Goal: Task Accomplishment & Management: Use online tool/utility

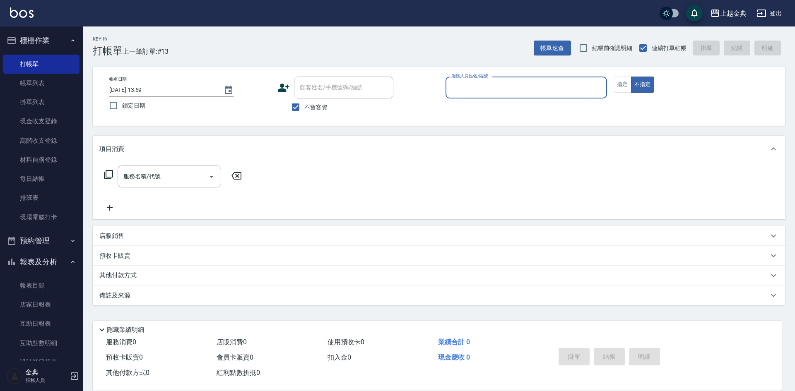
click at [537, 85] on input "服務人員姓名/編號" at bounding box center [526, 87] width 154 height 14
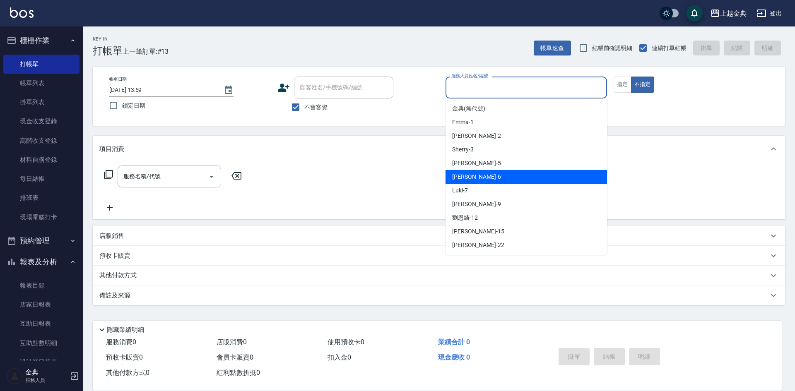
click at [528, 174] on div "[PERSON_NAME] -6" at bounding box center [525, 177] width 161 height 14
type input "[PERSON_NAME]-6"
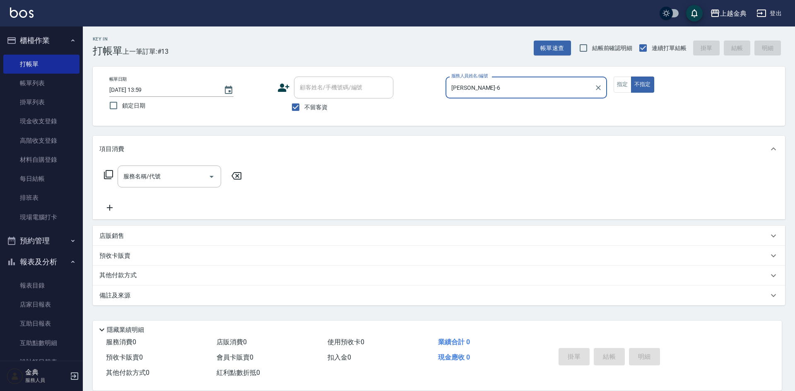
click at [105, 175] on icon at bounding box center [108, 175] width 10 height 10
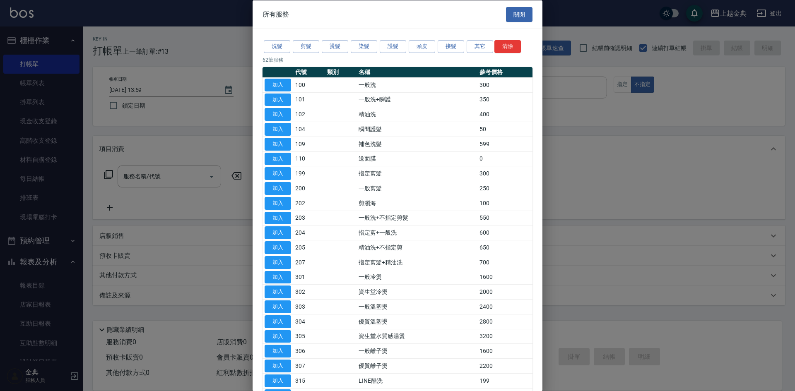
drag, startPoint x: 431, startPoint y: 51, endPoint x: 419, endPoint y: 88, distance: 38.4
click at [431, 51] on button "頭皮" at bounding box center [422, 46] width 26 height 13
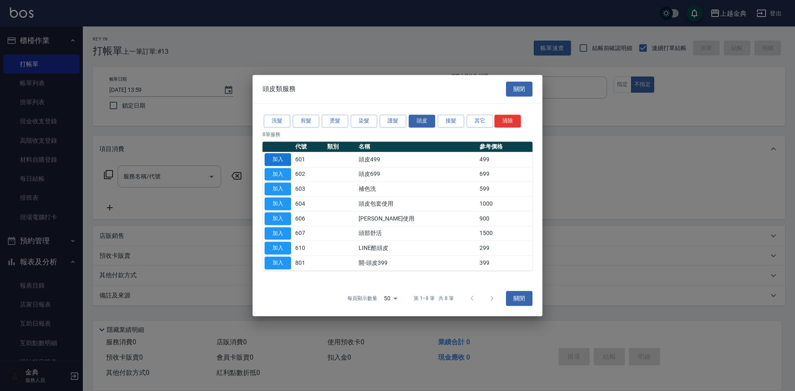
click at [284, 158] on button "加入" at bounding box center [278, 159] width 26 height 13
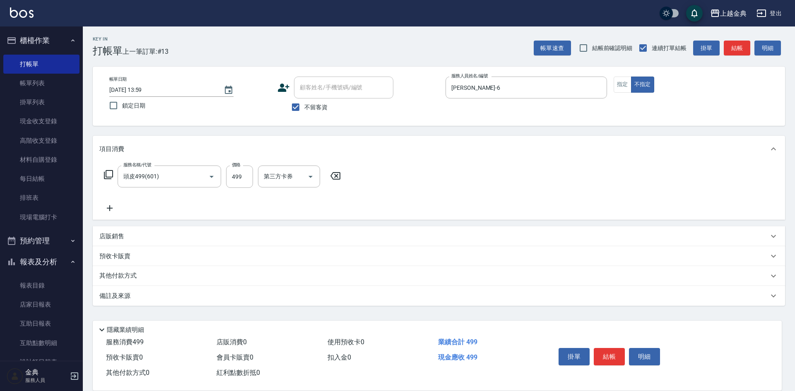
type input "頭皮499(601)"
click at [110, 172] on icon at bounding box center [108, 175] width 10 height 10
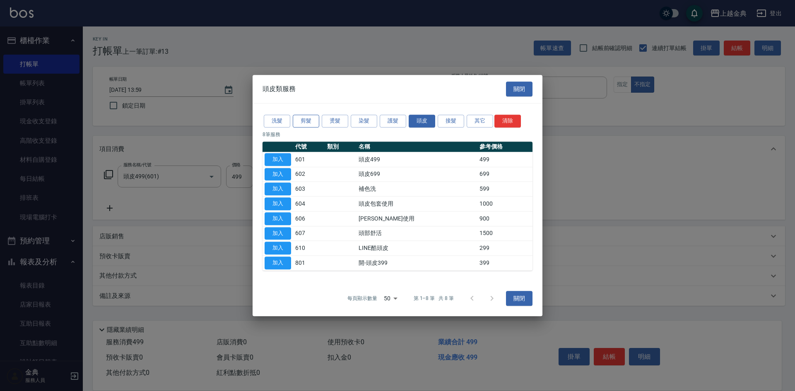
click at [299, 118] on button "剪髮" at bounding box center [306, 121] width 26 height 13
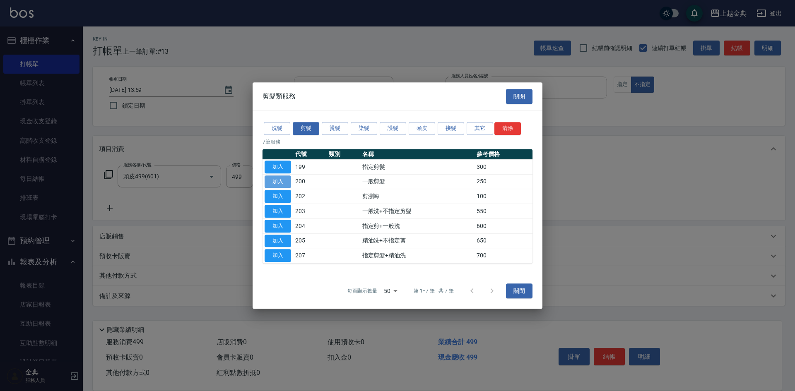
click at [277, 178] on button "加入" at bounding box center [278, 182] width 26 height 13
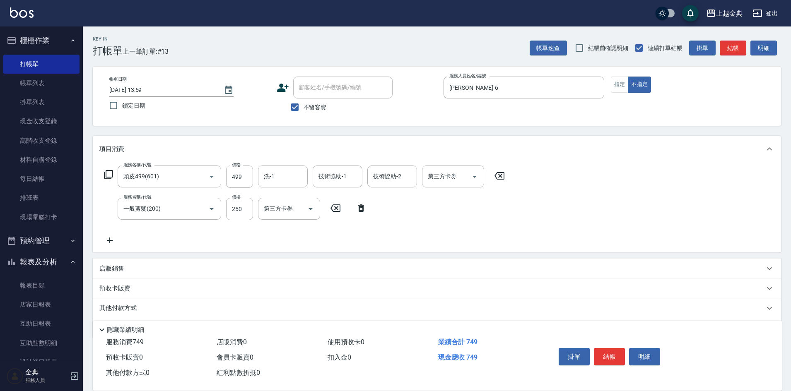
click at [125, 309] on p "其他付款方式" at bounding box center [119, 308] width 41 height 9
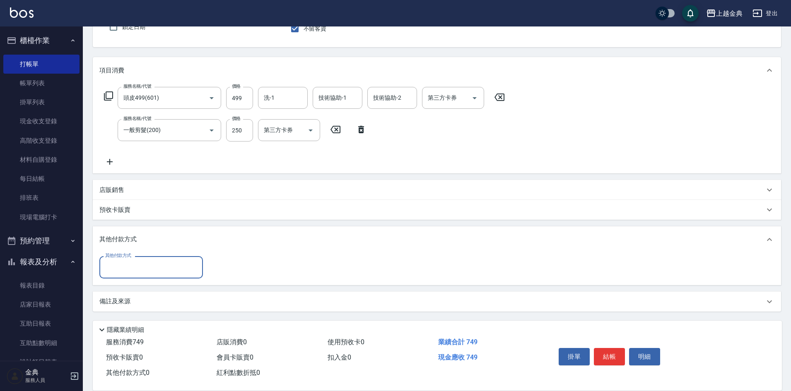
click at [155, 266] on input "其他付款方式" at bounding box center [151, 267] width 96 height 14
click at [148, 327] on span "轉帳" at bounding box center [150, 330] width 103 height 14
type input "轉帳"
click at [229, 272] on input "0" at bounding box center [239, 267] width 62 height 22
type input "749"
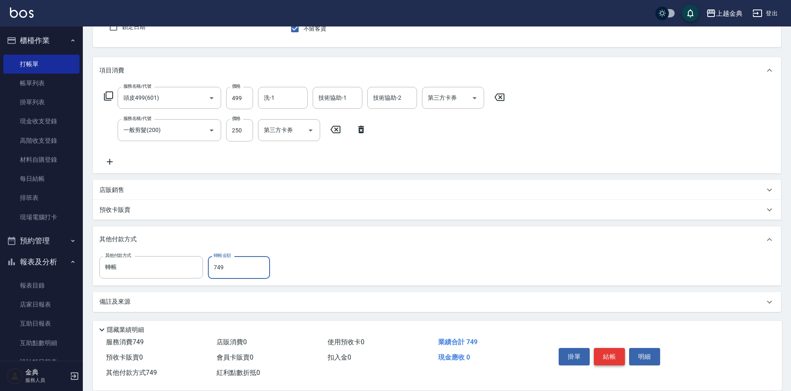
click at [609, 353] on button "結帳" at bounding box center [609, 356] width 31 height 17
type input "[DATE] 16:44"
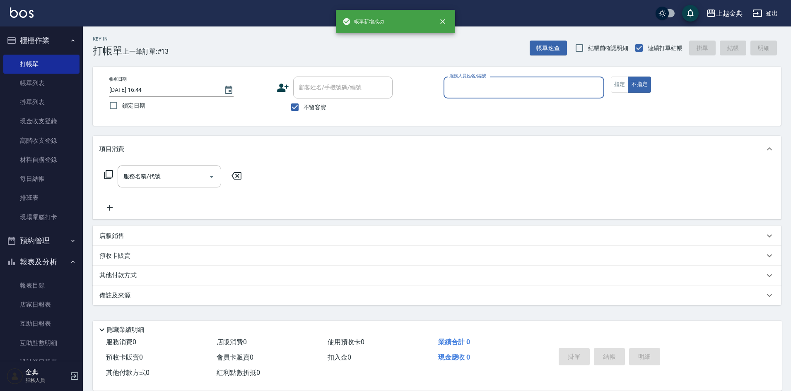
scroll to position [0, 0]
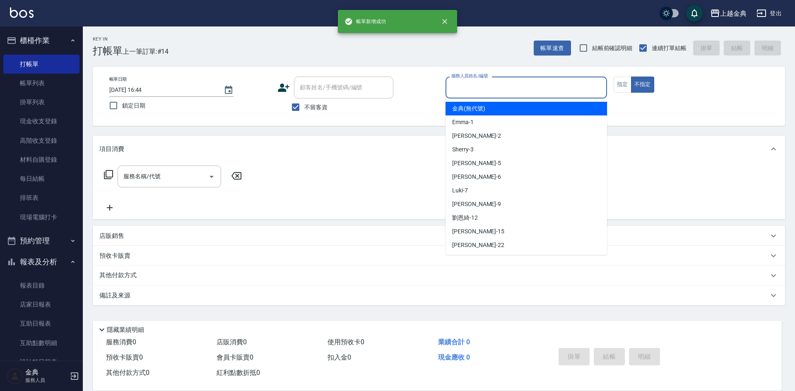
drag, startPoint x: 461, startPoint y: 89, endPoint x: 486, endPoint y: 129, distance: 47.7
click at [461, 89] on input "服務人員姓名/編號" at bounding box center [526, 87] width 154 height 14
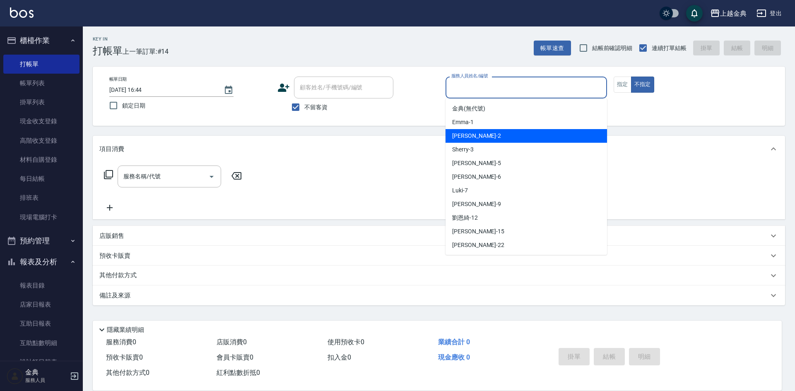
click at [485, 140] on div "Cindy -2" at bounding box center [525, 136] width 161 height 14
type input "Cindy-2"
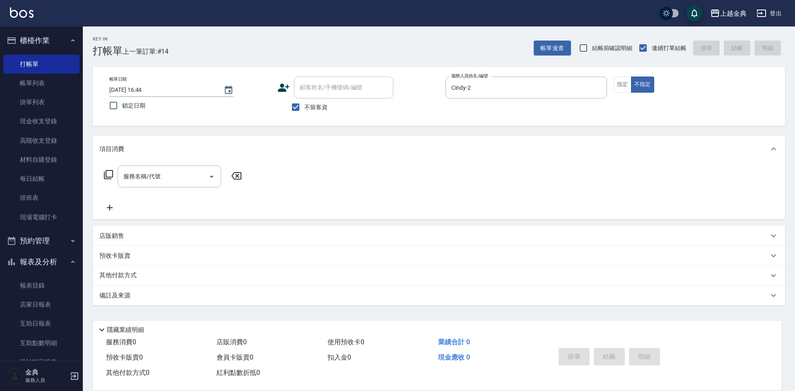
click at [111, 177] on icon at bounding box center [108, 174] width 9 height 9
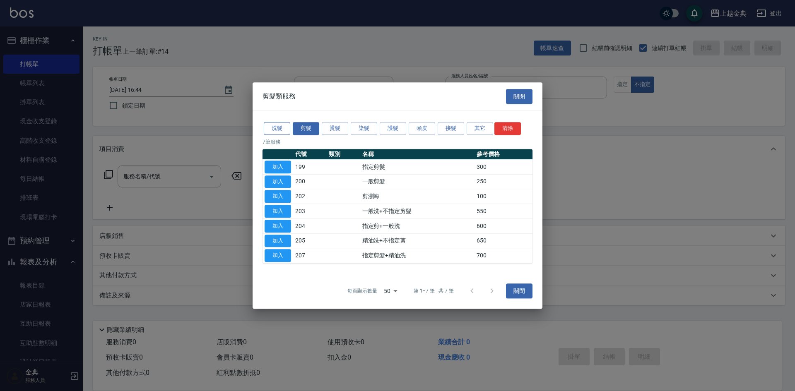
click at [276, 126] on button "洗髮" at bounding box center [277, 128] width 26 height 13
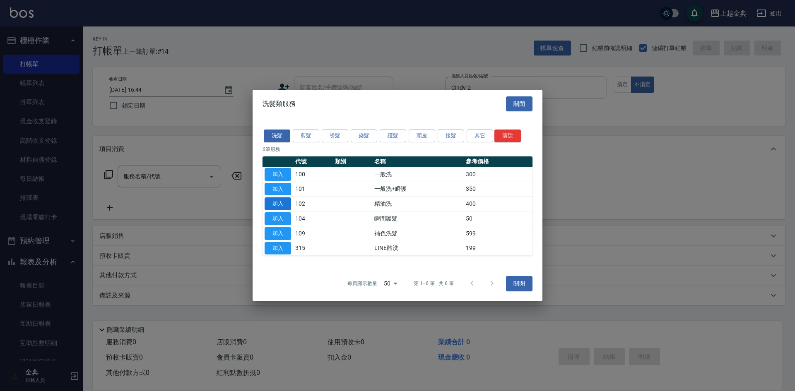
click at [275, 205] on button "加入" at bounding box center [278, 203] width 26 height 13
type input "精油洗(102)"
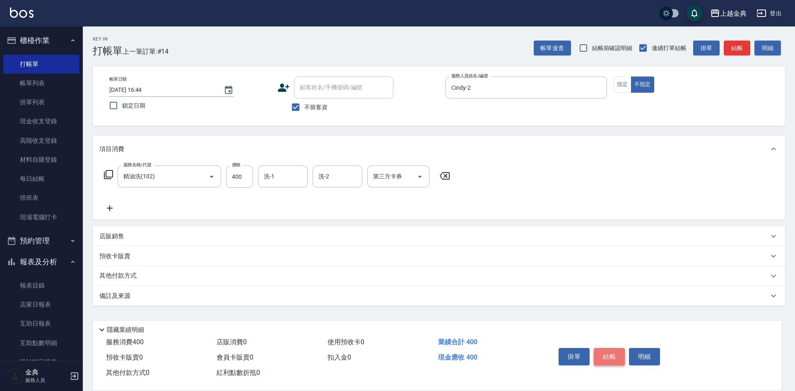
click at [613, 348] on button "結帳" at bounding box center [609, 356] width 31 height 17
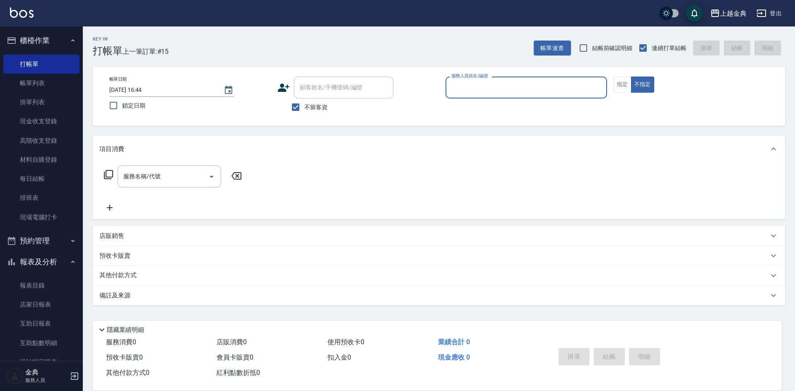
click at [499, 90] on input "服務人員姓名/編號" at bounding box center [526, 87] width 154 height 14
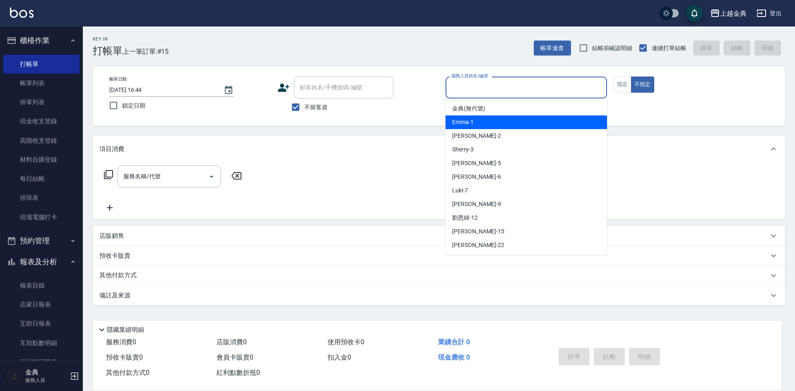
click at [497, 120] on div "Emma -1" at bounding box center [525, 122] width 161 height 14
type input "Emma-1"
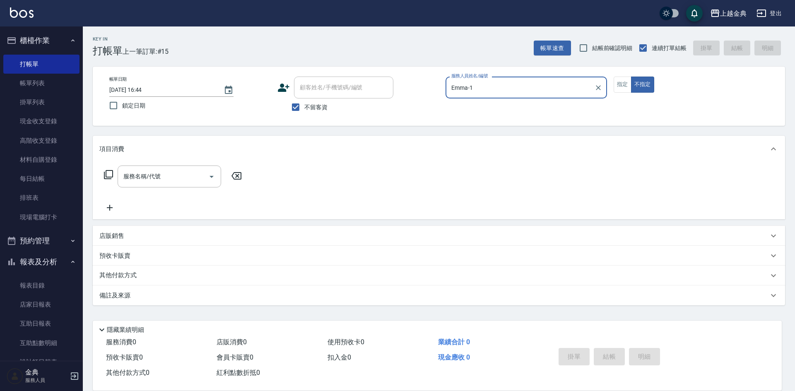
click at [108, 169] on div "服務名稱/代號 服務名稱/代號" at bounding box center [172, 177] width 147 height 22
click at [109, 175] on icon at bounding box center [108, 175] width 10 height 10
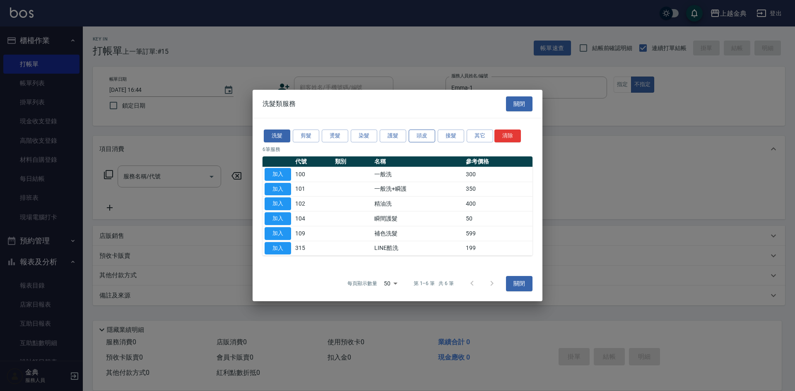
click at [417, 134] on button "頭皮" at bounding box center [422, 136] width 26 height 13
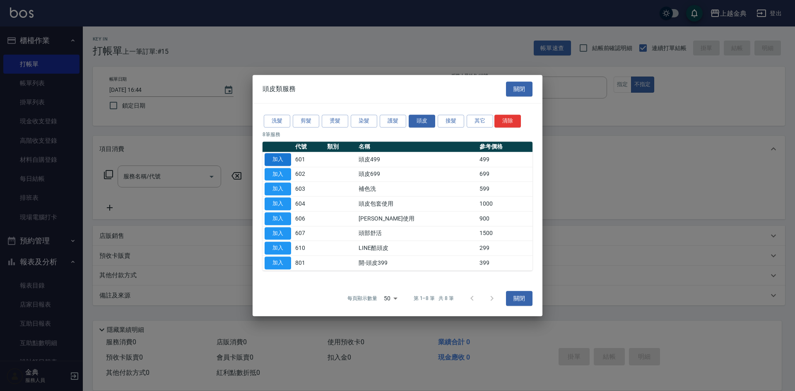
click at [273, 159] on button "加入" at bounding box center [278, 159] width 26 height 13
type input "頭皮499(601)"
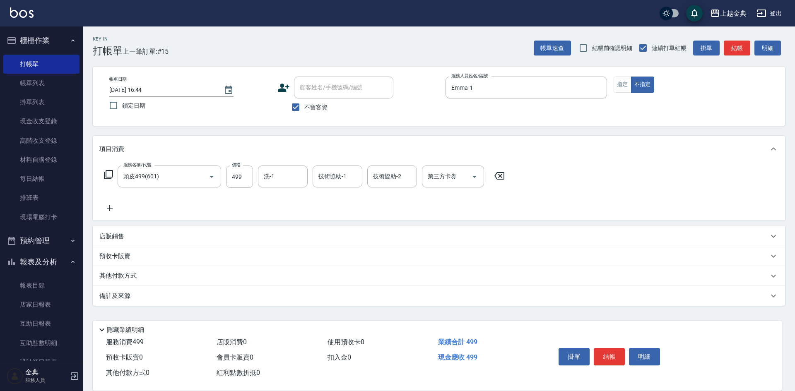
click at [113, 178] on icon at bounding box center [108, 175] width 10 height 10
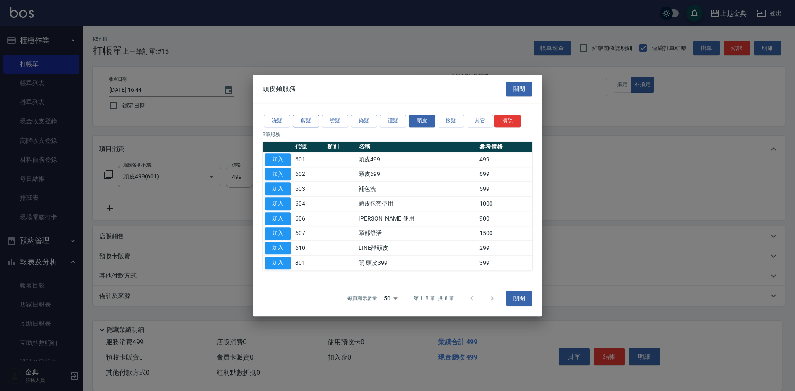
click at [307, 123] on button "剪髮" at bounding box center [306, 121] width 26 height 13
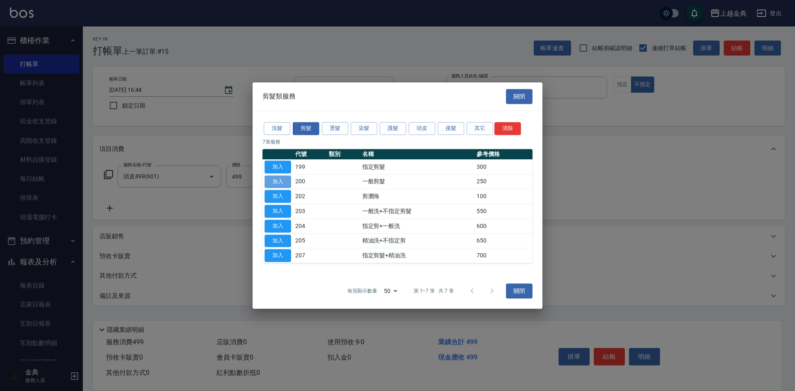
click at [282, 177] on button "加入" at bounding box center [278, 182] width 26 height 13
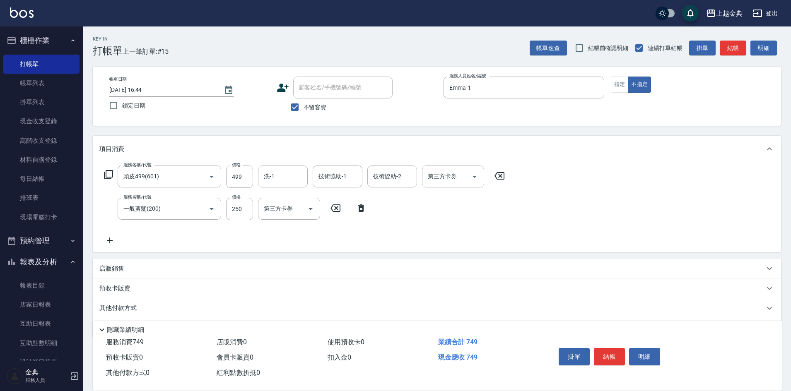
click at [116, 268] on p "店販銷售" at bounding box center [111, 269] width 25 height 9
click at [111, 291] on label "服務人員姓名/編號" at bounding box center [123, 288] width 36 height 6
click at [111, 292] on input "服務人員姓名/編號" at bounding box center [130, 299] width 55 height 14
click at [128, 295] on input "服務人員姓名/編號" at bounding box center [130, 299] width 55 height 14
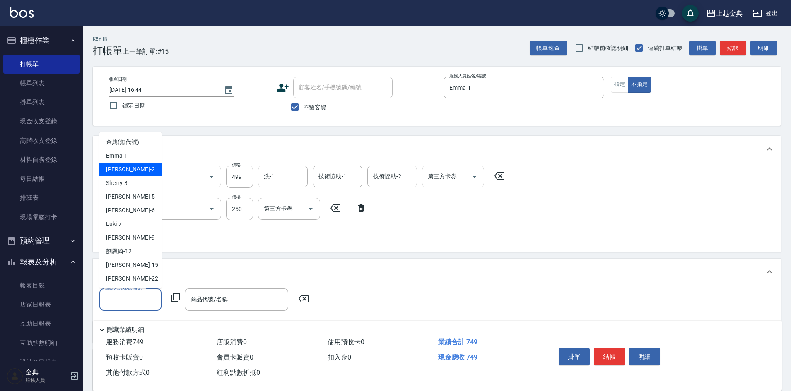
click at [144, 163] on div "Cindy -2" at bounding box center [130, 170] width 62 height 14
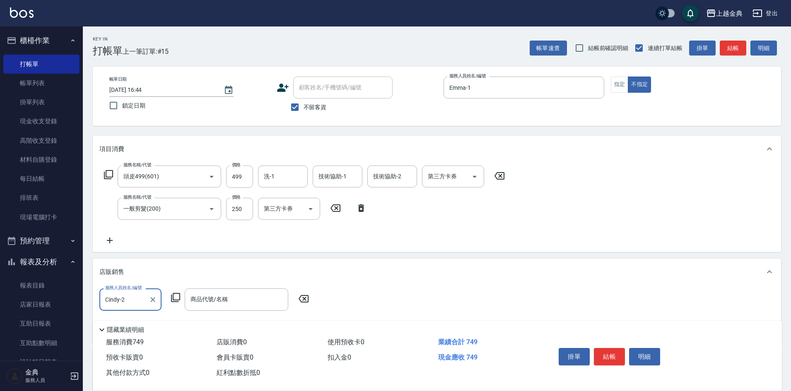
drag, startPoint x: 120, startPoint y: 301, endPoint x: 125, endPoint y: 289, distance: 13.2
click at [120, 301] on input "Cindy-2" at bounding box center [124, 299] width 42 height 14
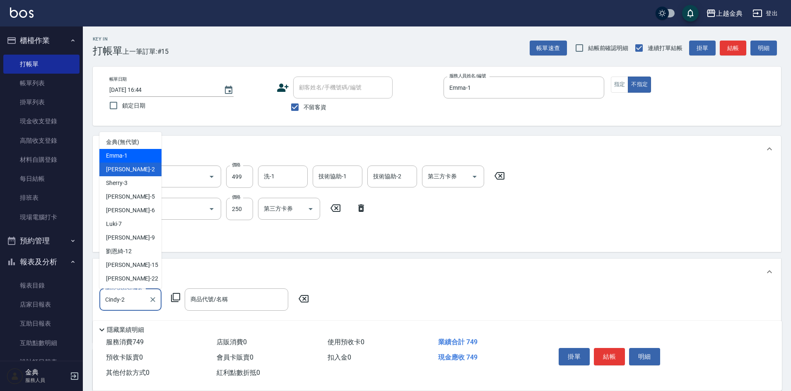
click at [128, 154] on div "Emma -1" at bounding box center [130, 156] width 62 height 14
type input "Emma-1"
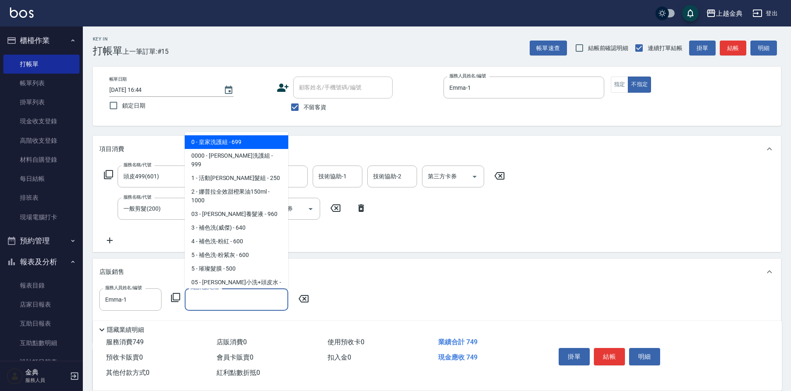
click at [231, 298] on input "商品代號/名稱" at bounding box center [236, 299] width 96 height 14
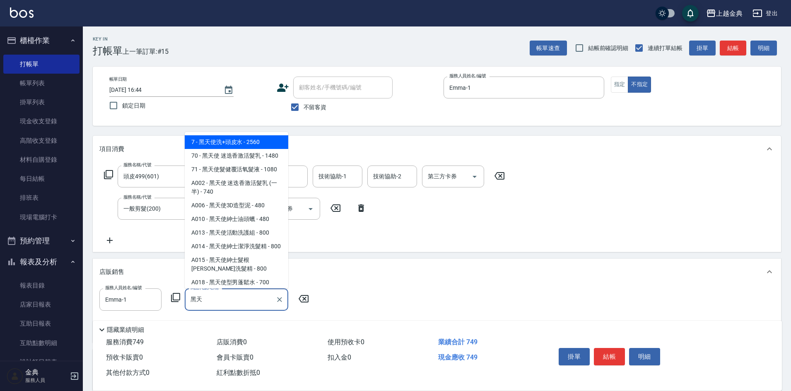
click at [263, 176] on span "71 - 黑天使髮健覆活氧髮液 - 1080" at bounding box center [236, 170] width 103 height 14
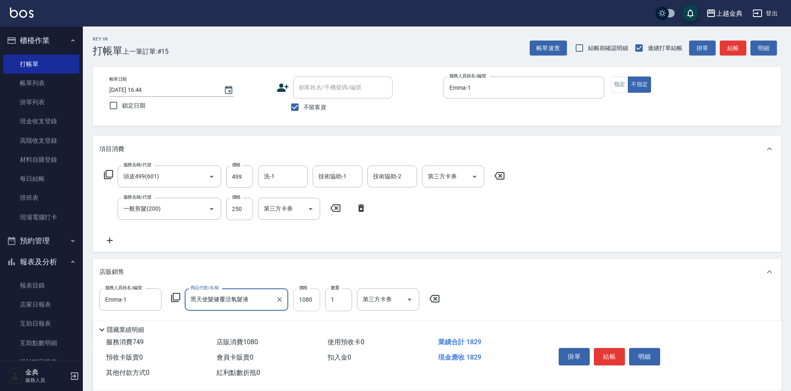
type input "黑天使髮健覆活氧髮液"
click at [298, 306] on input "1080" at bounding box center [306, 300] width 27 height 22
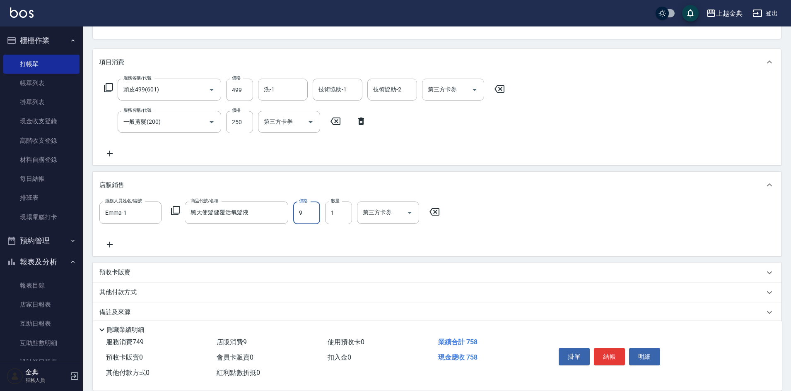
scroll to position [98, 0]
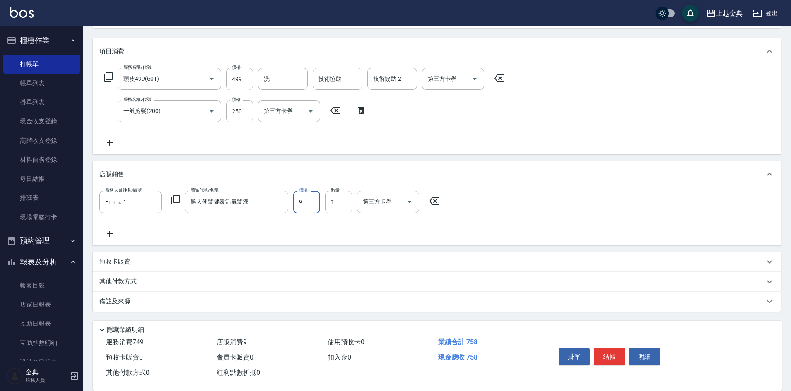
click at [311, 203] on input "9" at bounding box center [306, 202] width 27 height 22
type input "972"
click at [113, 283] on p "其他付款方式" at bounding box center [119, 281] width 41 height 9
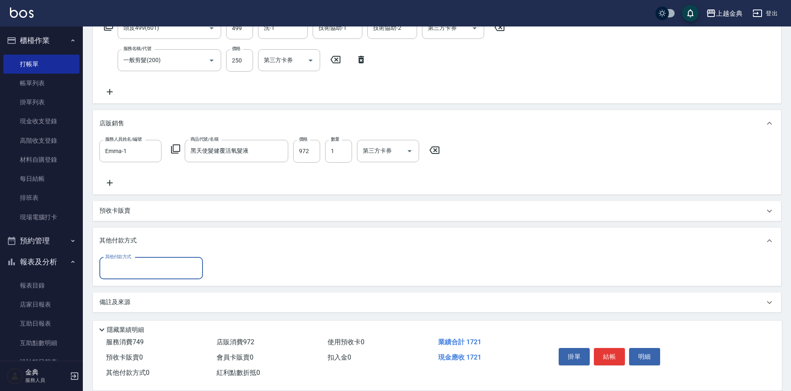
scroll to position [149, 0]
click at [144, 281] on div "其他付款方式 其他付款方式" at bounding box center [437, 269] width 688 height 32
click at [139, 271] on input "其他付款方式" at bounding box center [151, 267] width 96 height 14
drag, startPoint x: 131, startPoint y: 330, endPoint x: 172, endPoint y: 290, distance: 57.4
click at [132, 330] on span "轉帳" at bounding box center [150, 330] width 103 height 14
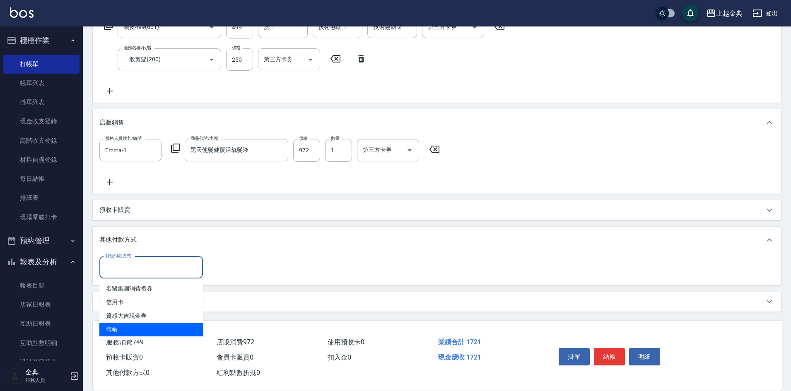
type input "轉帳"
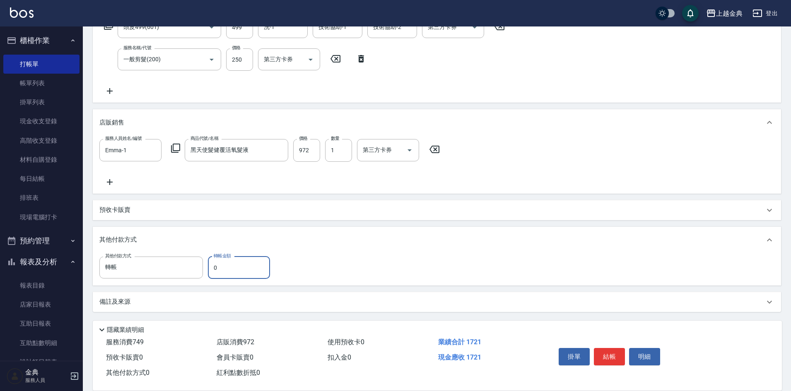
click at [245, 264] on input "0" at bounding box center [239, 268] width 62 height 22
type input "1721"
click at [607, 350] on button "結帳" at bounding box center [609, 356] width 31 height 17
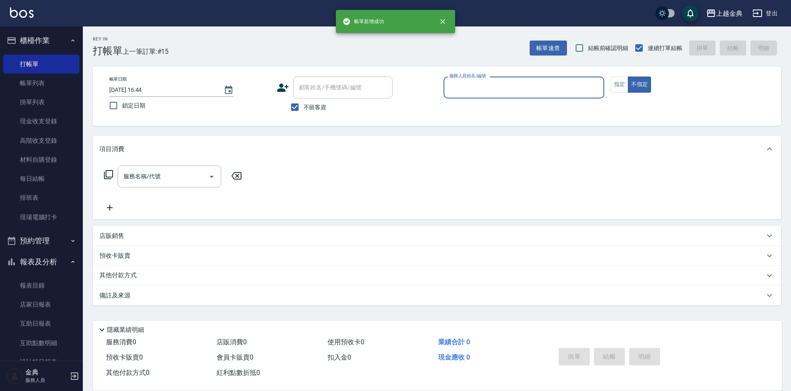
scroll to position [0, 0]
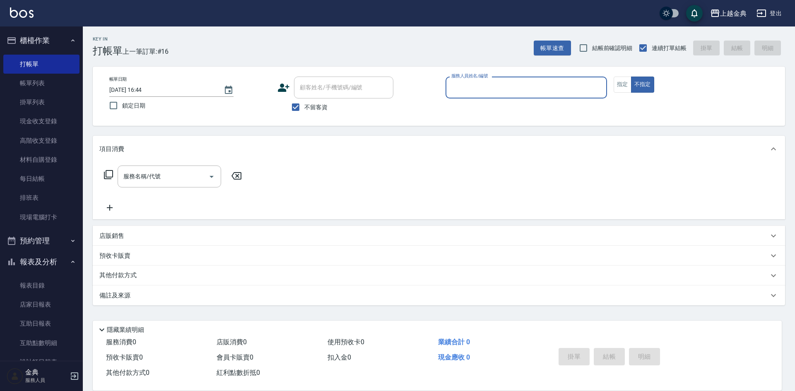
click at [477, 87] on input "服務人員姓名/編號" at bounding box center [526, 87] width 154 height 14
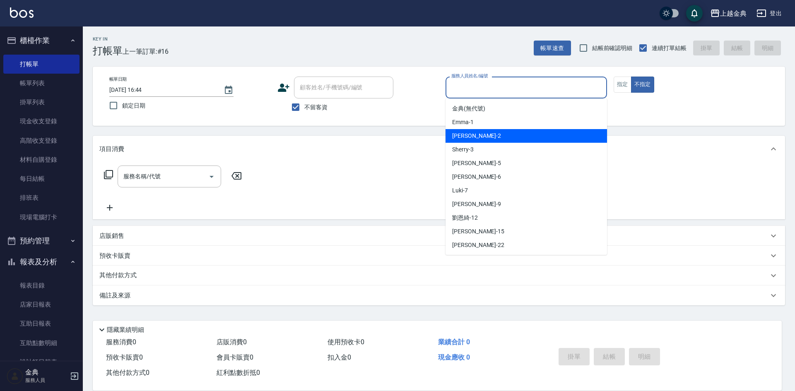
click at [488, 139] on div "Cindy -2" at bounding box center [525, 136] width 161 height 14
type input "Cindy-2"
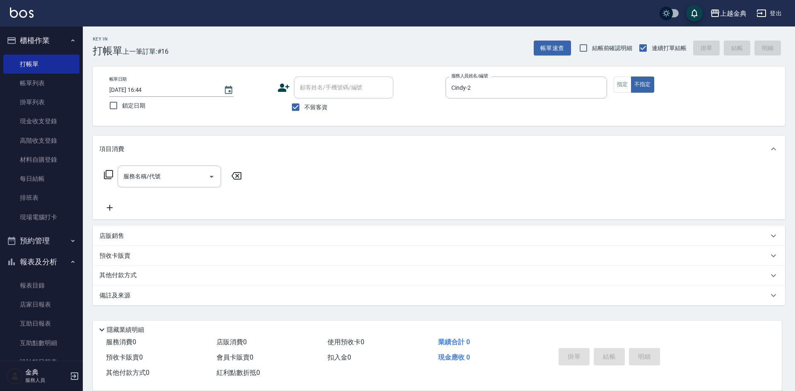
click at [104, 176] on icon at bounding box center [108, 174] width 9 height 9
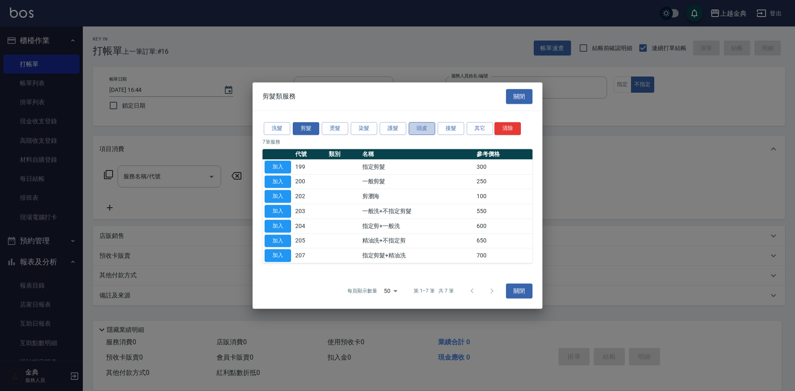
click at [428, 125] on button "頭皮" at bounding box center [422, 128] width 26 height 13
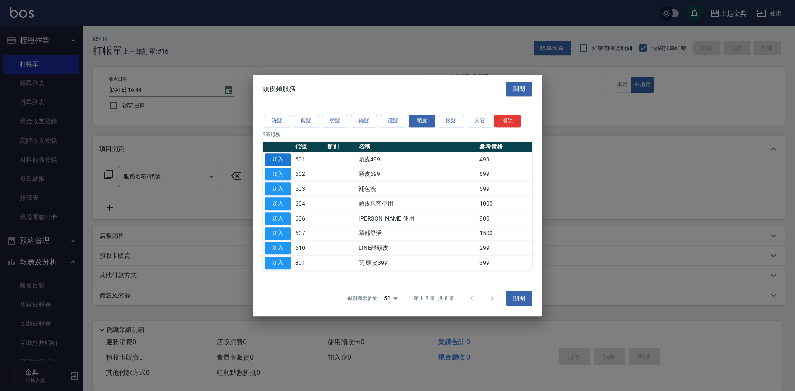
click at [274, 164] on button "加入" at bounding box center [278, 159] width 26 height 13
type input "頭皮499(601)"
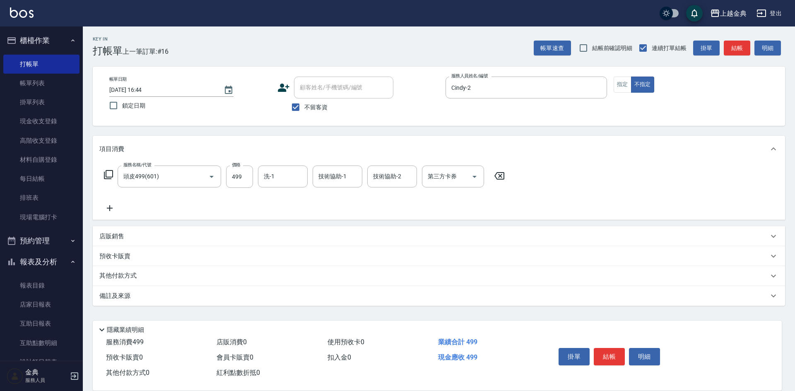
click at [108, 176] on icon at bounding box center [108, 175] width 10 height 10
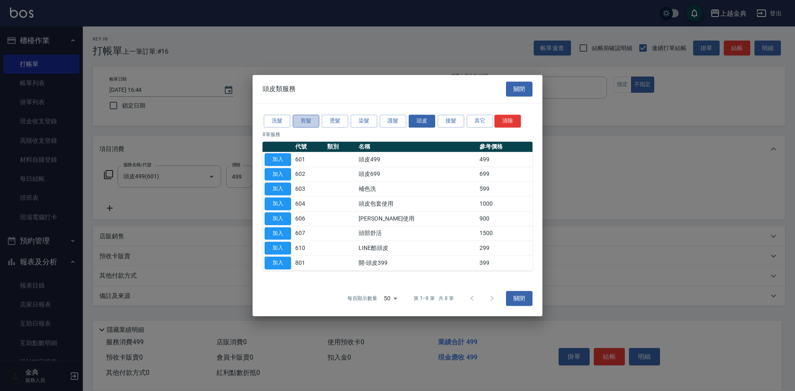
click at [300, 118] on button "剪髮" at bounding box center [306, 121] width 26 height 13
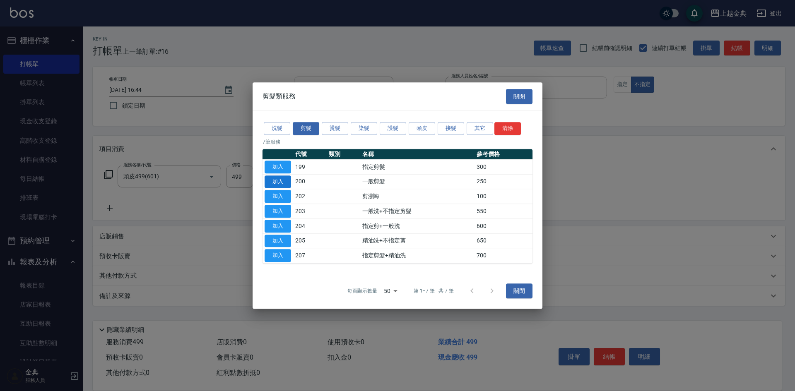
click at [278, 181] on button "加入" at bounding box center [278, 182] width 26 height 13
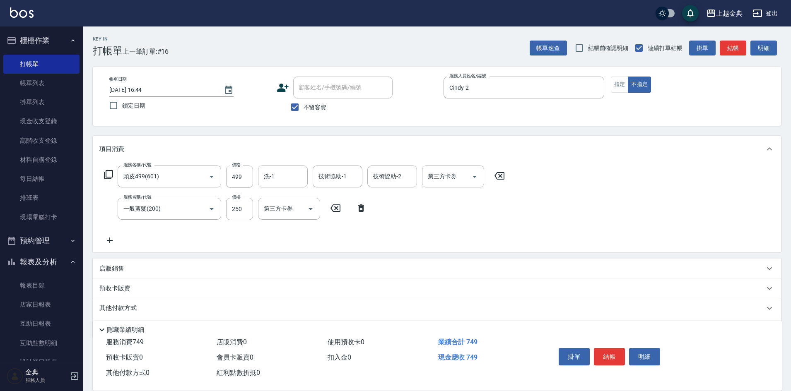
click at [604, 355] on button "結帳" at bounding box center [609, 356] width 31 height 17
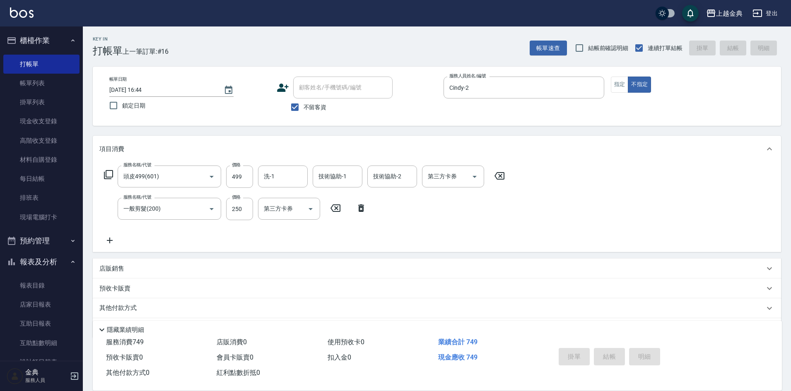
type input "[DATE] 16:46"
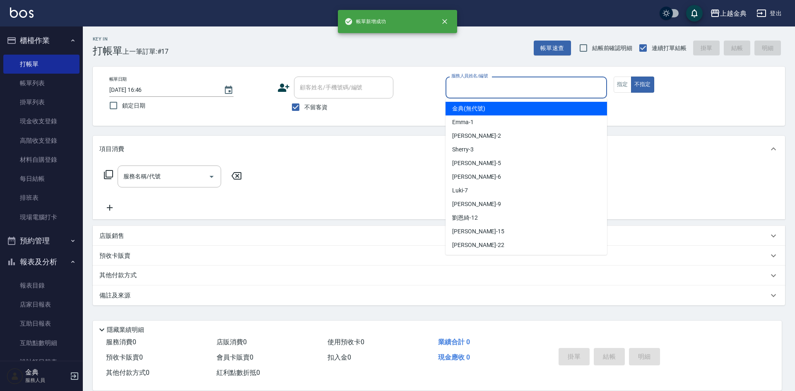
click at [514, 89] on input "服務人員姓名/編號" at bounding box center [526, 87] width 154 height 14
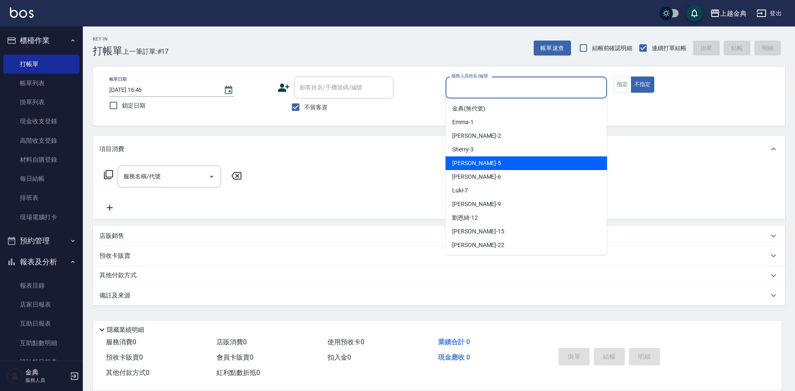
click at [484, 163] on div "[PERSON_NAME] -5" at bounding box center [525, 163] width 161 height 14
type input "[PERSON_NAME]-5"
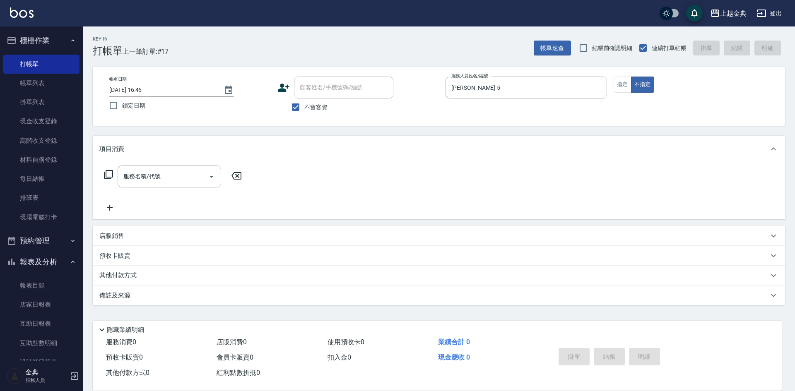
click at [106, 176] on icon at bounding box center [108, 174] width 9 height 9
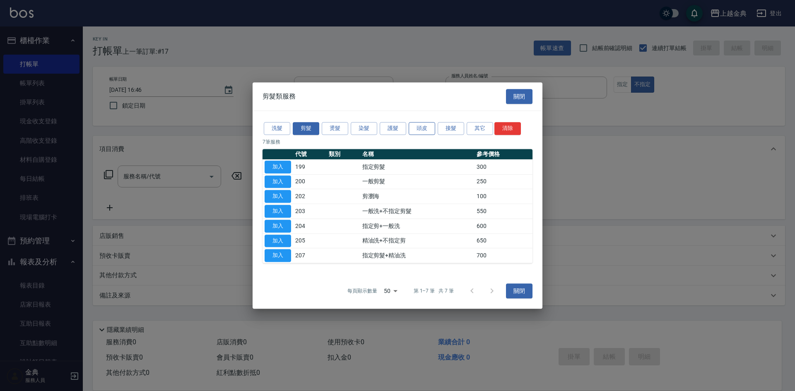
click at [414, 122] on button "頭皮" at bounding box center [422, 128] width 26 height 13
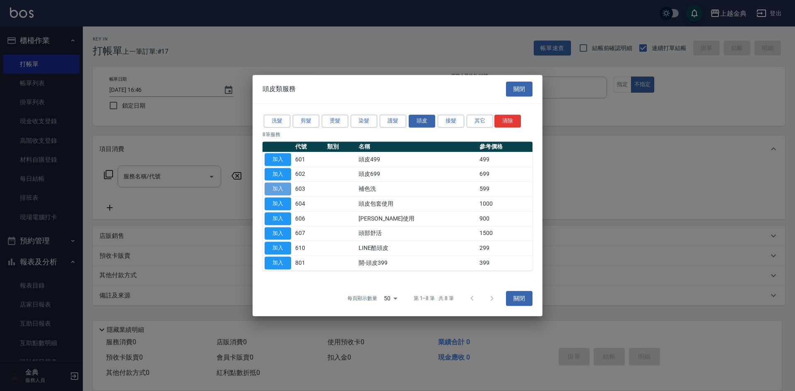
click at [280, 188] on button "加入" at bounding box center [278, 189] width 26 height 13
type input "補色洗(603)"
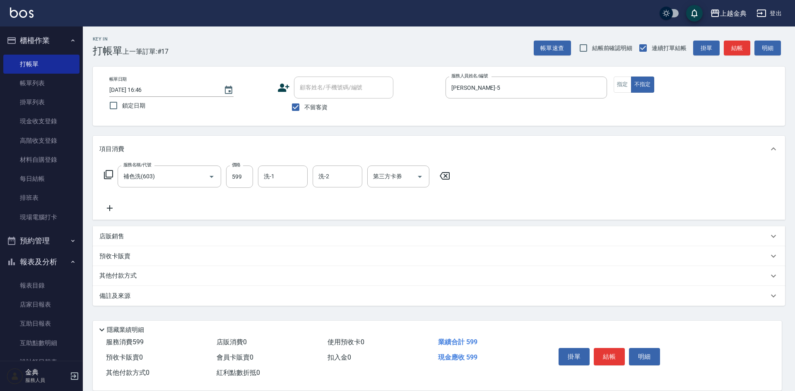
click at [107, 169] on div "服務名稱/代號 補色洗(603) 服務名稱/代號 價格 599 價格 洗-1 洗-1 洗-2 洗-2 第三方卡券 第三方卡券" at bounding box center [277, 177] width 356 height 22
click at [110, 174] on icon at bounding box center [108, 175] width 10 height 10
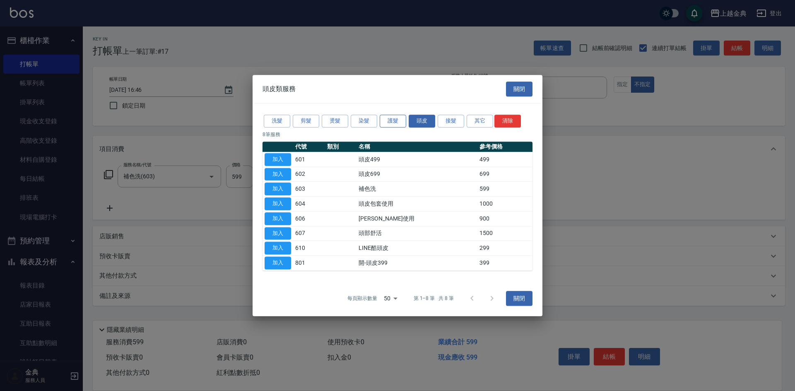
click at [393, 121] on button "護髮" at bounding box center [393, 121] width 26 height 13
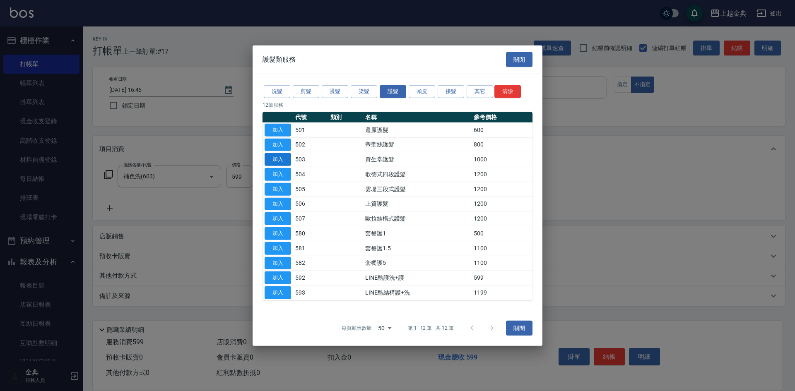
click at [269, 162] on button "加入" at bounding box center [278, 159] width 26 height 13
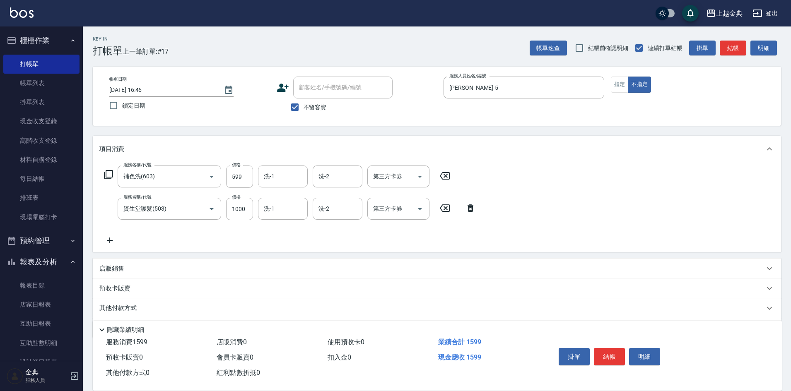
click at [108, 311] on p "其他付款方式" at bounding box center [119, 308] width 41 height 9
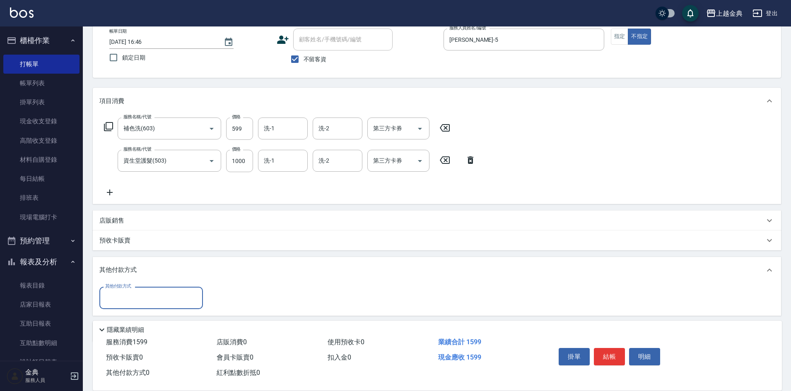
scroll to position [78, 0]
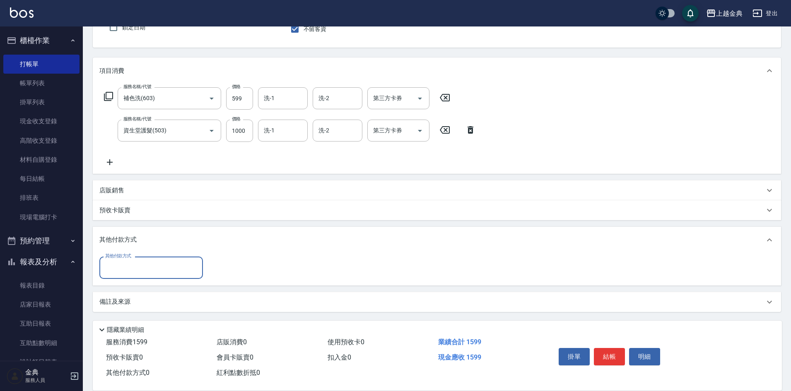
click at [125, 265] on input "其他付款方式" at bounding box center [151, 267] width 96 height 14
drag, startPoint x: 129, startPoint y: 298, endPoint x: 132, endPoint y: 294, distance: 6.2
click at [128, 298] on span "信用卡" at bounding box center [150, 303] width 103 height 14
type input "信用卡"
click at [264, 266] on input "0" at bounding box center [239, 268] width 62 height 22
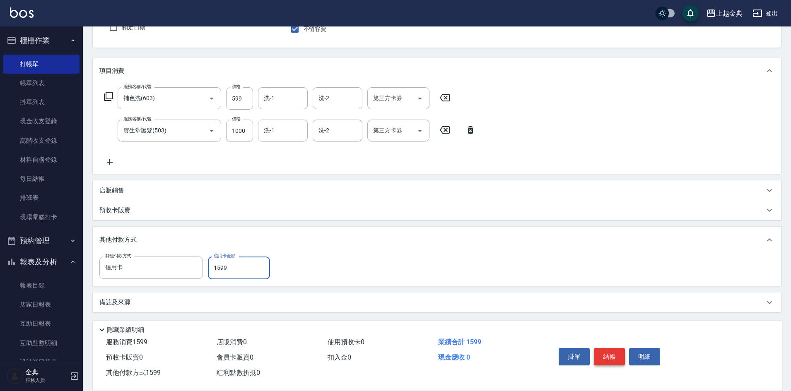
type input "1599"
click at [606, 348] on button "結帳" at bounding box center [609, 356] width 31 height 17
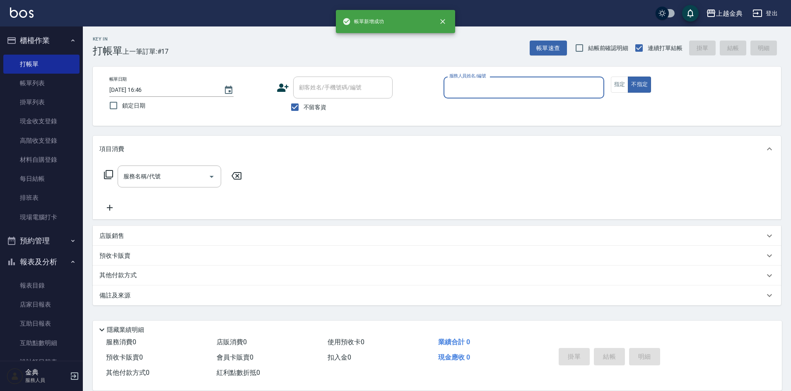
scroll to position [0, 0]
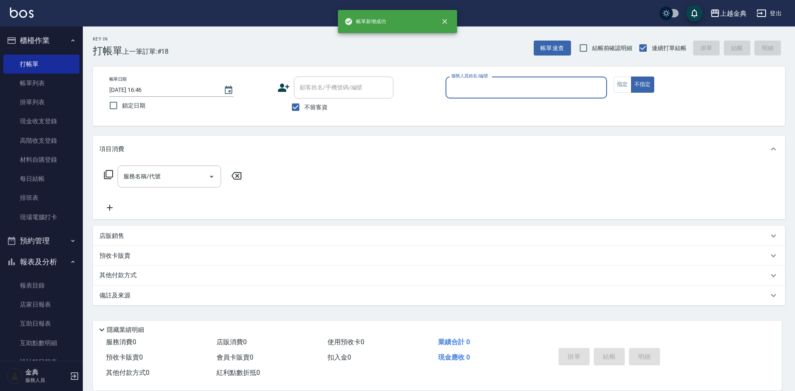
click at [489, 87] on input "服務人員姓名/編號" at bounding box center [526, 87] width 154 height 14
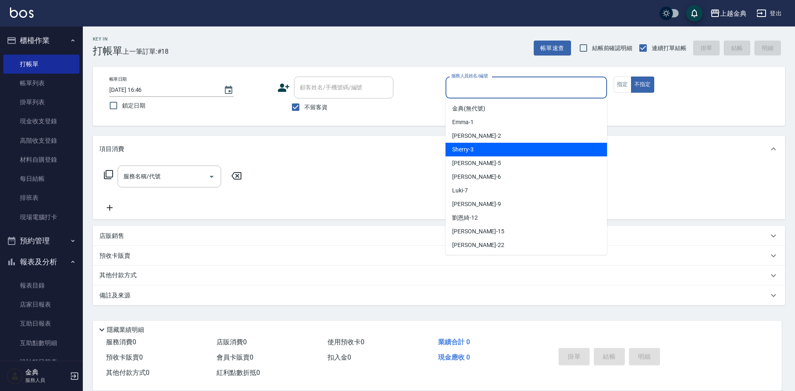
click at [487, 146] on div "Sherry -3" at bounding box center [525, 150] width 161 height 14
type input "Sherry-3"
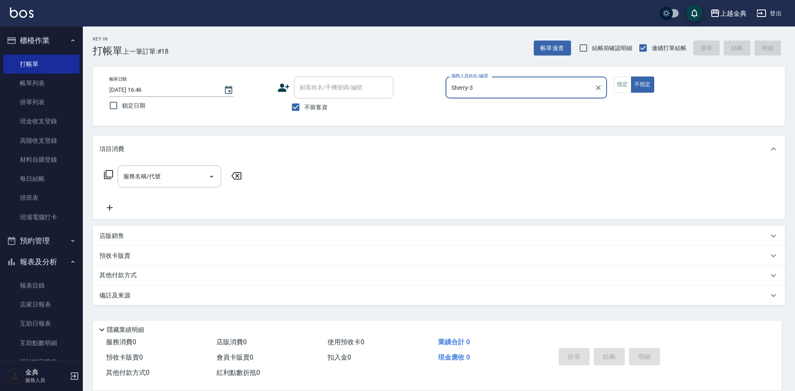
click at [110, 177] on icon at bounding box center [108, 175] width 10 height 10
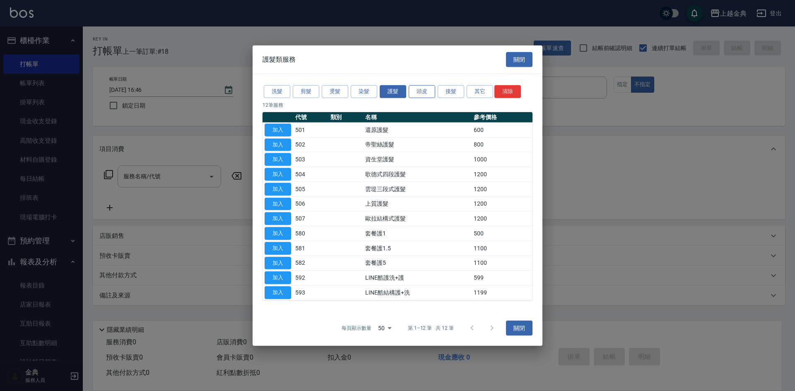
click at [429, 89] on button "頭皮" at bounding box center [422, 91] width 26 height 13
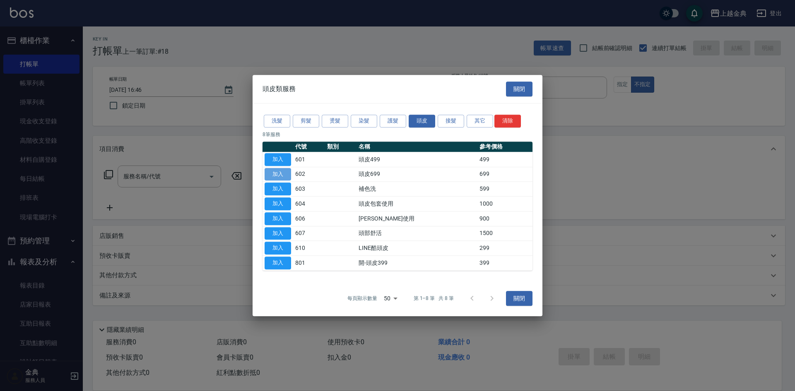
click at [278, 171] on button "加入" at bounding box center [278, 174] width 26 height 13
type input "頭皮699(602)"
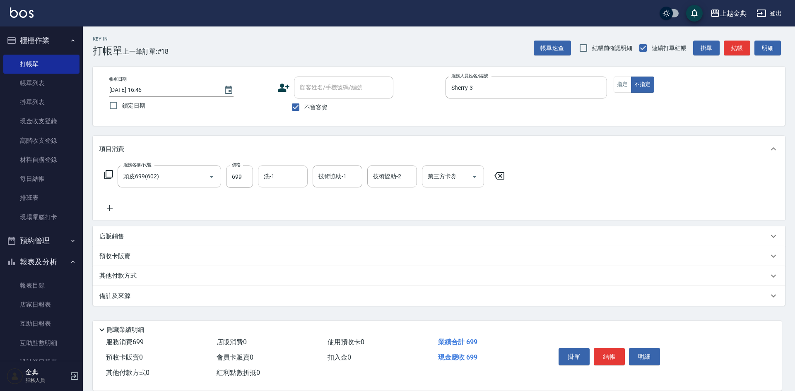
click at [277, 185] on div "洗-1" at bounding box center [283, 177] width 50 height 22
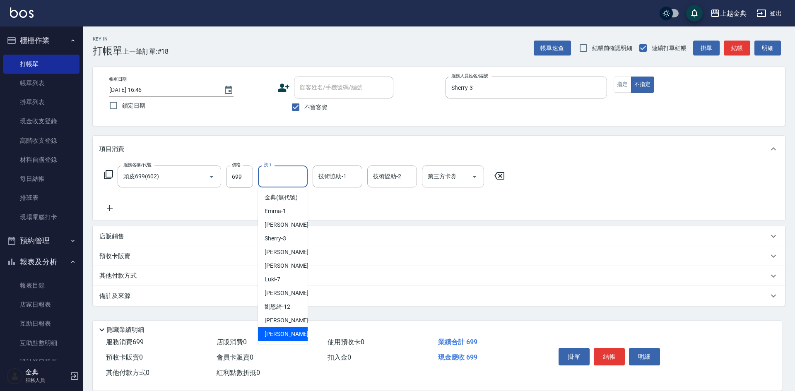
click at [277, 337] on div "[PERSON_NAME] -22" at bounding box center [283, 334] width 50 height 14
type input "[PERSON_NAME]-22"
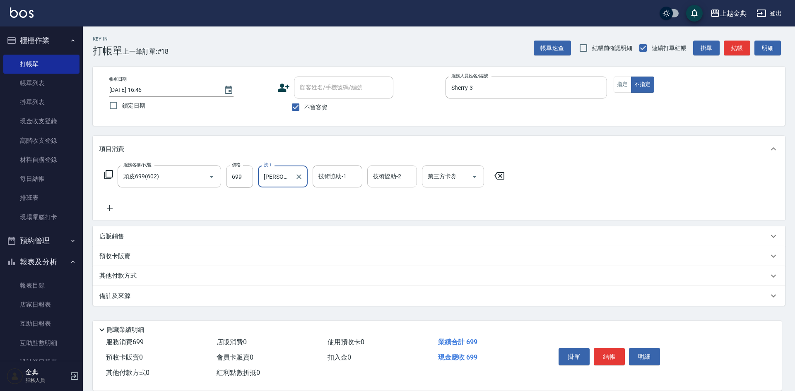
click at [403, 176] on input "技術協助-2" at bounding box center [392, 176] width 42 height 14
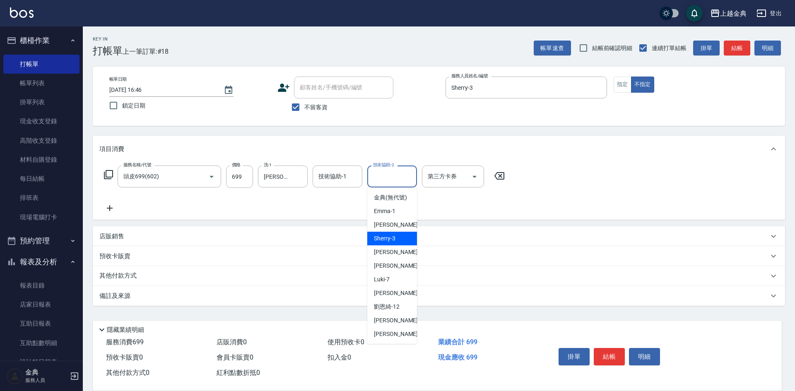
click at [394, 243] on span "Sherry -3" at bounding box center [385, 238] width 22 height 9
type input "Sherry-3"
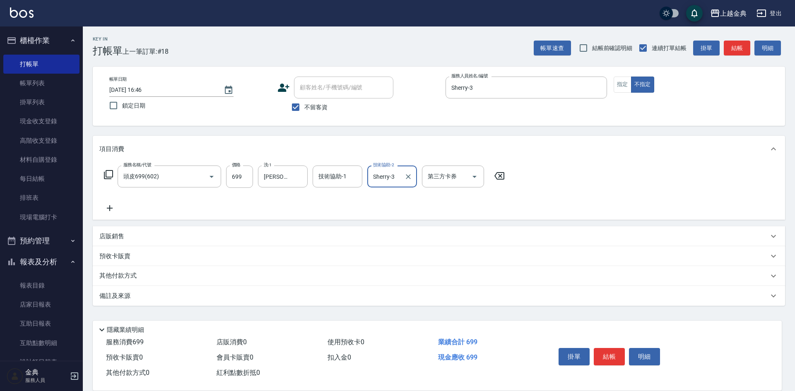
click at [104, 175] on div "服務名稱/代號 頭皮699(602) 服務名稱/代號 價格 699 價格 洗-1 [PERSON_NAME]-22 洗-1 技術協助-1 技術協助-1 技術協…" at bounding box center [304, 177] width 410 height 22
click at [112, 174] on icon at bounding box center [108, 175] width 10 height 10
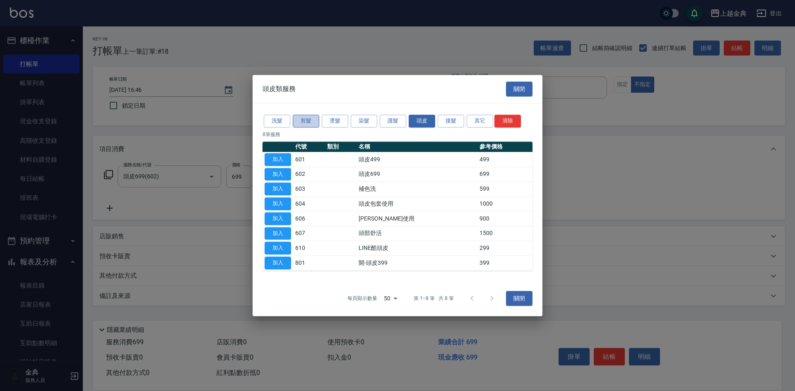
click at [306, 117] on button "剪髮" at bounding box center [306, 121] width 26 height 13
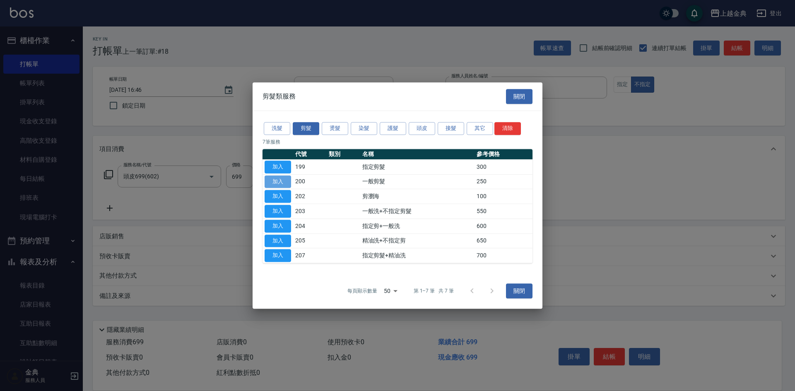
click at [270, 177] on button "加入" at bounding box center [278, 182] width 26 height 13
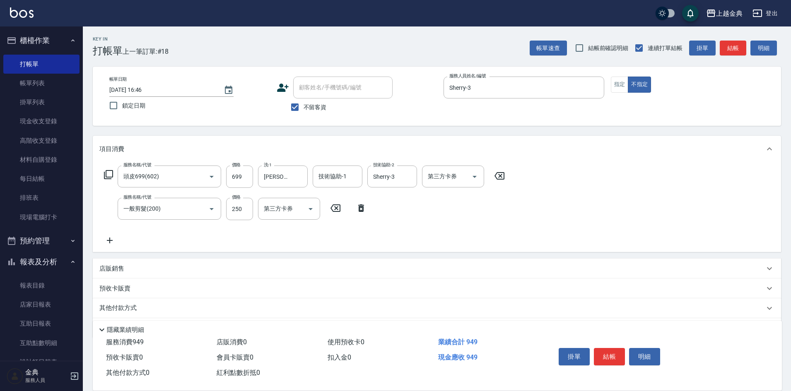
click at [111, 266] on p "店販銷售" at bounding box center [111, 269] width 25 height 9
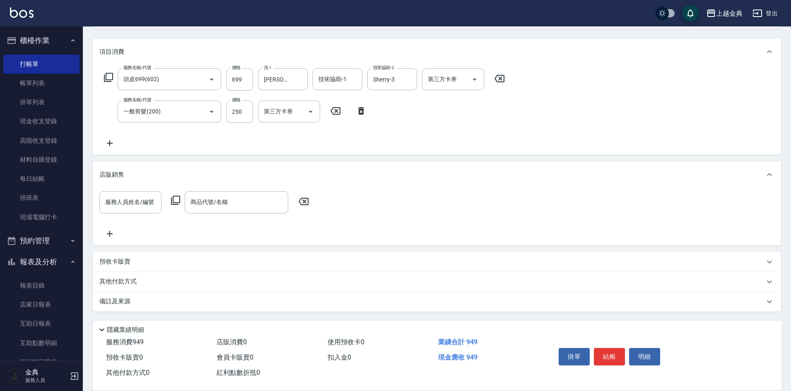
click at [123, 180] on div "店販銷售" at bounding box center [437, 174] width 688 height 26
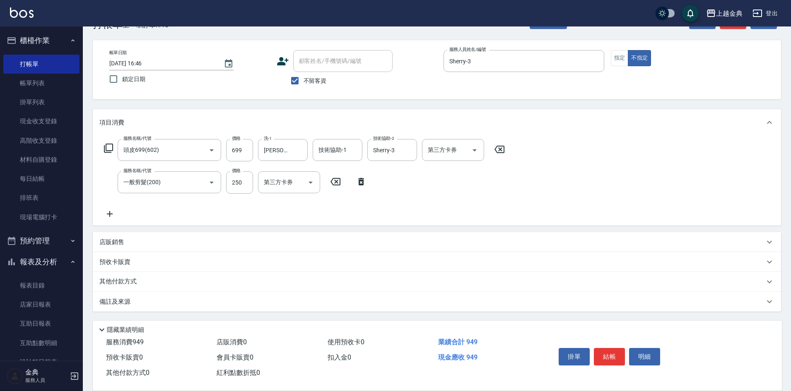
scroll to position [26, 0]
click at [111, 238] on p "店販銷售" at bounding box center [111, 242] width 25 height 9
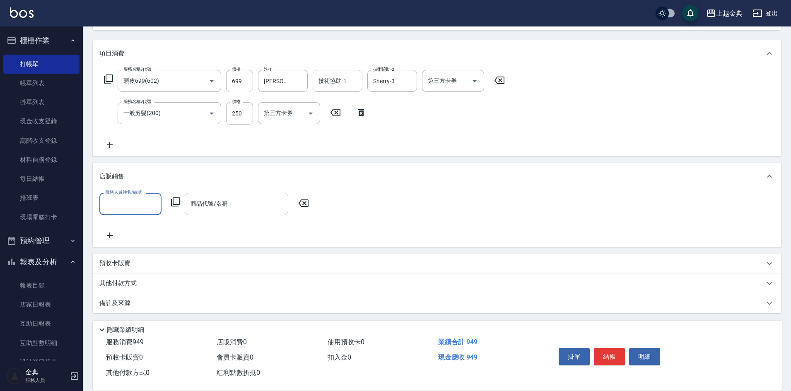
scroll to position [96, 0]
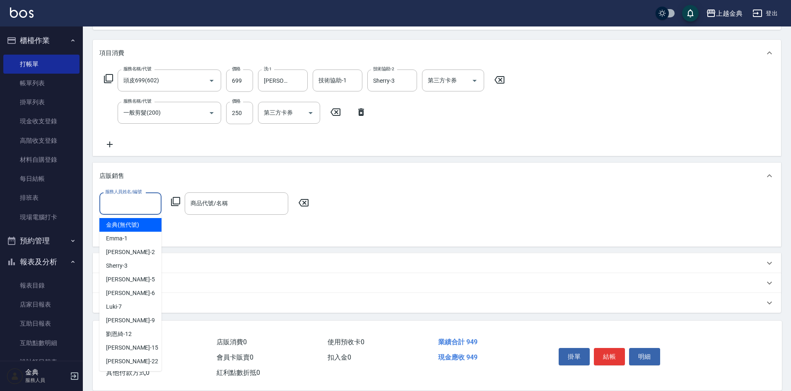
click at [120, 206] on input "服務人員姓名/編號" at bounding box center [130, 203] width 55 height 14
click at [128, 361] on div "[PERSON_NAME] -22" at bounding box center [130, 362] width 62 height 14
type input "[PERSON_NAME]-22"
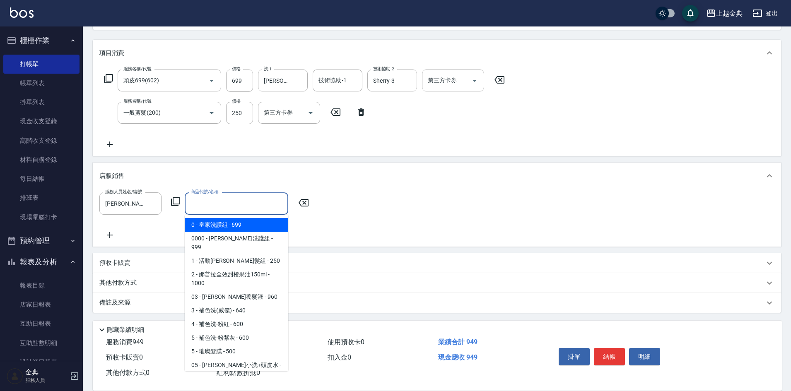
click at [220, 206] on input "商品代號/名稱" at bounding box center [236, 203] width 96 height 14
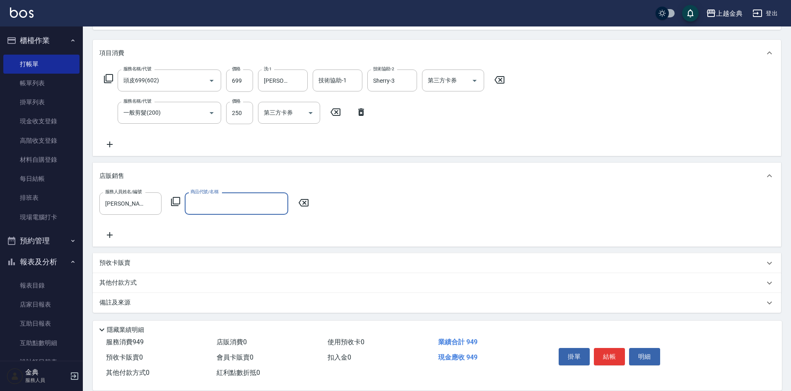
click at [245, 199] on input "商品代號/名稱" at bounding box center [236, 203] width 96 height 14
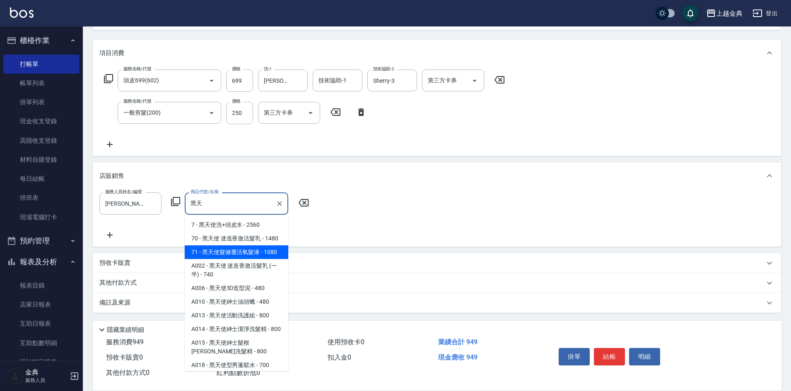
click at [226, 259] on span "71 - 黑天使髮健覆活氧髮液 - 1080" at bounding box center [236, 252] width 103 height 14
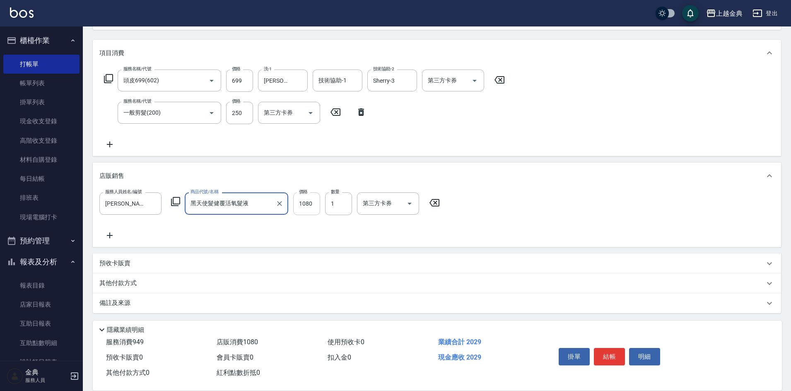
type input "黑天使髮健覆活氧髮液"
click at [305, 203] on input "1080" at bounding box center [306, 203] width 27 height 22
type input "972"
click at [610, 352] on button "結帳" at bounding box center [609, 356] width 31 height 17
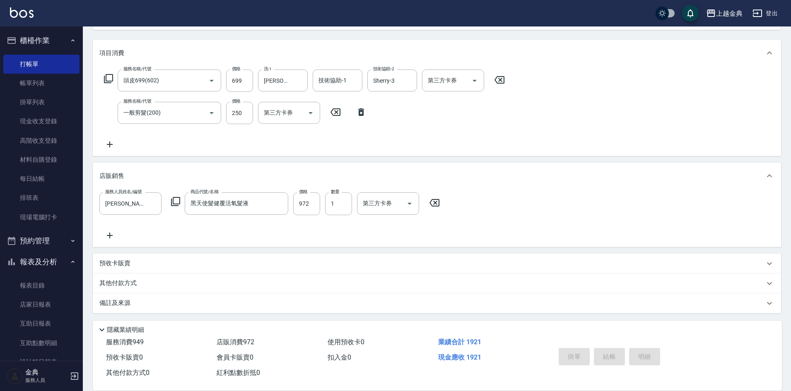
type input "[DATE] 16:47"
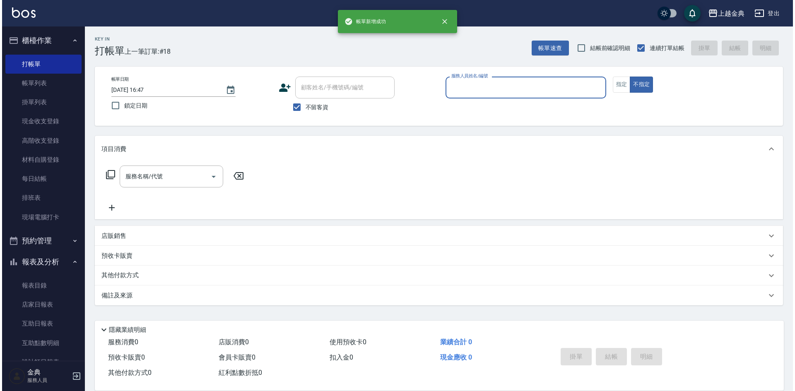
scroll to position [0, 0]
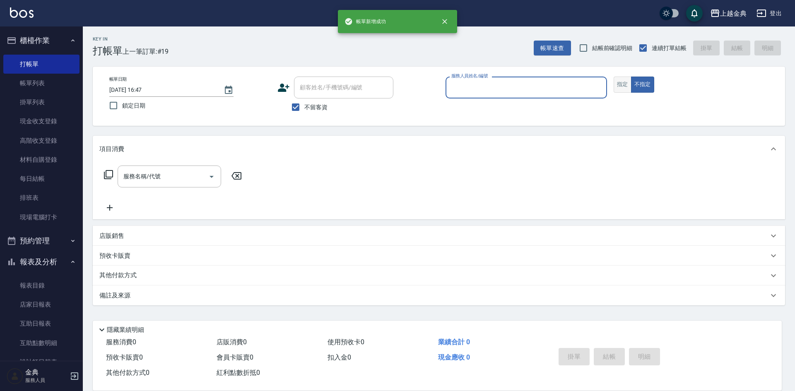
click at [623, 81] on button "指定" at bounding box center [623, 85] width 18 height 16
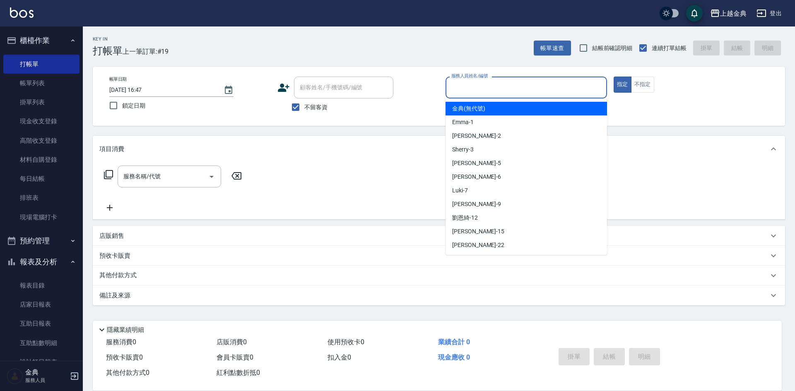
drag, startPoint x: 573, startPoint y: 88, endPoint x: 534, endPoint y: 190, distance: 109.6
click at [572, 91] on input "服務人員姓名/編號" at bounding box center [526, 87] width 154 height 14
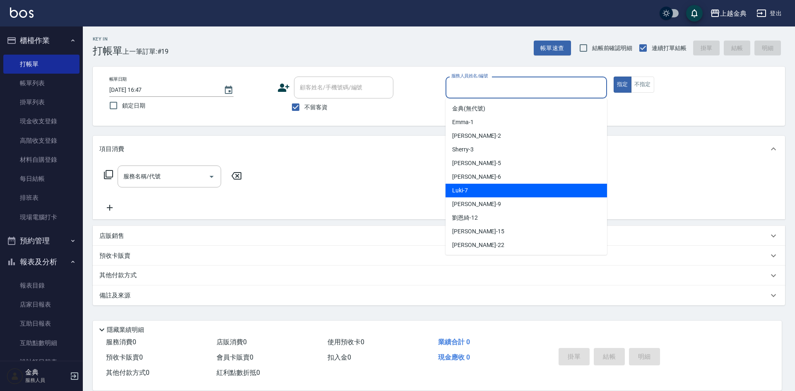
click at [508, 187] on div "Luki -7" at bounding box center [525, 191] width 161 height 14
type input "Luki-7"
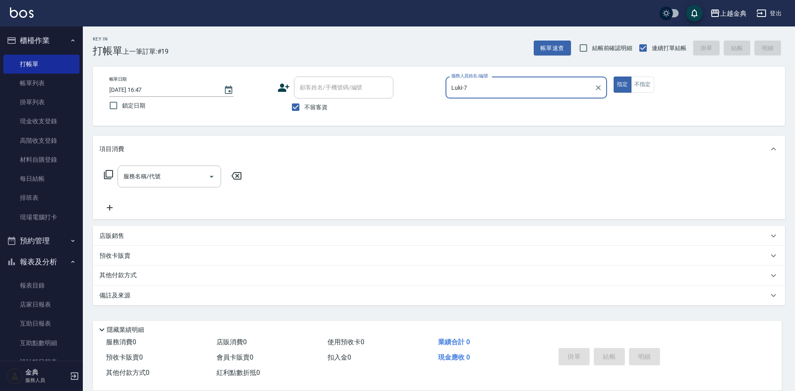
click at [106, 173] on icon at bounding box center [108, 174] width 9 height 9
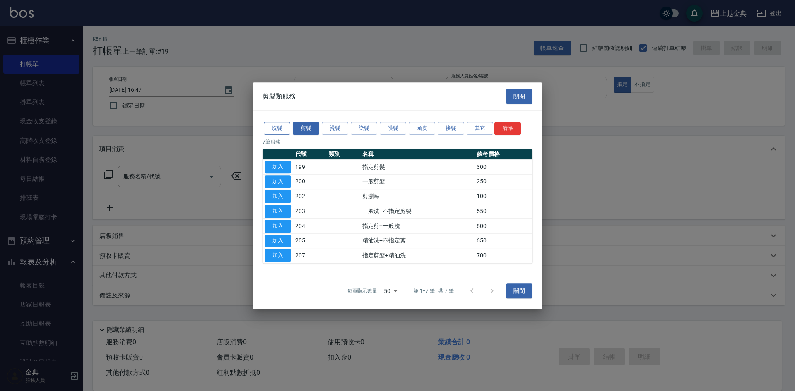
click at [269, 125] on button "洗髮" at bounding box center [277, 128] width 26 height 13
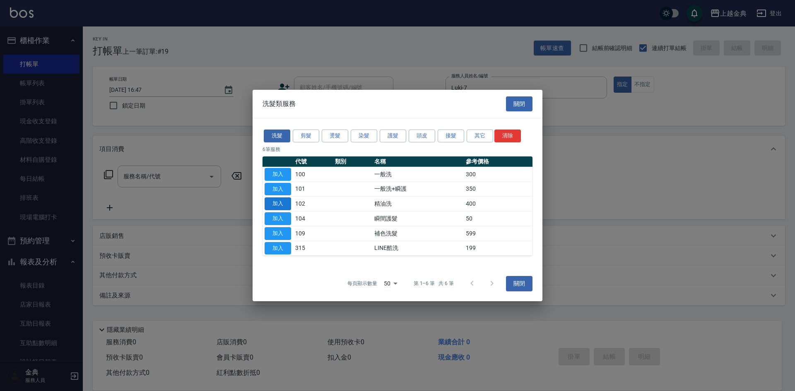
click at [277, 203] on button "加入" at bounding box center [278, 203] width 26 height 13
type input "精油洗(102)"
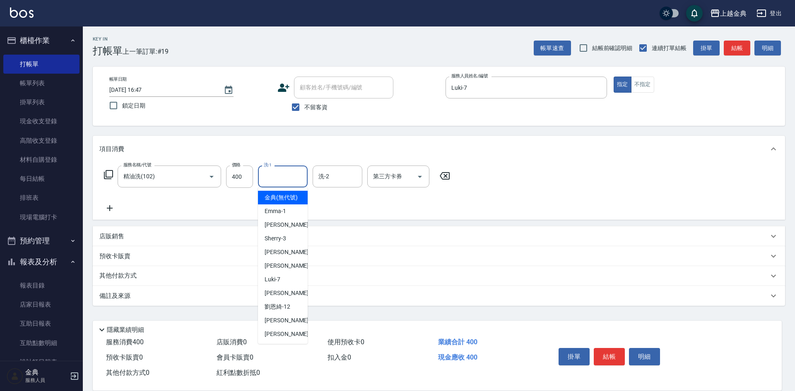
drag, startPoint x: 277, startPoint y: 183, endPoint x: 289, endPoint y: 295, distance: 112.8
click at [277, 183] on input "洗-1" at bounding box center [283, 176] width 42 height 14
click at [280, 339] on span "[PERSON_NAME] -22" at bounding box center [291, 334] width 52 height 9
type input "[PERSON_NAME]-22"
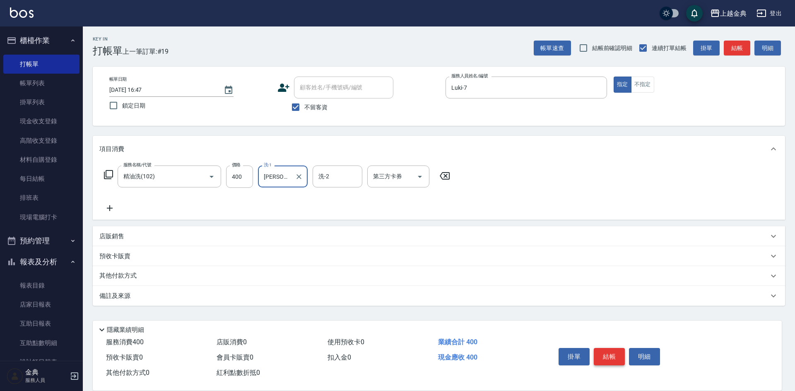
click at [609, 355] on button "結帳" at bounding box center [609, 356] width 31 height 17
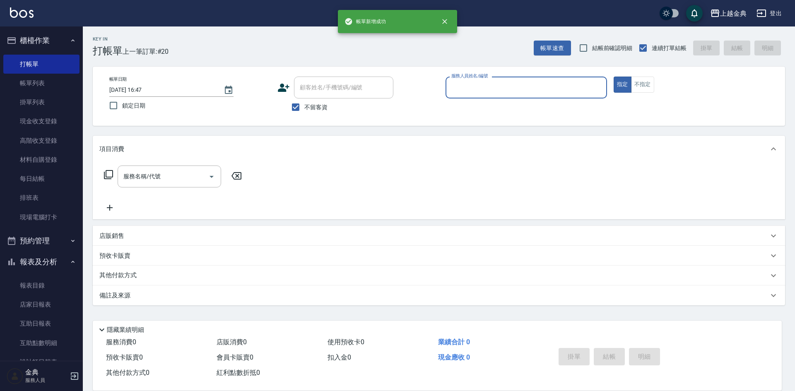
click at [515, 79] on div "服務人員姓名/編號" at bounding box center [525, 88] width 161 height 22
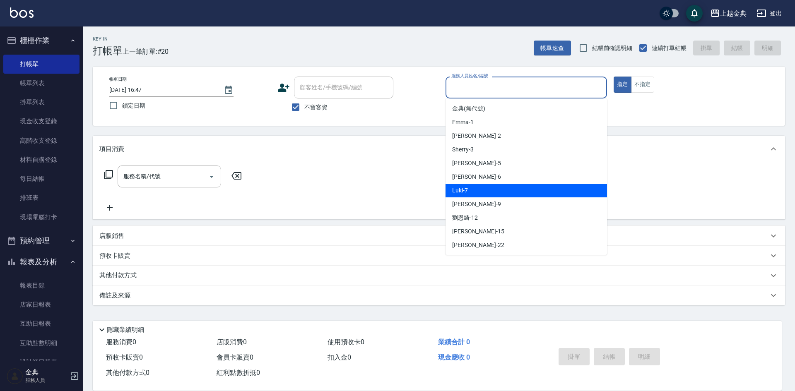
drag, startPoint x: 472, startPoint y: 192, endPoint x: 461, endPoint y: 194, distance: 11.0
click at [471, 192] on div "Luki -7" at bounding box center [525, 191] width 161 height 14
type input "Luki-7"
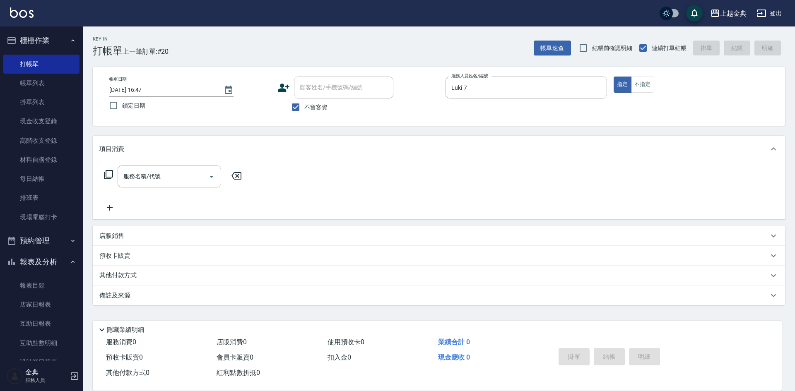
click at [103, 173] on div "服務名稱/代號 服務名稱/代號" at bounding box center [172, 177] width 147 height 22
click at [113, 172] on icon at bounding box center [108, 174] width 9 height 9
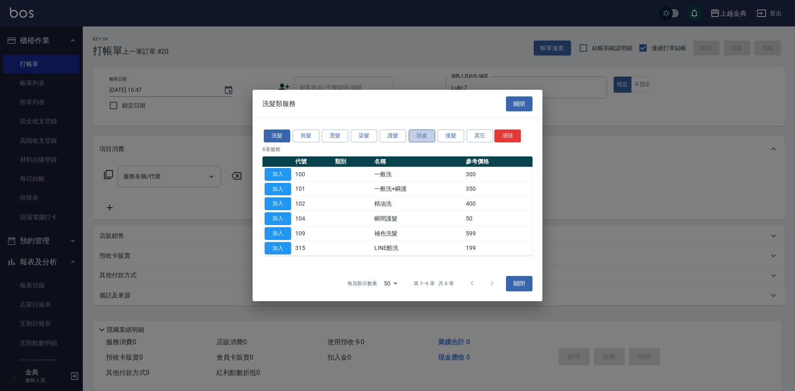
click at [425, 139] on button "頭皮" at bounding box center [422, 136] width 26 height 13
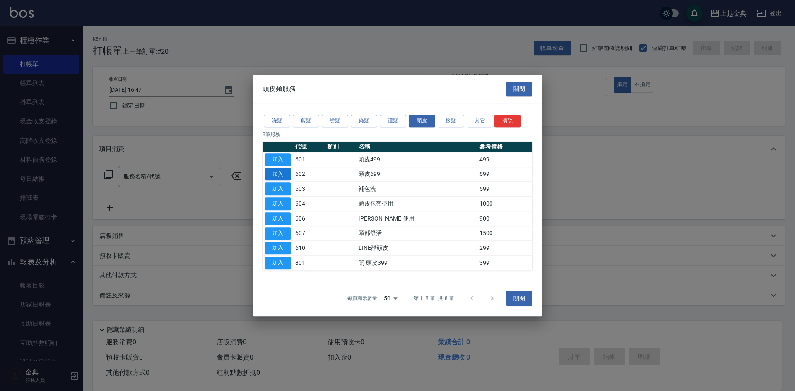
click at [277, 173] on button "加入" at bounding box center [278, 174] width 26 height 13
type input "頭皮699(602)"
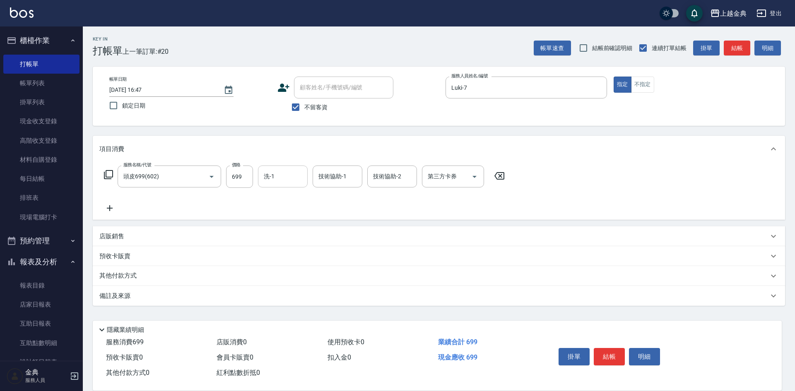
click at [262, 166] on div "洗-1" at bounding box center [283, 177] width 50 height 22
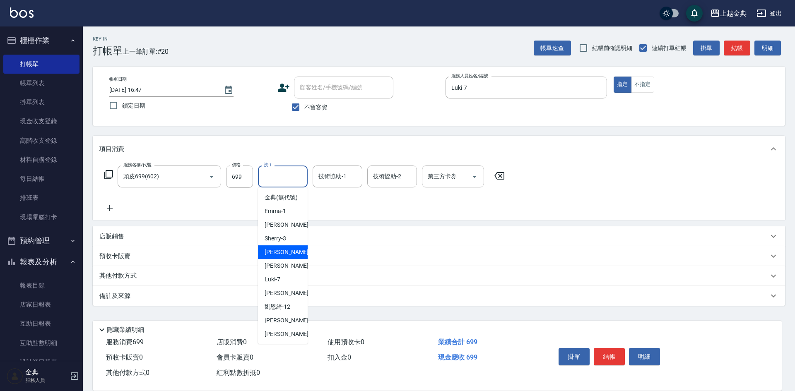
click at [299, 259] on div "[PERSON_NAME] -5" at bounding box center [283, 252] width 50 height 14
type input "[PERSON_NAME]-5"
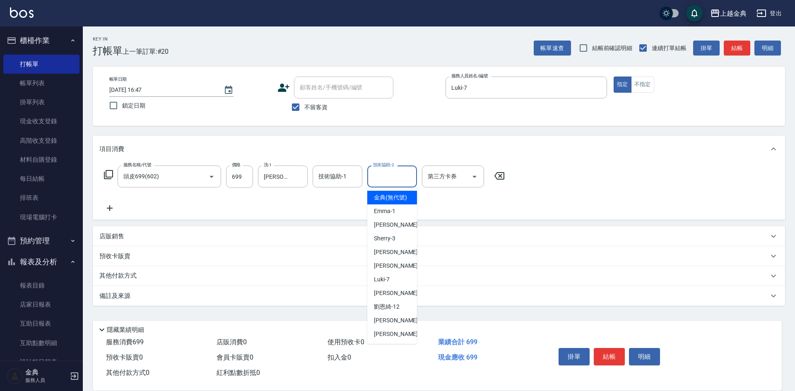
click at [376, 175] on input "技術協助-2" at bounding box center [392, 176] width 42 height 14
click at [386, 256] on div "[PERSON_NAME] -5" at bounding box center [392, 252] width 50 height 14
type input "[PERSON_NAME]-5"
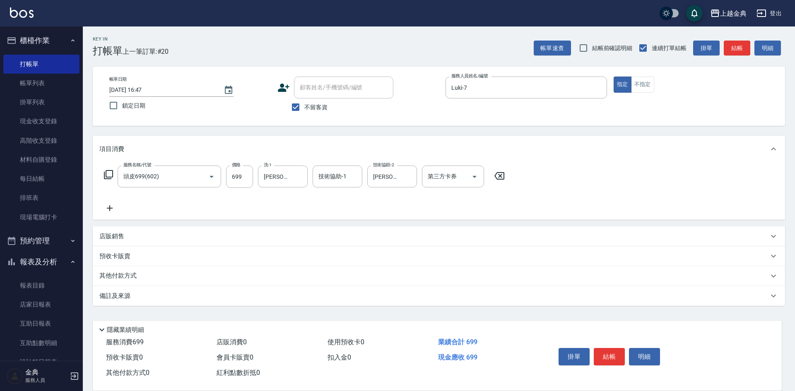
click at [154, 238] on div "店販銷售" at bounding box center [433, 236] width 669 height 9
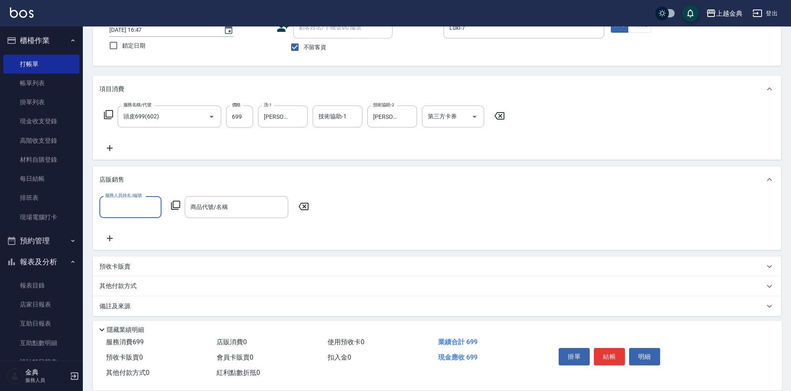
scroll to position [65, 0]
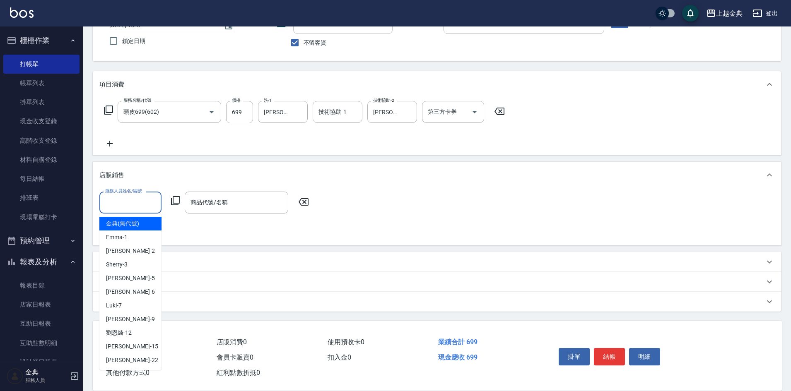
click at [119, 201] on input "服務人員姓名/編號" at bounding box center [130, 202] width 55 height 14
click at [137, 298] on div "[PERSON_NAME] -6" at bounding box center [130, 292] width 62 height 14
click at [115, 197] on input "[PERSON_NAME]-6" at bounding box center [124, 202] width 42 height 14
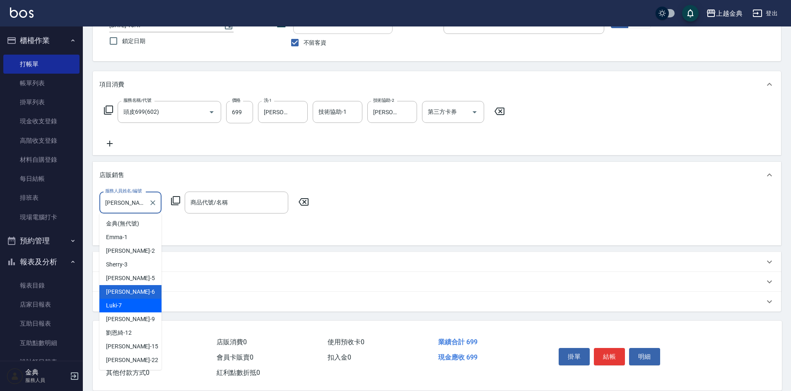
click at [136, 304] on div "Luki -7" at bounding box center [130, 306] width 62 height 14
type input "Luki-7"
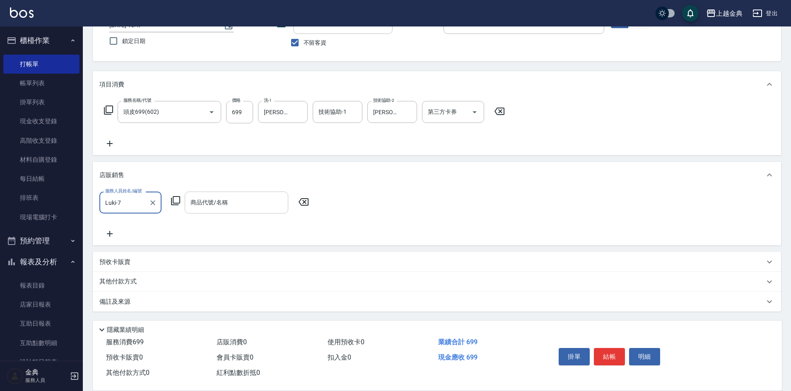
click at [206, 198] on input "商品代號/名稱" at bounding box center [236, 202] width 96 height 14
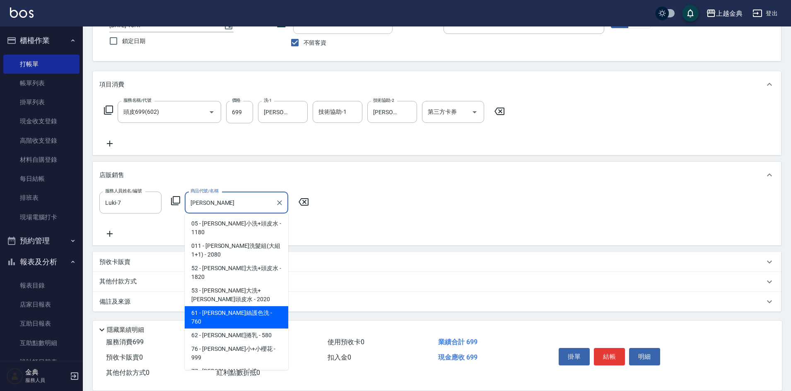
click at [235, 306] on span "61 - [PERSON_NAME]絲護色洗 - 760" at bounding box center [236, 317] width 103 height 22
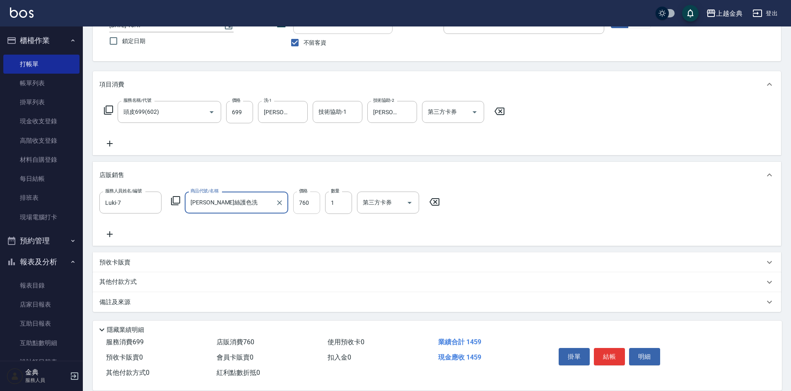
type input "[PERSON_NAME]絲護色洗"
click at [303, 199] on input "760" at bounding box center [306, 203] width 27 height 22
type input "684"
click at [612, 348] on button "結帳" at bounding box center [609, 356] width 31 height 17
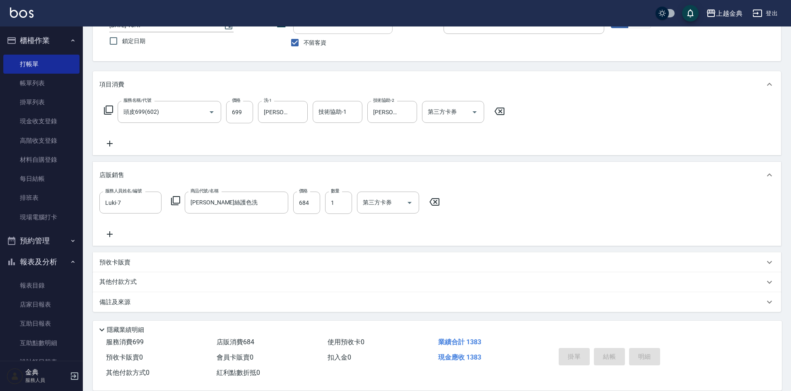
type input "[DATE] 16:48"
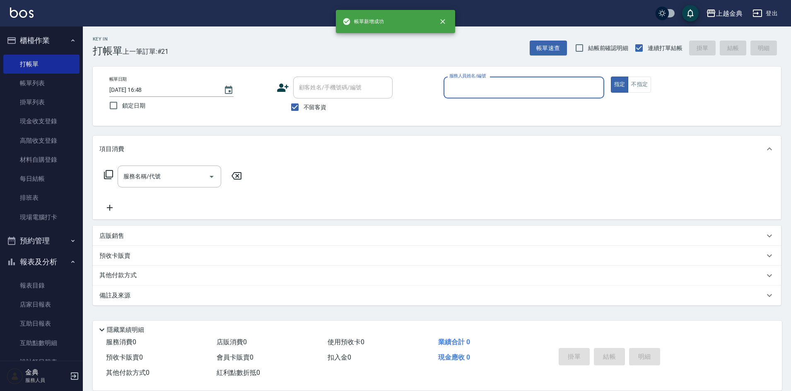
scroll to position [0, 0]
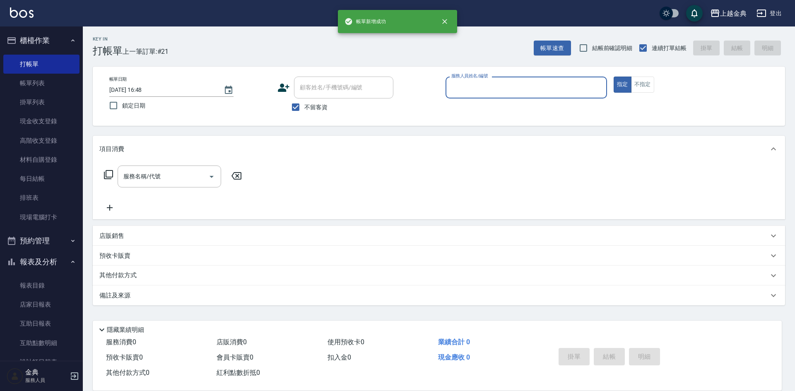
click at [488, 91] on input "服務人員姓名/編號" at bounding box center [526, 87] width 154 height 14
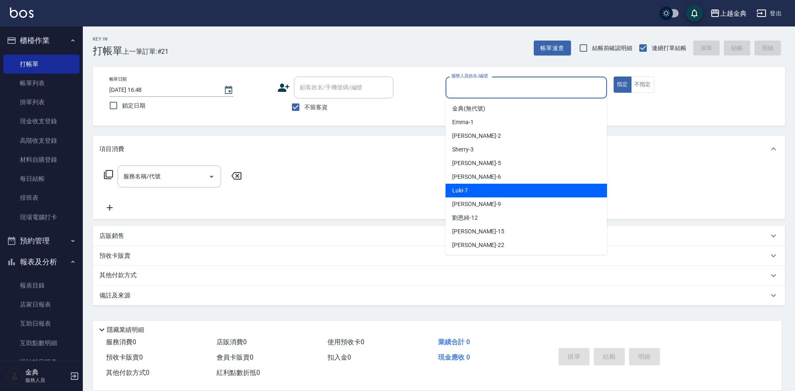
click at [486, 192] on div "Luki -7" at bounding box center [525, 191] width 161 height 14
type input "Luki-7"
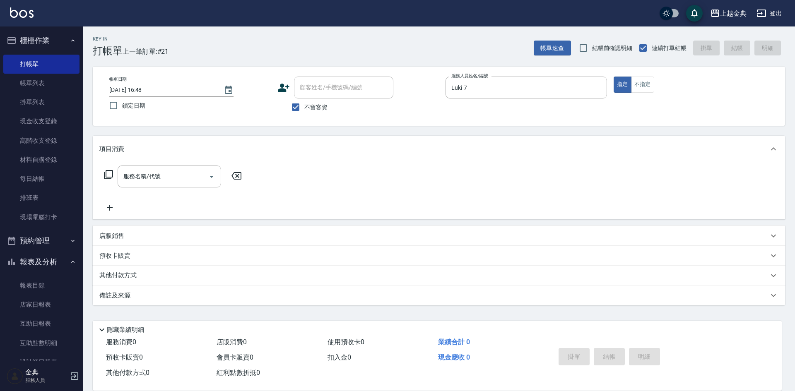
click at [112, 173] on icon at bounding box center [108, 175] width 10 height 10
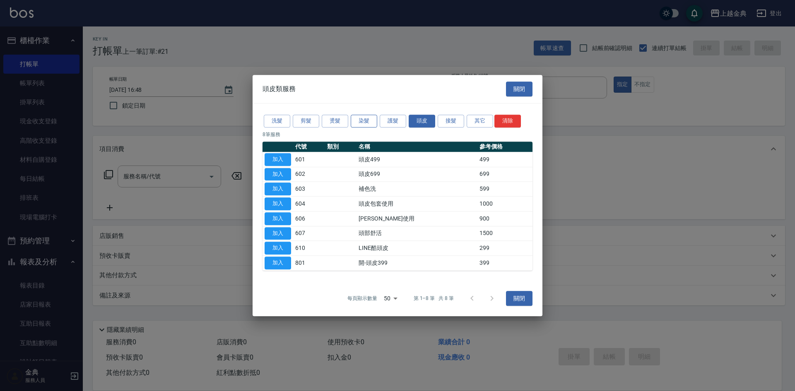
click at [357, 118] on button "染髮" at bounding box center [364, 121] width 26 height 13
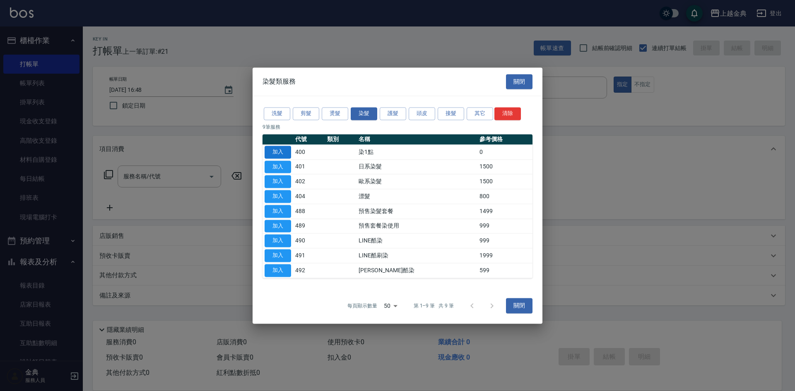
click at [274, 149] on td "加入" at bounding box center [277, 152] width 31 height 15
click at [276, 154] on button "加入" at bounding box center [278, 152] width 26 height 13
type input "染1點(400)"
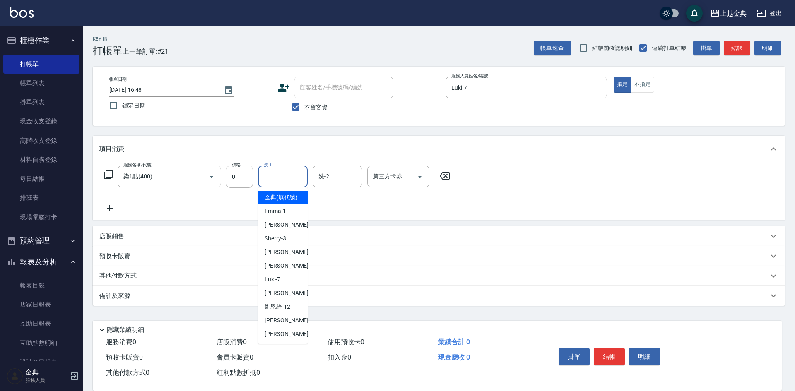
click at [277, 176] on input "洗-1" at bounding box center [283, 176] width 42 height 14
click at [277, 338] on div "[PERSON_NAME] -22" at bounding box center [283, 334] width 50 height 14
type input "[PERSON_NAME]-22"
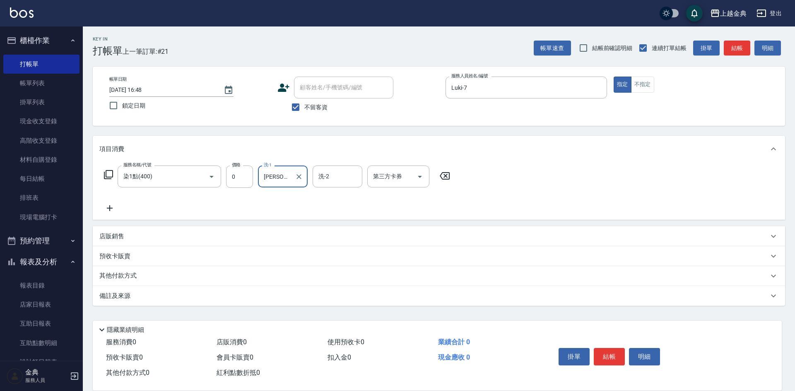
click at [106, 172] on icon at bounding box center [108, 174] width 9 height 9
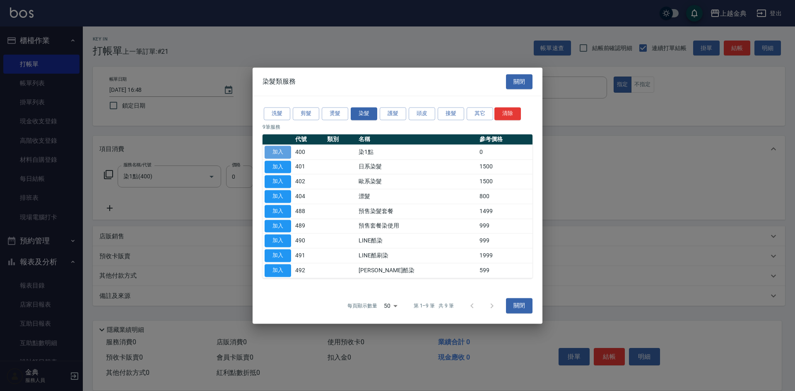
click at [281, 152] on button "加入" at bounding box center [278, 152] width 26 height 13
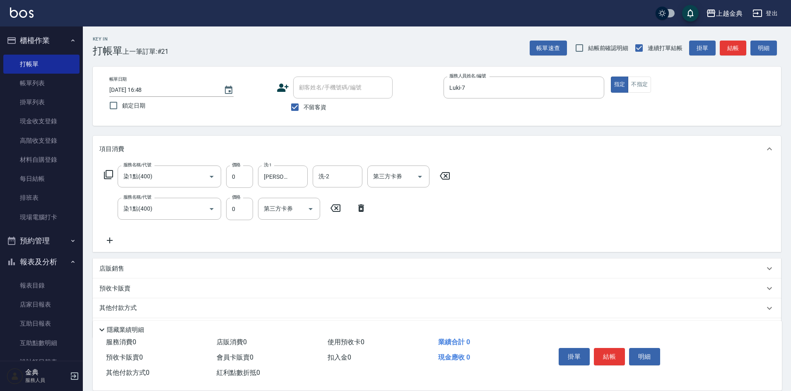
click at [281, 152] on div "項目消費" at bounding box center [431, 149] width 665 height 9
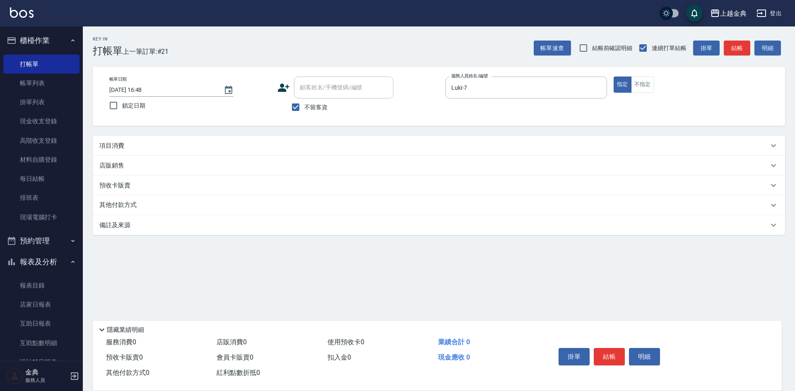
click at [255, 139] on div "項目消費" at bounding box center [439, 146] width 692 height 20
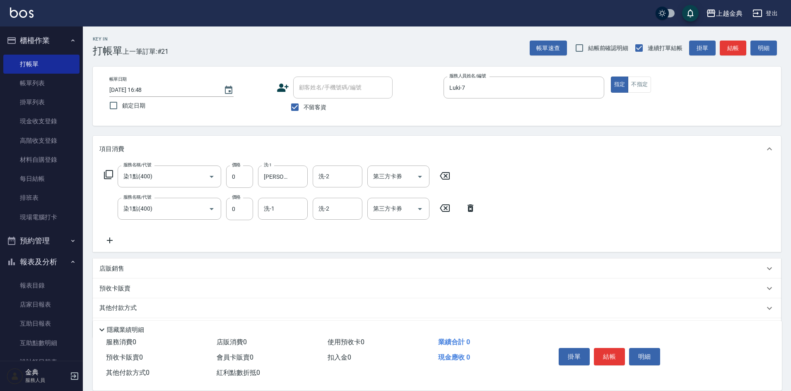
click at [467, 206] on icon at bounding box center [470, 208] width 6 height 7
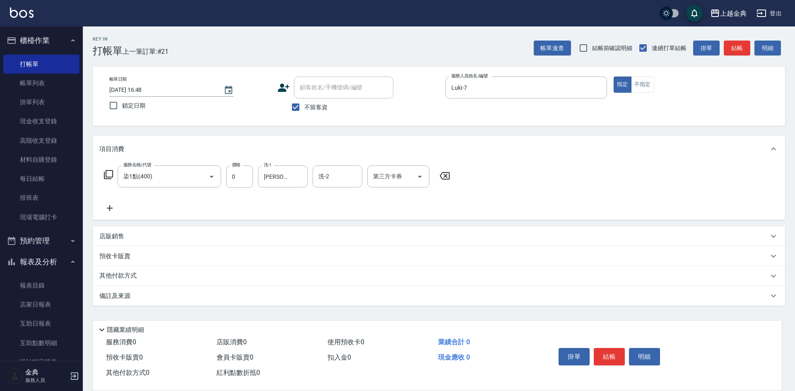
click at [111, 176] on icon at bounding box center [108, 175] width 10 height 10
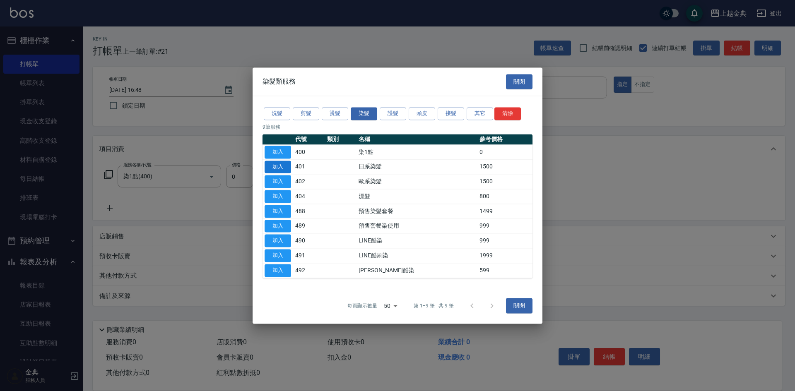
click at [271, 167] on button "加入" at bounding box center [278, 167] width 26 height 13
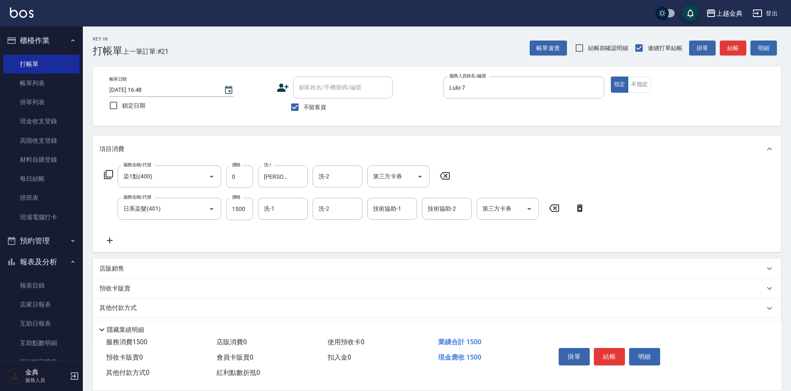
click at [257, 213] on div "服務名稱/代號 日系染髮(401) 服務名稱/代號 價格 1500 價格 洗-1 洗-1 洗-2 洗-2 技術協助-1 技術協助-1 技術協助-2 技術協助-…" at bounding box center [344, 209] width 491 height 22
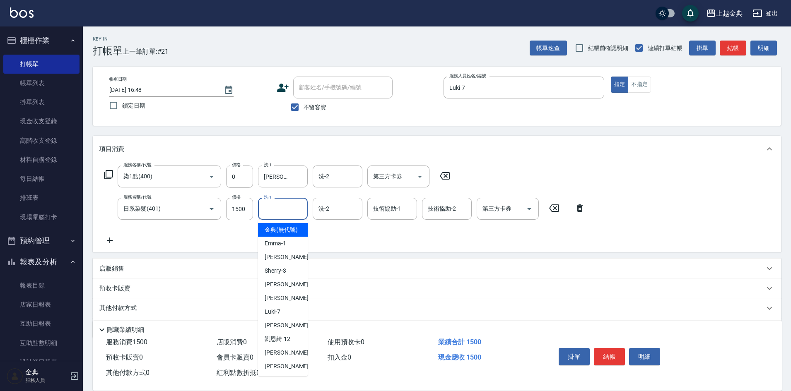
click at [272, 205] on input "洗-1" at bounding box center [283, 209] width 42 height 14
click at [274, 370] on div "[PERSON_NAME] -22" at bounding box center [283, 367] width 50 height 14
type input "[PERSON_NAME]-22"
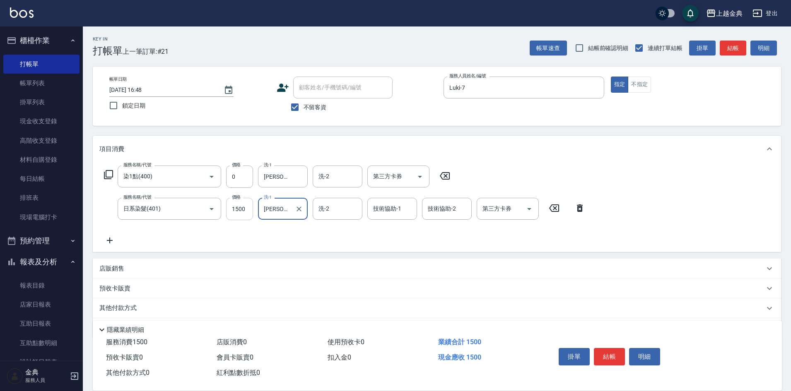
click at [230, 208] on input "1500" at bounding box center [239, 209] width 27 height 22
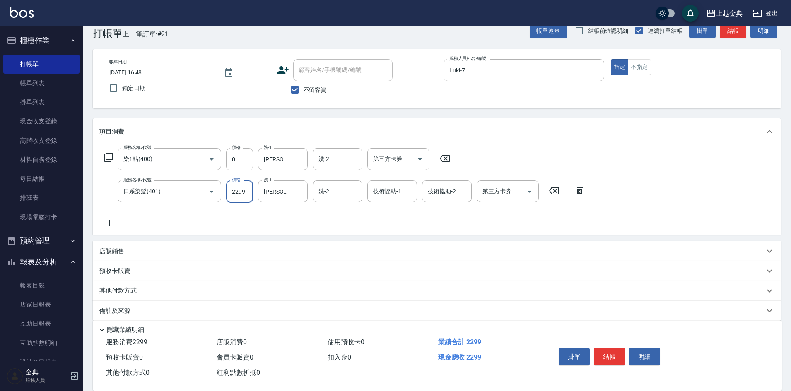
scroll to position [26, 0]
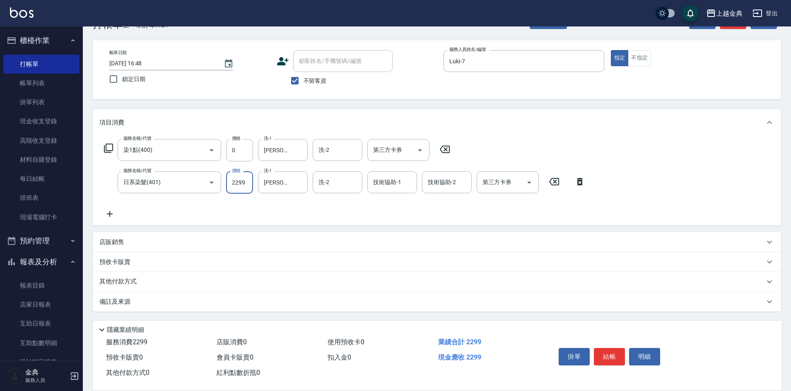
click at [240, 183] on input "2299" at bounding box center [239, 182] width 27 height 22
click at [234, 179] on input "2299" at bounding box center [239, 182] width 27 height 22
click at [236, 181] on input "2299" at bounding box center [239, 182] width 27 height 22
type input "2599"
click at [120, 277] on div "其他付款方式" at bounding box center [437, 282] width 688 height 20
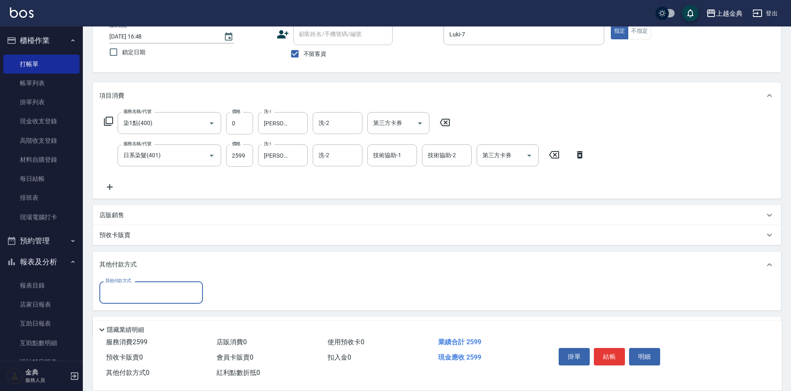
scroll to position [79, 0]
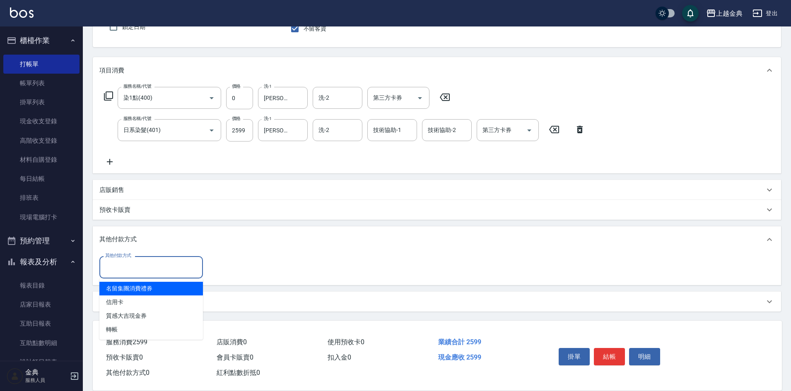
click at [123, 268] on input "其他付款方式" at bounding box center [151, 267] width 96 height 14
click at [131, 301] on span "信用卡" at bounding box center [150, 303] width 103 height 14
type input "信用卡"
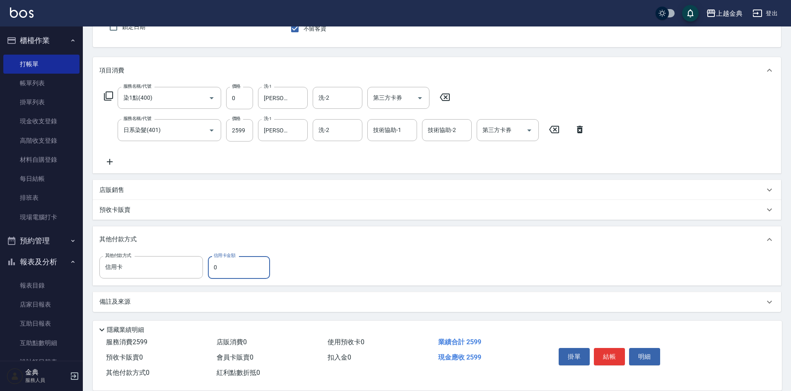
click at [248, 261] on input "0" at bounding box center [239, 267] width 62 height 22
type input "2599"
click at [605, 353] on button "結帳" at bounding box center [609, 356] width 31 height 17
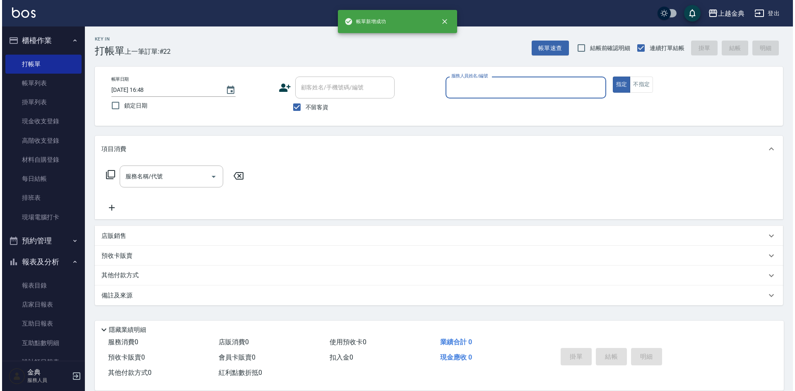
scroll to position [0, 0]
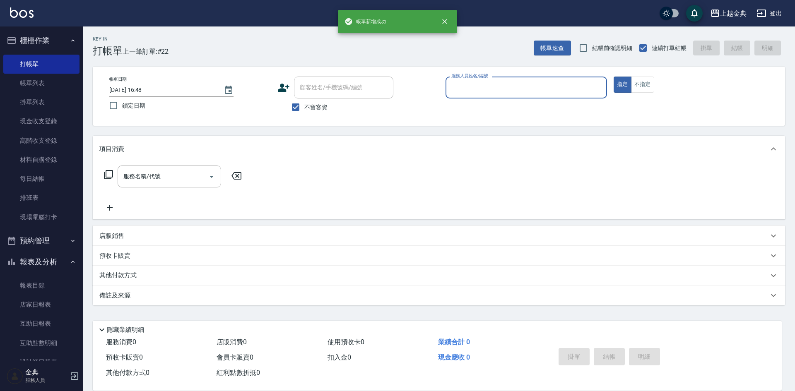
click at [535, 87] on input "服務人員姓名/編號" at bounding box center [526, 87] width 154 height 14
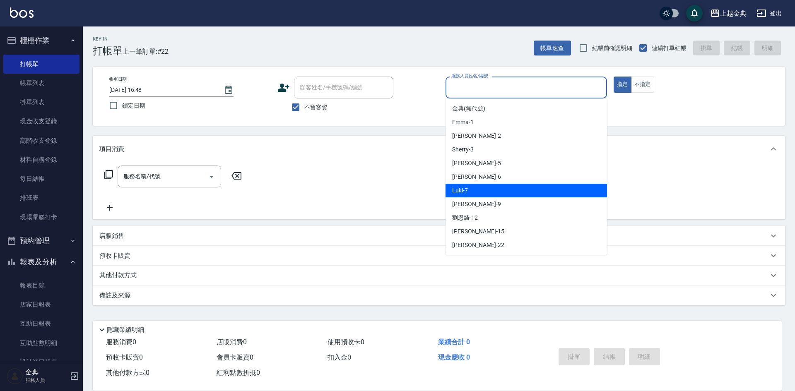
click at [522, 185] on div "Luki -7" at bounding box center [525, 191] width 161 height 14
type input "Luki-7"
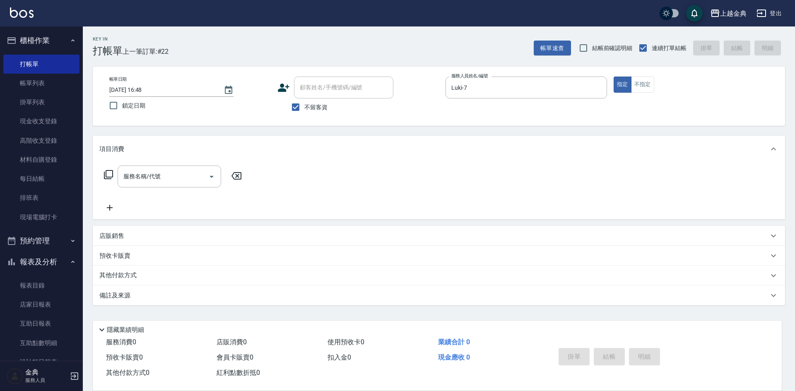
click at [110, 174] on icon at bounding box center [108, 175] width 10 height 10
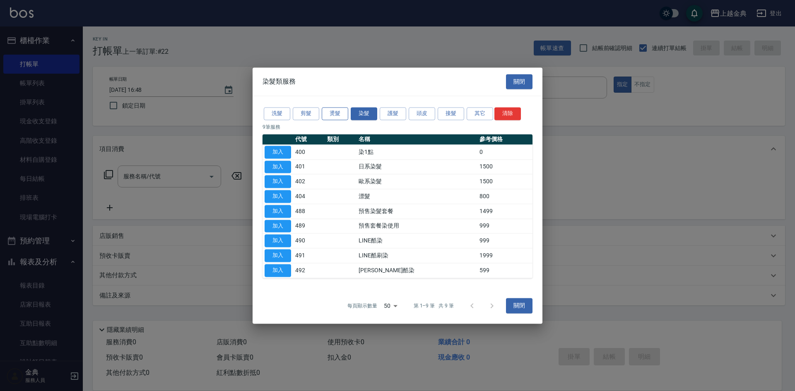
click at [337, 120] on button "燙髮" at bounding box center [335, 113] width 26 height 13
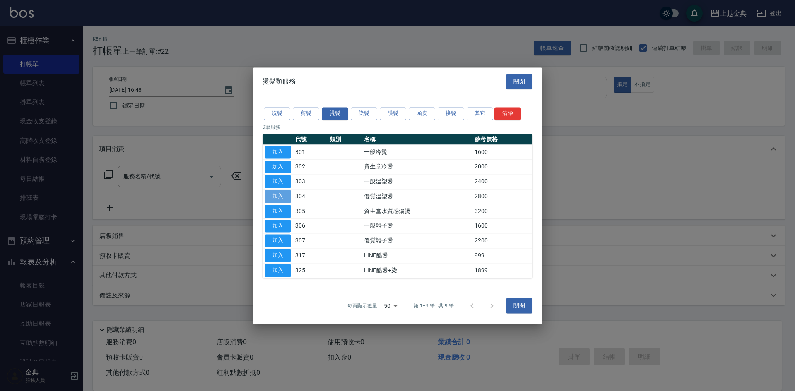
click at [282, 196] on button "加入" at bounding box center [278, 196] width 26 height 13
type input "優質溫塑燙(304)"
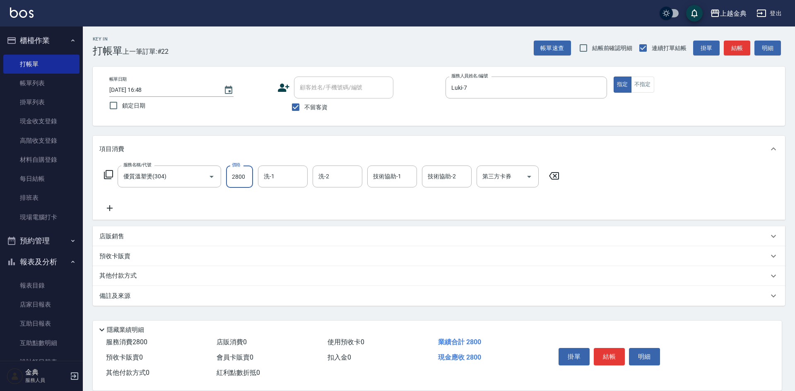
click at [249, 185] on input "2800" at bounding box center [239, 177] width 27 height 22
type input "3099"
click at [147, 272] on div "其他付款方式" at bounding box center [433, 276] width 669 height 9
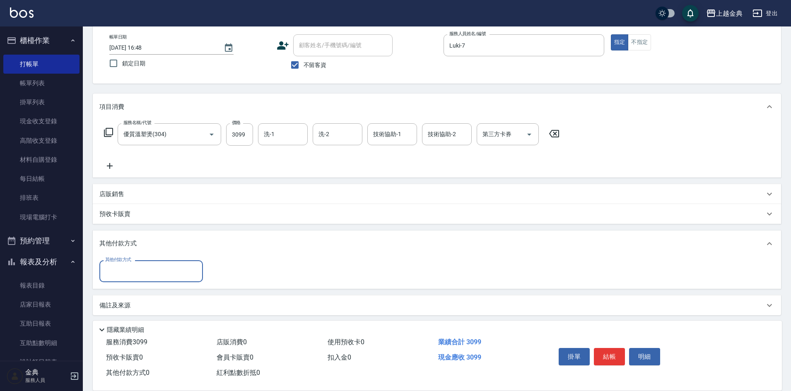
scroll to position [46, 0]
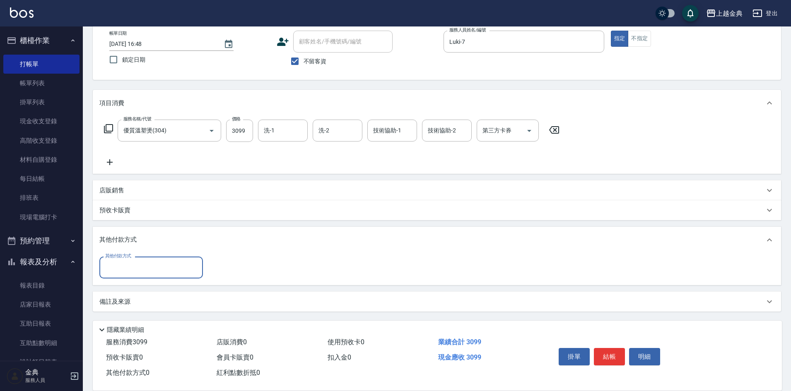
click at [111, 269] on input "其他付款方式" at bounding box center [151, 267] width 96 height 14
click at [125, 307] on span "信用卡" at bounding box center [150, 303] width 103 height 14
type input "信用卡"
type input "3099"
click at [603, 354] on button "結帳" at bounding box center [609, 356] width 31 height 17
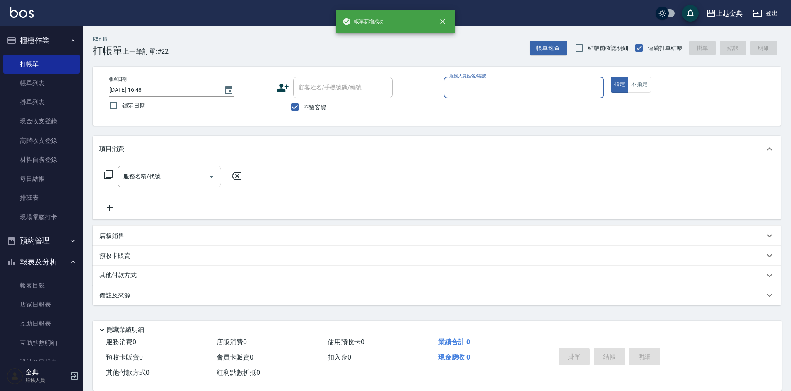
scroll to position [0, 0]
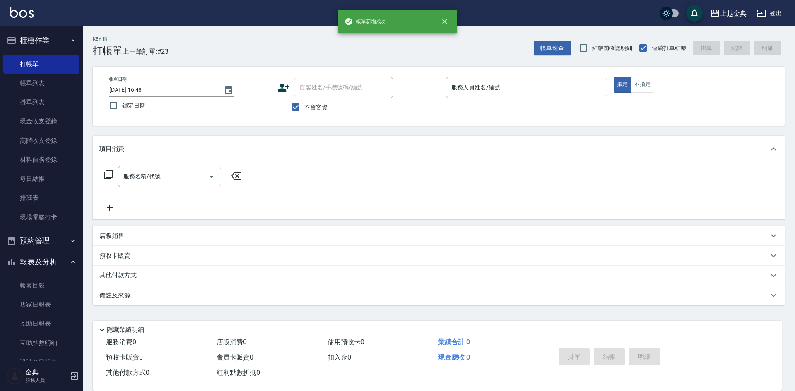
drag, startPoint x: 533, startPoint y: 75, endPoint x: 534, endPoint y: 80, distance: 5.6
click at [533, 75] on div "帳單日期 [DATE] 16:48 鎖定日期 顧客姓名/手機號碼/編號 顧客姓名/手機號碼/編號 不留客資 服務人員姓名/編號 服務人員姓名/編號 指定 不指定" at bounding box center [439, 96] width 692 height 59
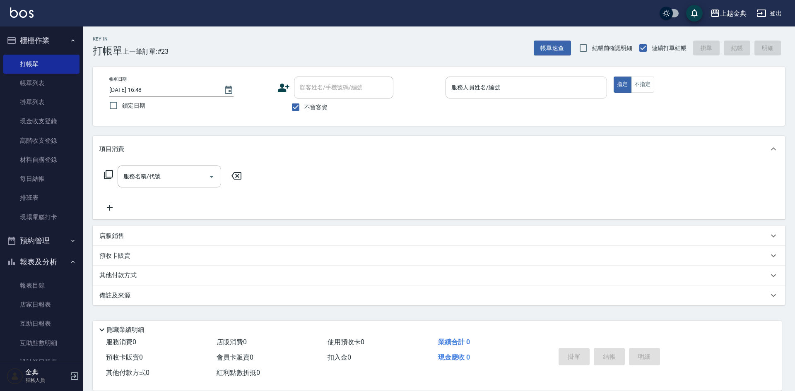
click at [534, 81] on input "服務人員姓名/編號" at bounding box center [526, 87] width 154 height 14
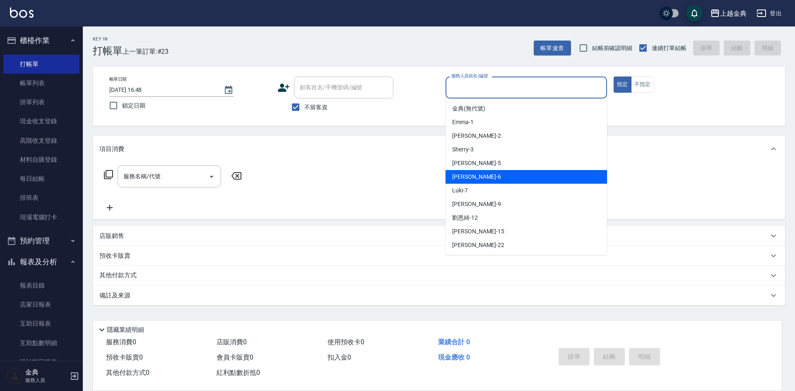
click at [465, 162] on span "[PERSON_NAME] -5" at bounding box center [476, 163] width 49 height 9
type input "[PERSON_NAME]-5"
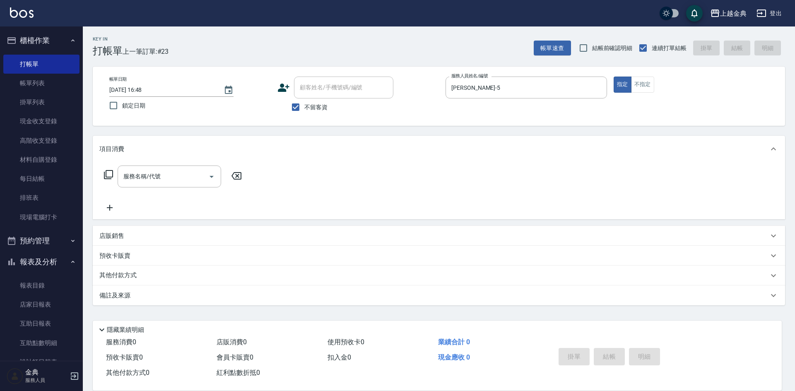
click at [112, 174] on icon at bounding box center [108, 174] width 9 height 9
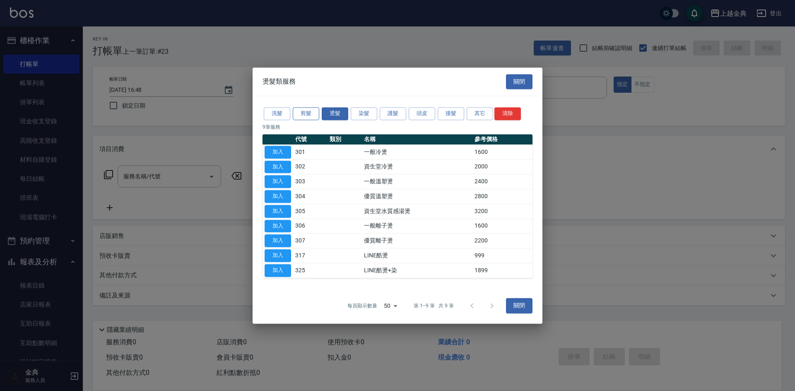
click at [314, 113] on button "剪髮" at bounding box center [306, 113] width 26 height 13
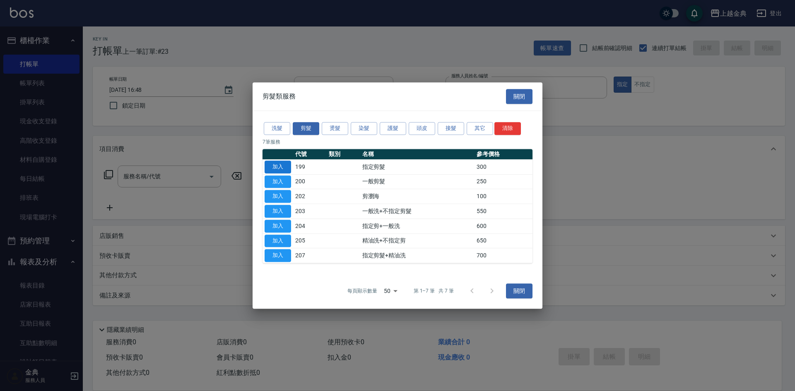
click at [288, 168] on button "加入" at bounding box center [278, 167] width 26 height 13
type input "指定剪髮(199)"
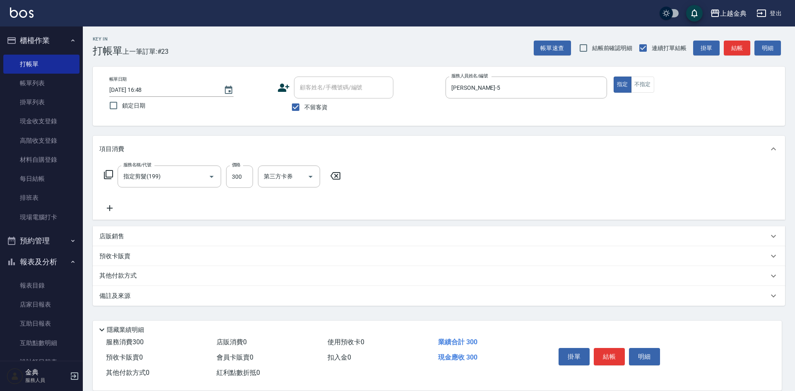
click at [611, 349] on button "結帳" at bounding box center [609, 356] width 31 height 17
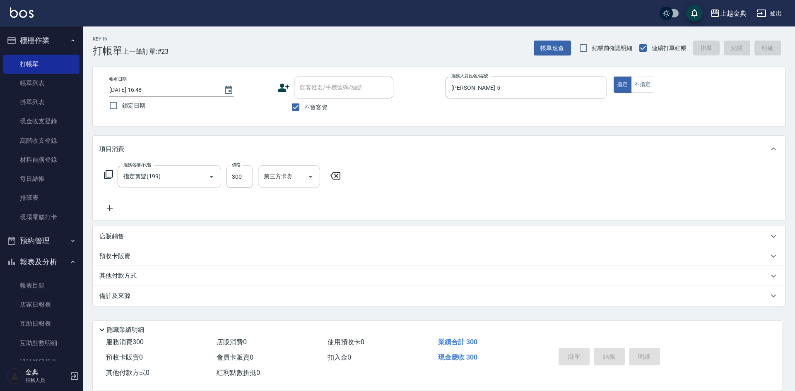
type input "[DATE] 16:49"
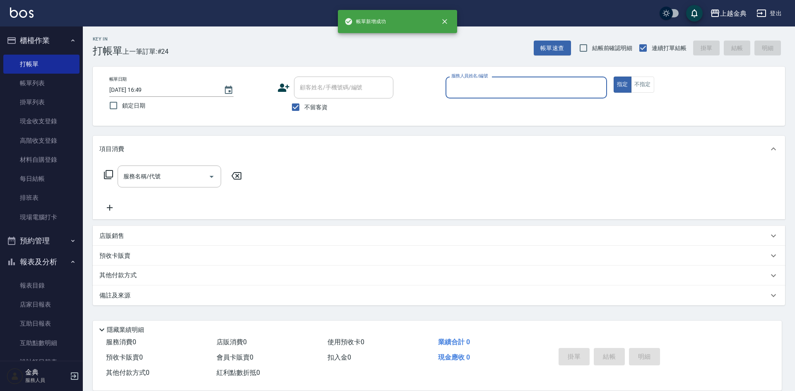
click at [481, 81] on input "服務人員姓名/編號" at bounding box center [526, 87] width 154 height 14
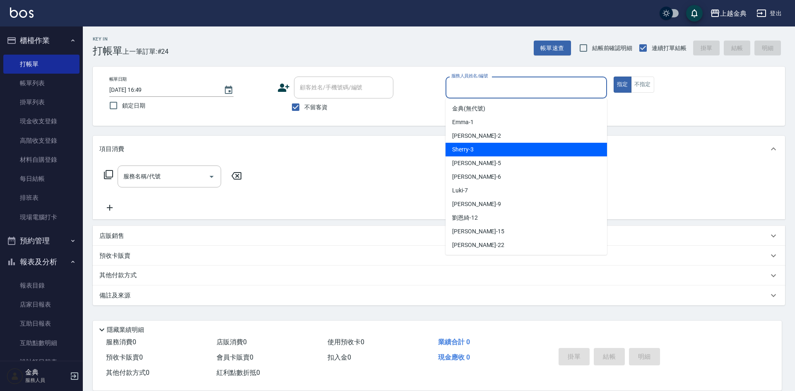
drag, startPoint x: 483, startPoint y: 154, endPoint x: 465, endPoint y: 154, distance: 18.2
click at [481, 154] on div "Sherry -3" at bounding box center [525, 150] width 161 height 14
type input "Sherry-3"
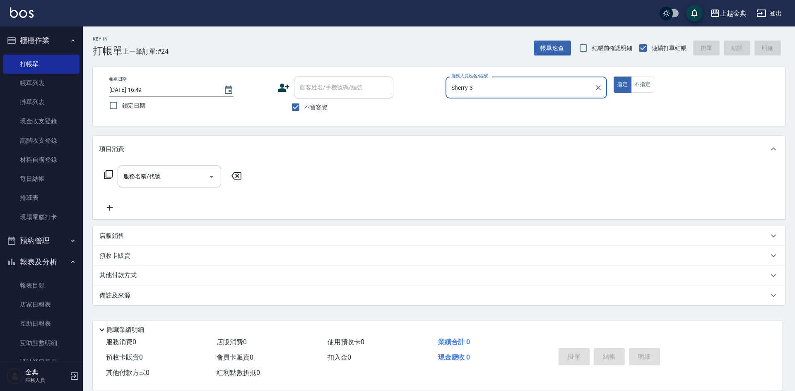
click at [107, 176] on icon at bounding box center [108, 175] width 10 height 10
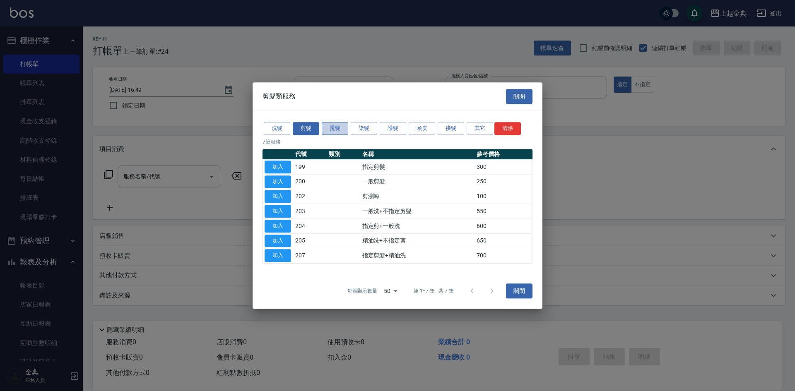
click at [330, 132] on button "燙髮" at bounding box center [335, 128] width 26 height 13
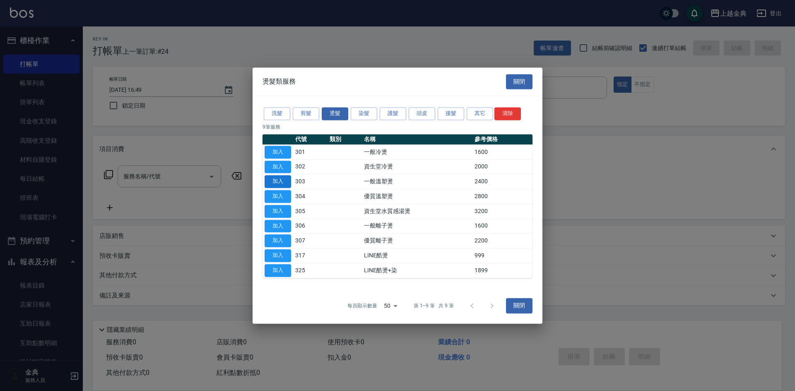
click at [281, 186] on button "加入" at bounding box center [278, 182] width 26 height 13
type input "一般溫塑燙(303)"
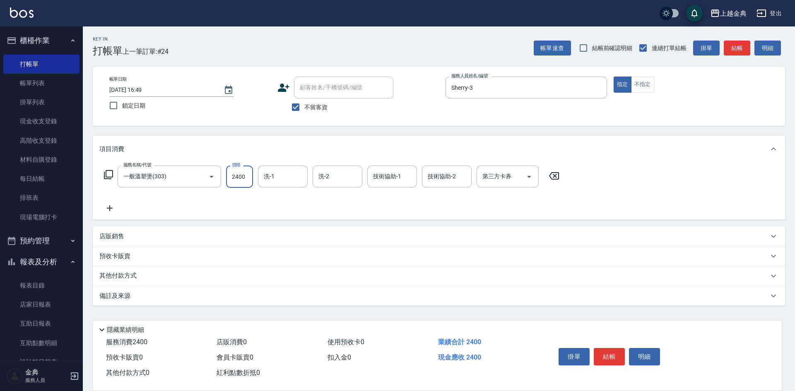
click at [242, 180] on input "2400" at bounding box center [239, 177] width 27 height 22
type input "1990"
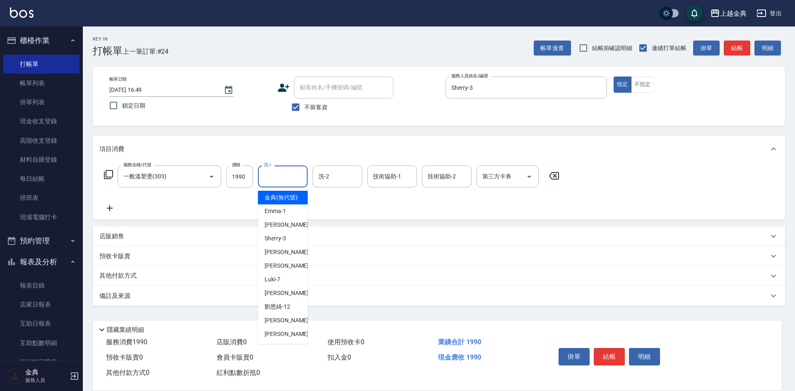
click at [280, 174] on input "洗-1" at bounding box center [283, 176] width 42 height 14
click at [280, 339] on span "[PERSON_NAME] -22" at bounding box center [291, 334] width 52 height 9
type input "[PERSON_NAME]-22"
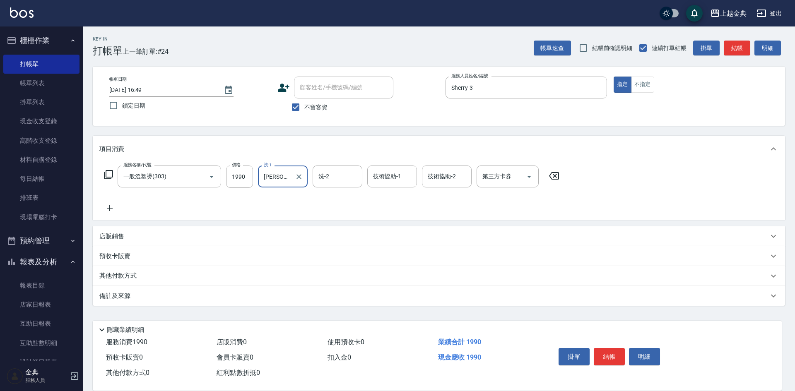
click at [111, 177] on icon at bounding box center [108, 175] width 10 height 10
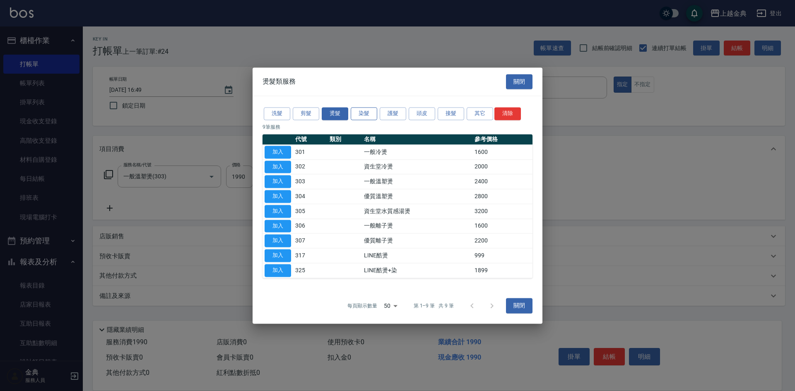
click at [363, 111] on button "染髮" at bounding box center [364, 113] width 26 height 13
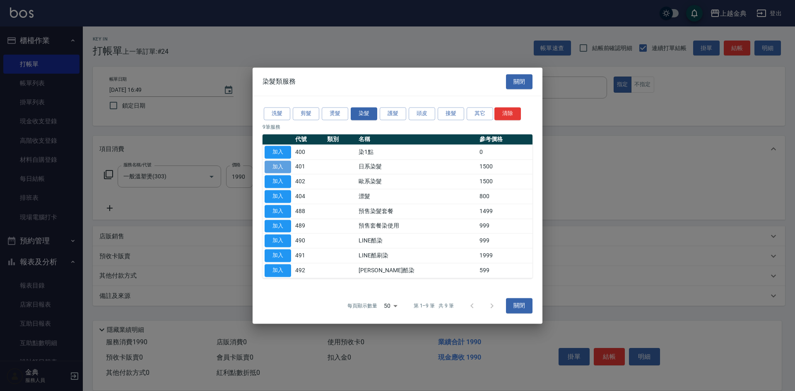
click at [274, 170] on button "加入" at bounding box center [278, 167] width 26 height 13
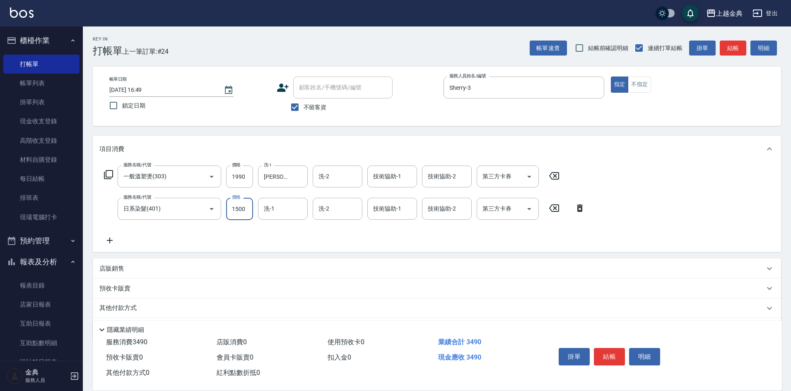
click at [240, 207] on input "1500" at bounding box center [239, 209] width 27 height 22
click at [280, 219] on div "洗-1" at bounding box center [283, 209] width 50 height 22
type input "2599"
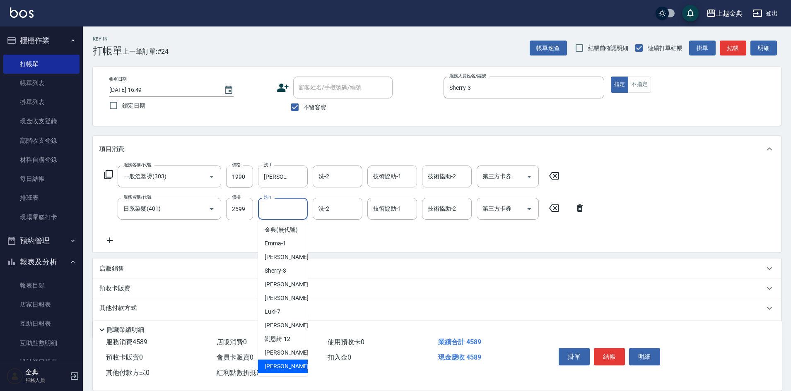
click at [278, 371] on span "[PERSON_NAME] -22" at bounding box center [291, 366] width 52 height 9
type input "[PERSON_NAME]-22"
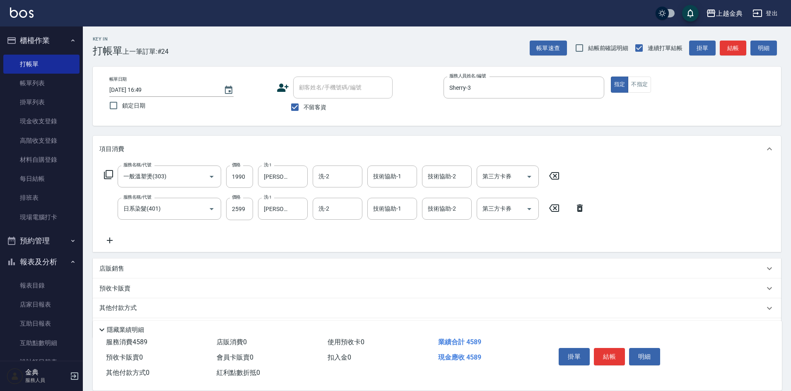
click at [129, 308] on p "其他付款方式" at bounding box center [119, 308] width 41 height 9
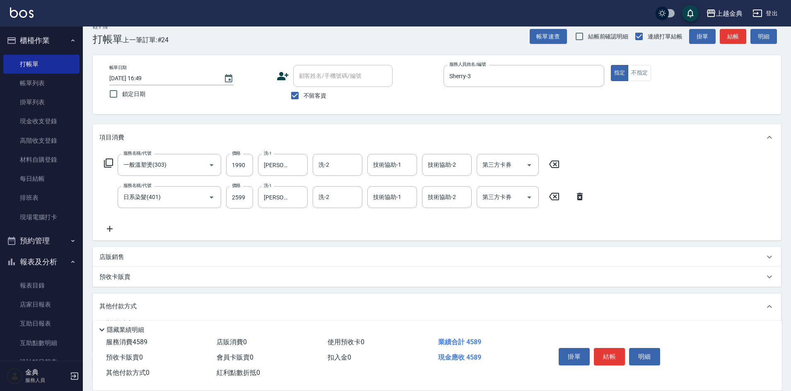
scroll to position [78, 0]
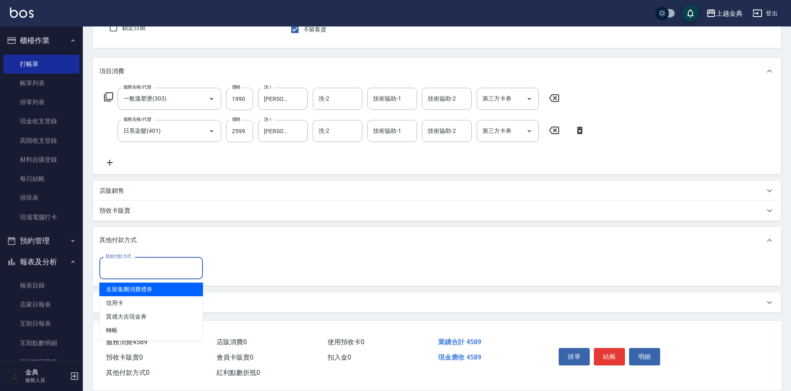
click at [125, 274] on input "其他付款方式" at bounding box center [151, 268] width 96 height 14
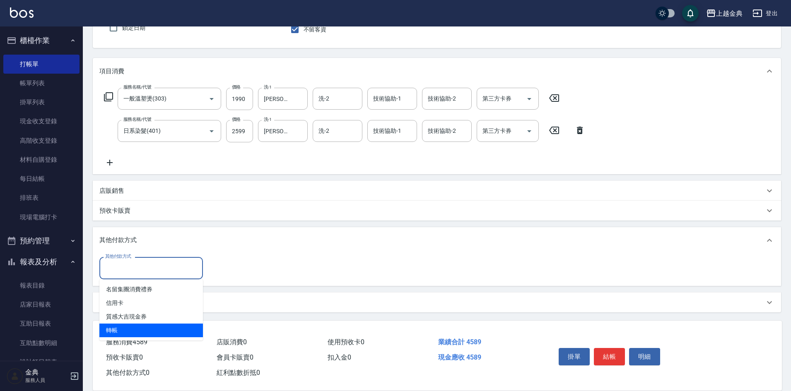
click at [119, 328] on span "轉帳" at bounding box center [150, 331] width 103 height 14
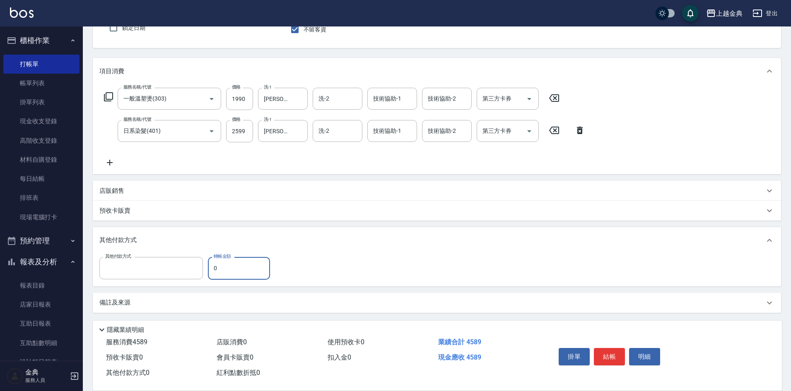
type input "轉帳"
type input "4589"
click at [610, 353] on button "結帳" at bounding box center [609, 356] width 31 height 17
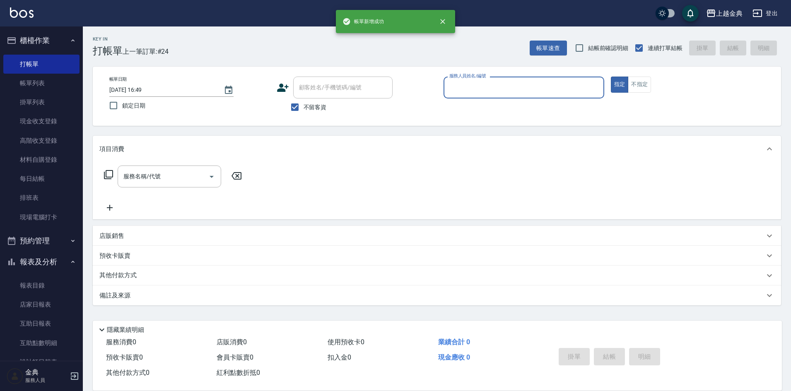
scroll to position [0, 0]
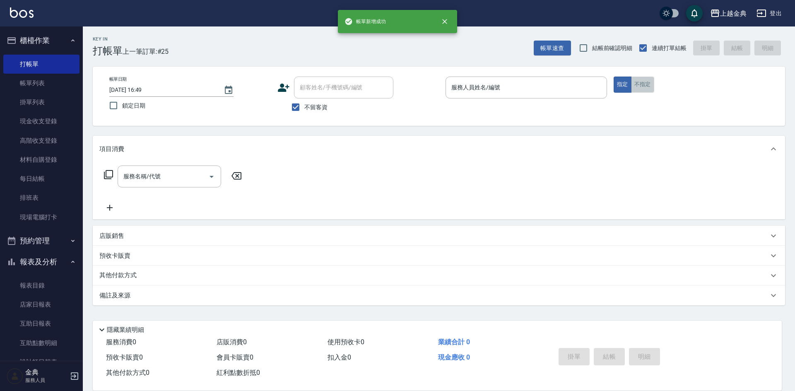
click at [641, 84] on button "不指定" at bounding box center [642, 85] width 23 height 16
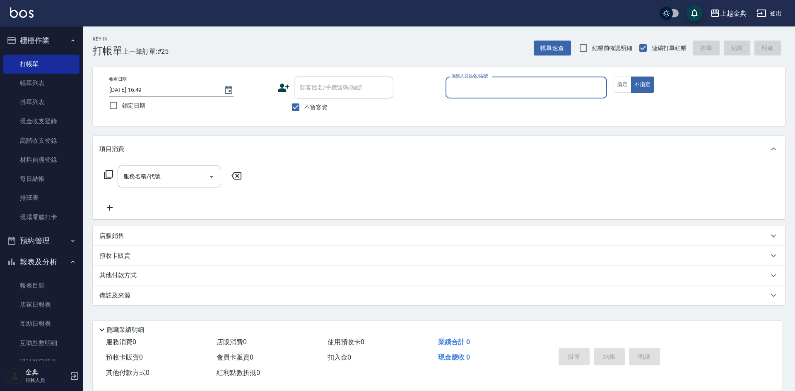
drag, startPoint x: 588, startPoint y: 87, endPoint x: 585, endPoint y: 97, distance: 10.7
click at [588, 88] on input "服務人員姓名/編號" at bounding box center [526, 87] width 154 height 14
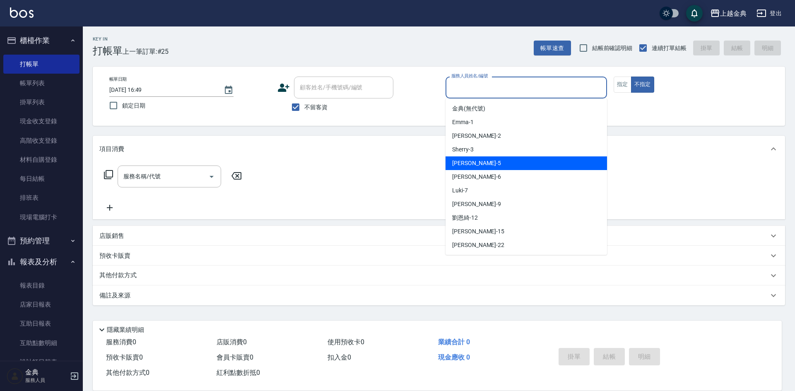
click at [553, 165] on div "[PERSON_NAME] -5" at bounding box center [525, 163] width 161 height 14
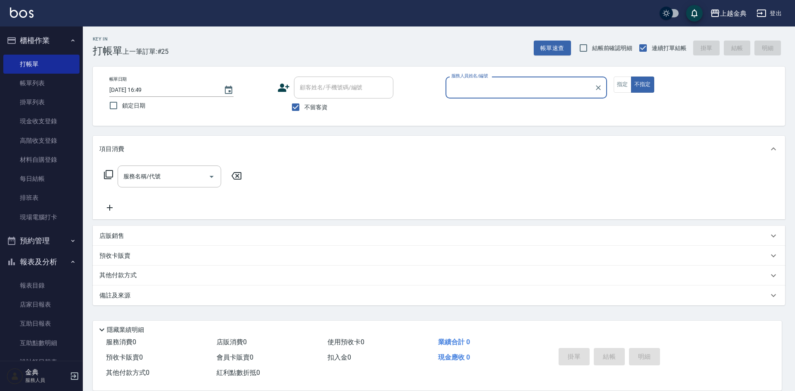
type input "[PERSON_NAME]-5"
click at [107, 177] on icon at bounding box center [108, 174] width 9 height 9
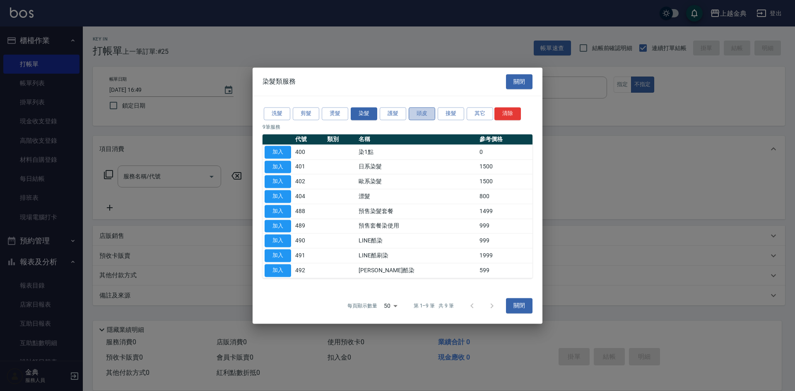
click at [416, 113] on button "頭皮" at bounding box center [422, 113] width 26 height 13
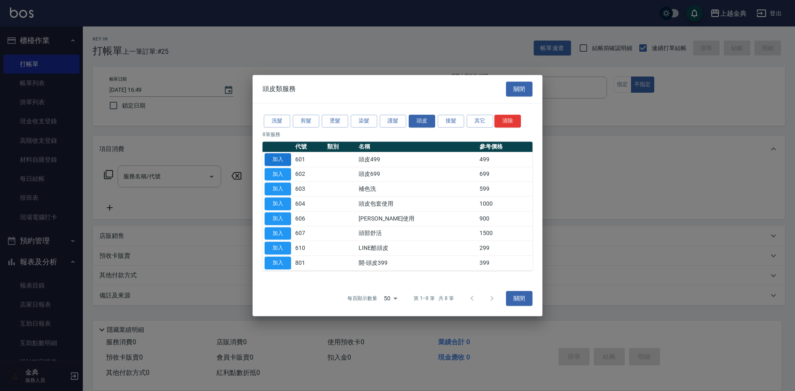
click at [277, 156] on button "加入" at bounding box center [278, 159] width 26 height 13
type input "頭皮499(601)"
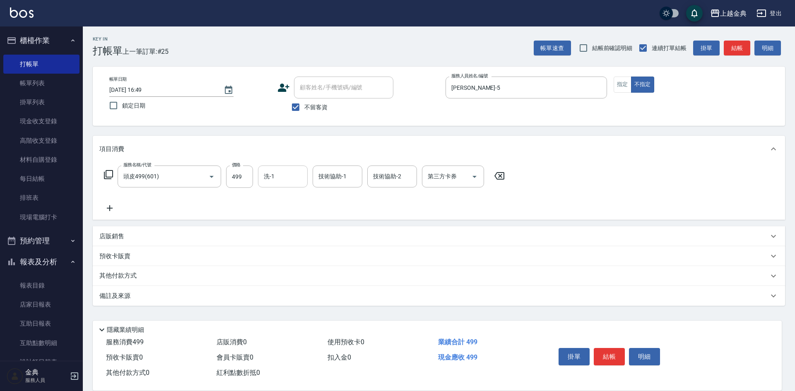
click at [278, 184] on div "洗-1" at bounding box center [283, 177] width 50 height 22
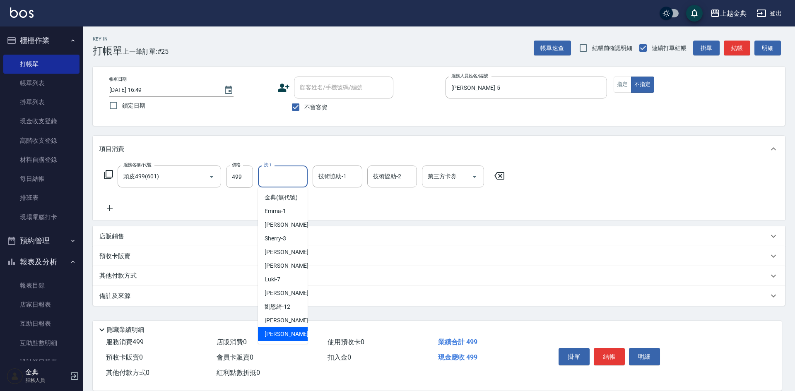
click at [277, 338] on div "[PERSON_NAME] -22" at bounding box center [283, 334] width 50 height 14
type input "[PERSON_NAME]-22"
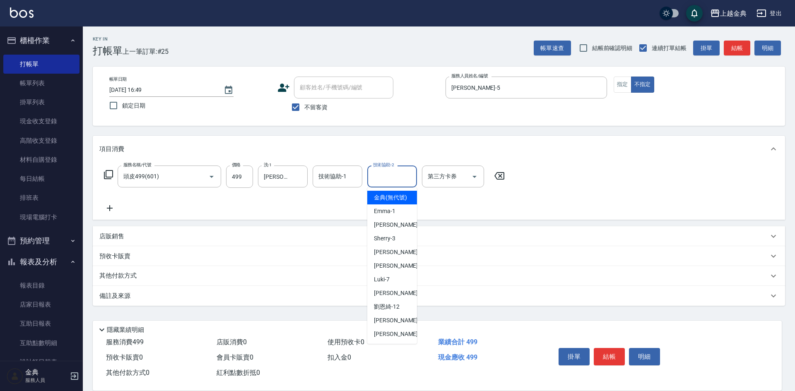
click at [394, 170] on input "技術協助-2" at bounding box center [392, 176] width 42 height 14
click at [388, 257] on span "[PERSON_NAME] -5" at bounding box center [398, 252] width 49 height 9
type input "[PERSON_NAME]-5"
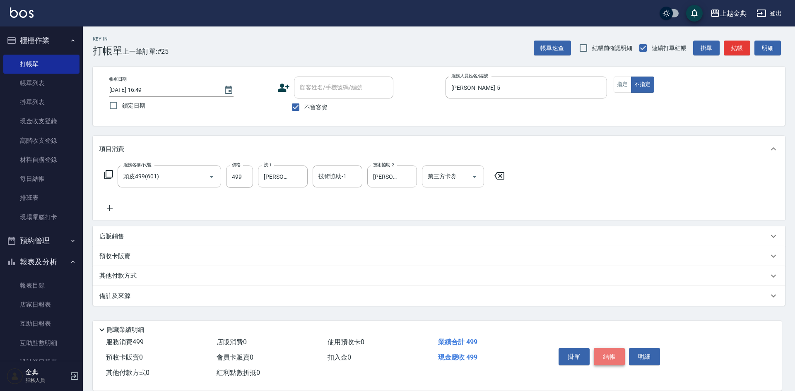
drag, startPoint x: 612, startPoint y: 352, endPoint x: 639, endPoint y: 363, distance: 29.0
click at [612, 352] on button "結帳" at bounding box center [609, 356] width 31 height 17
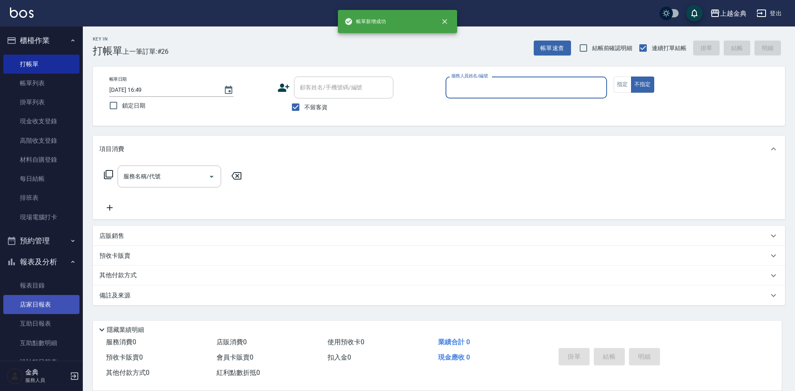
click at [33, 303] on link "店家日報表" at bounding box center [41, 304] width 76 height 19
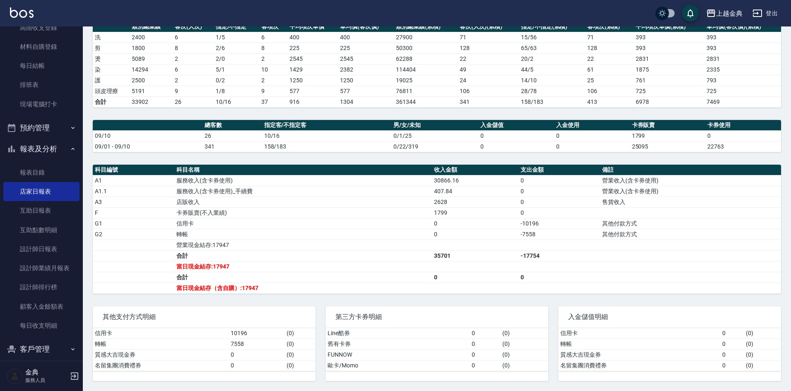
scroll to position [124, 0]
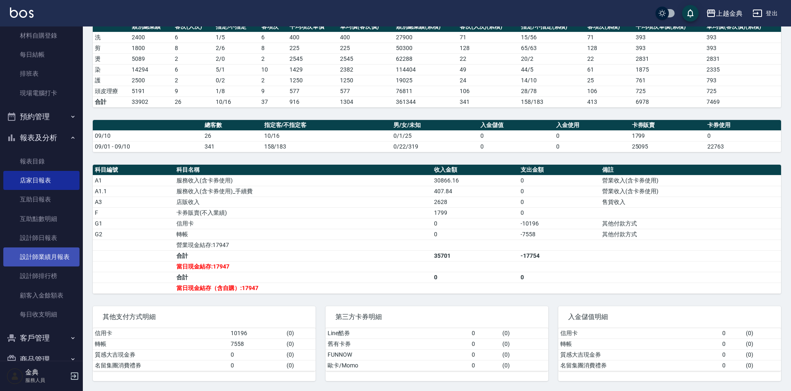
click at [45, 252] on link "設計師業績月報表" at bounding box center [41, 257] width 76 height 19
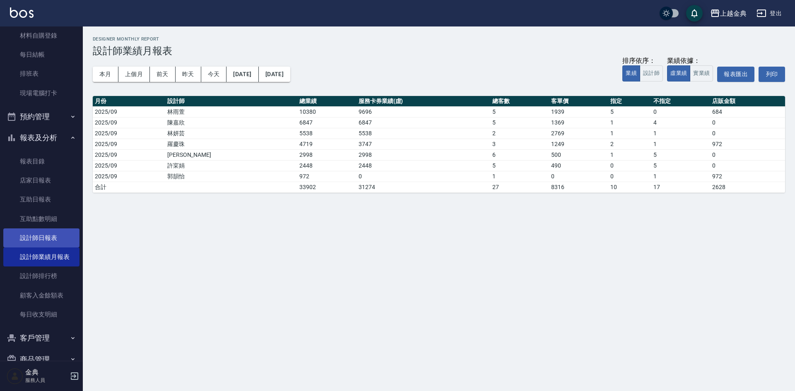
click at [52, 241] on link "設計師日報表" at bounding box center [41, 238] width 76 height 19
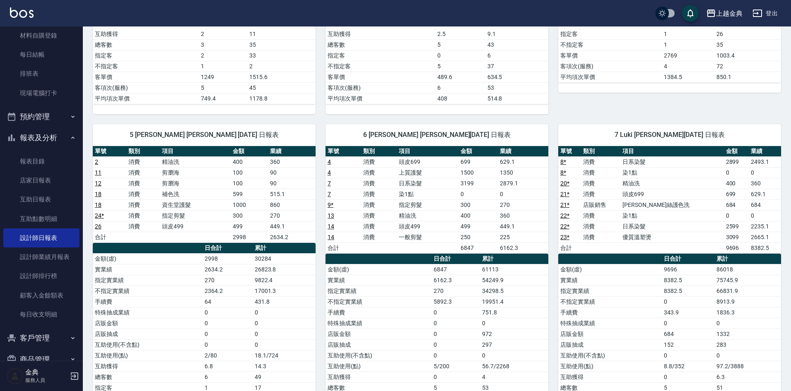
scroll to position [290, 0]
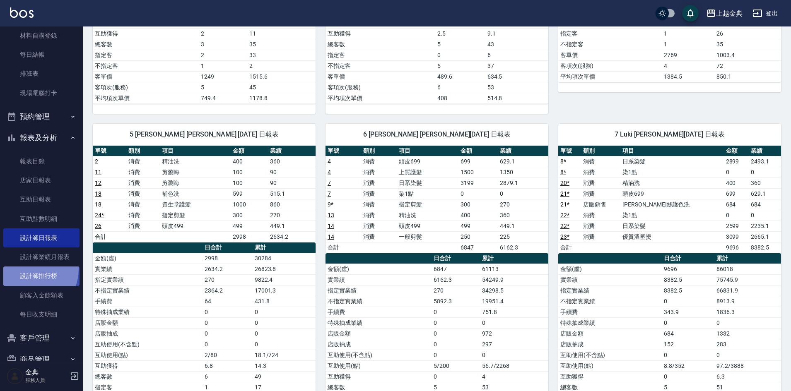
click at [24, 268] on link "設計師排行榜" at bounding box center [41, 276] width 76 height 19
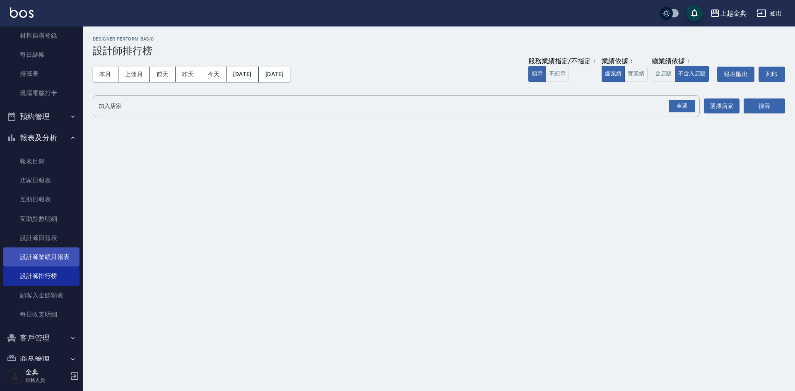
click at [41, 251] on link "設計師業績月報表" at bounding box center [41, 257] width 76 height 19
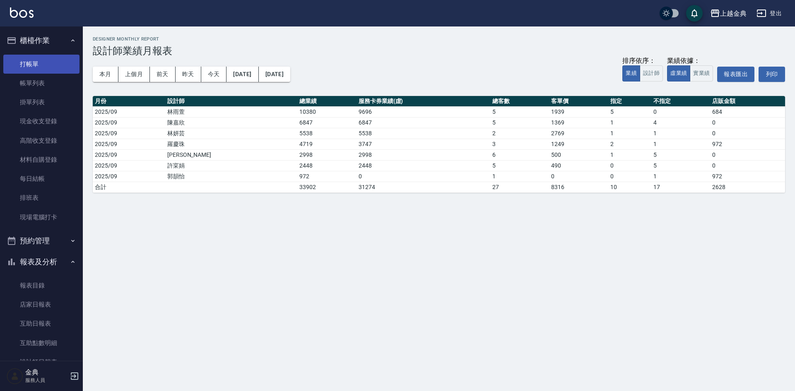
click at [35, 58] on link "打帳單" at bounding box center [41, 64] width 76 height 19
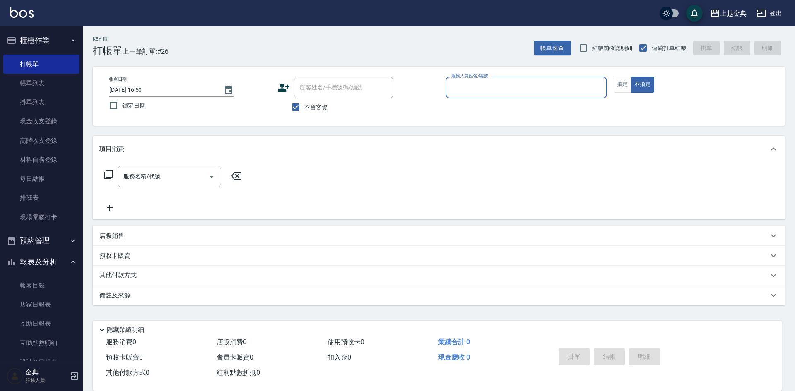
click at [557, 84] on input "服務人員姓名/編號" at bounding box center [526, 87] width 154 height 14
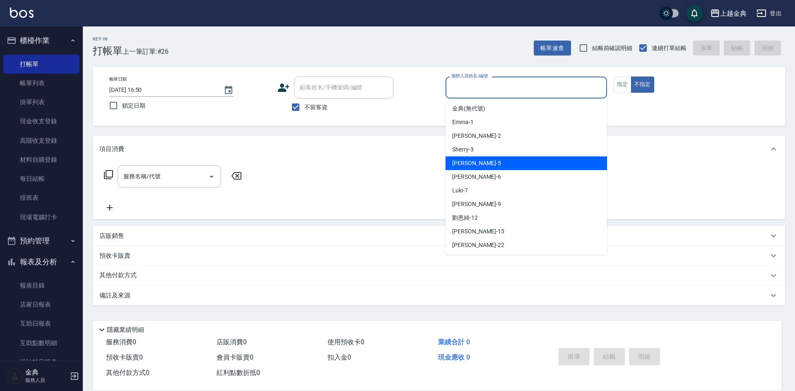
click at [522, 159] on div "[PERSON_NAME] -5" at bounding box center [525, 163] width 161 height 14
type input "[PERSON_NAME]-5"
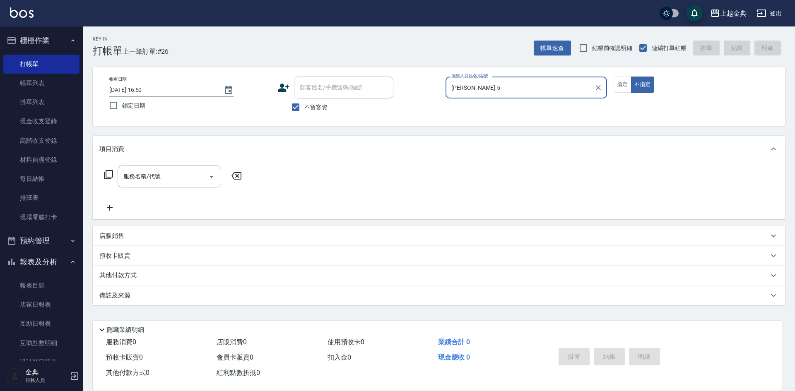
click at [106, 176] on icon at bounding box center [108, 174] width 9 height 9
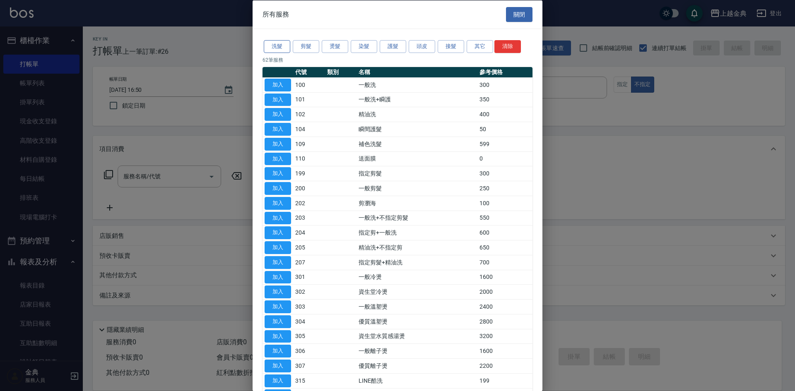
click at [265, 40] on button "洗髮" at bounding box center [277, 46] width 26 height 13
click at [281, 49] on div at bounding box center [397, 195] width 795 height 391
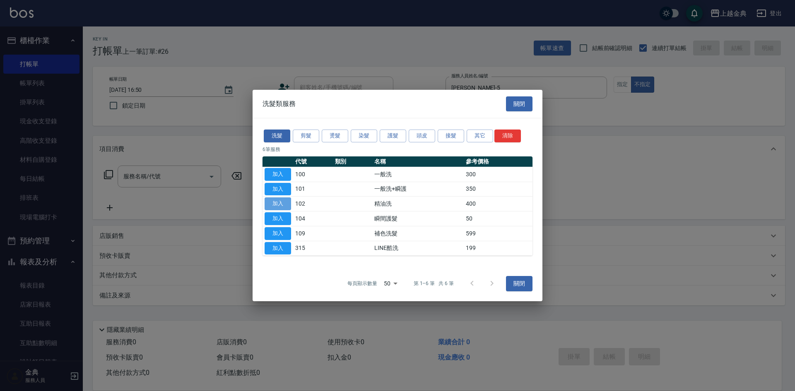
click at [277, 205] on button "加入" at bounding box center [278, 203] width 26 height 13
type input "精油洗(102)"
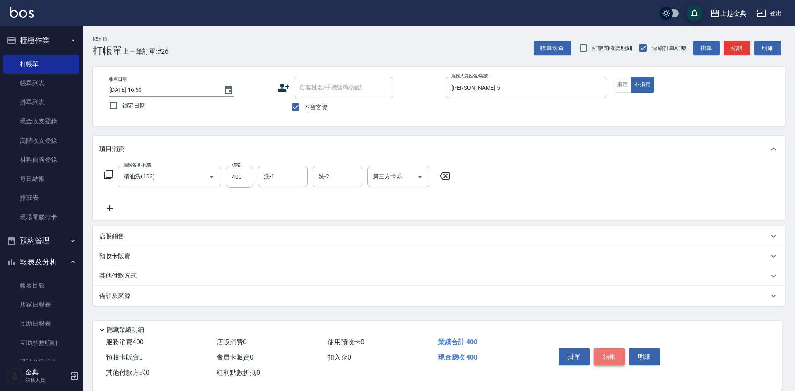
click at [604, 348] on button "結帳" at bounding box center [609, 356] width 31 height 17
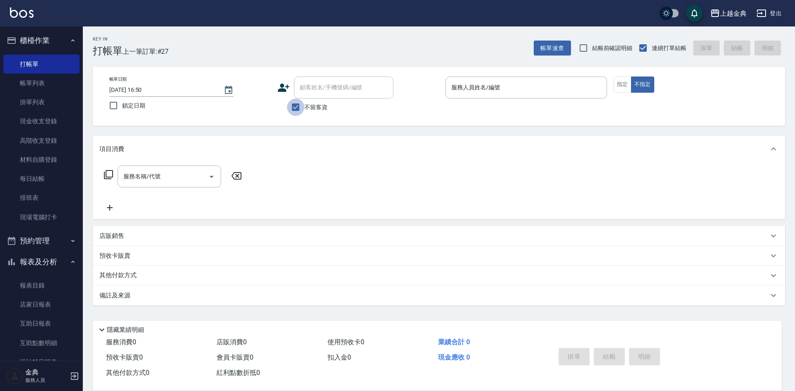
click at [294, 102] on input "不留客資" at bounding box center [295, 107] width 17 height 17
checkbox input "false"
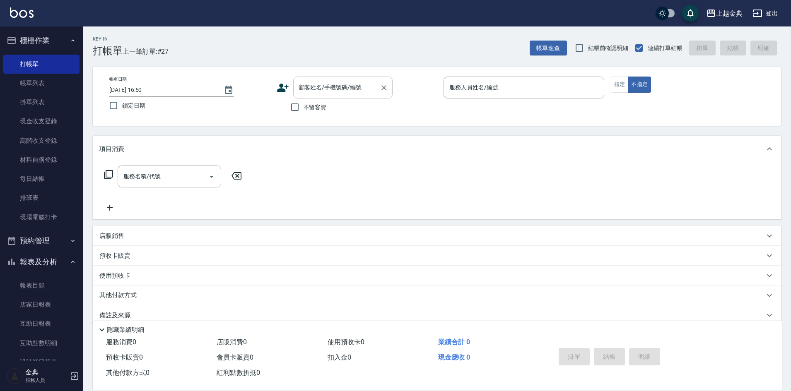
click at [309, 91] on input "顧客姓名/手機號碼/編號" at bounding box center [336, 87] width 79 height 14
type input "[PERSON_NAME]"
type input "林"
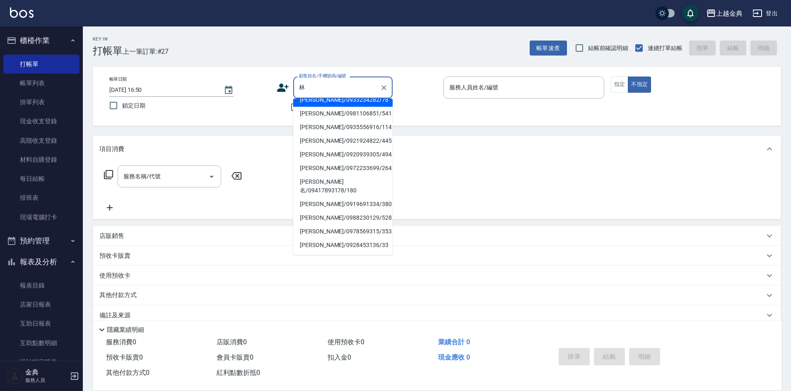
scroll to position [124, 0]
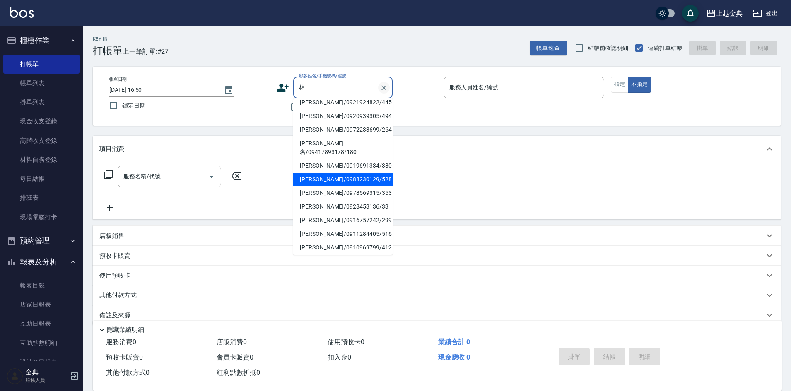
click at [384, 89] on icon "Clear" at bounding box center [384, 88] width 8 height 8
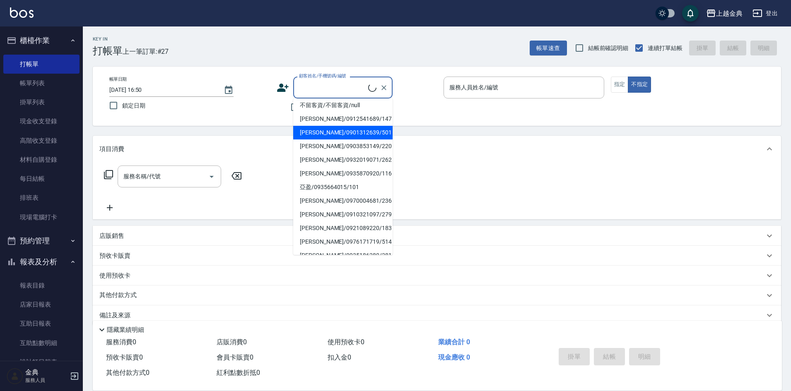
scroll to position [31, 0]
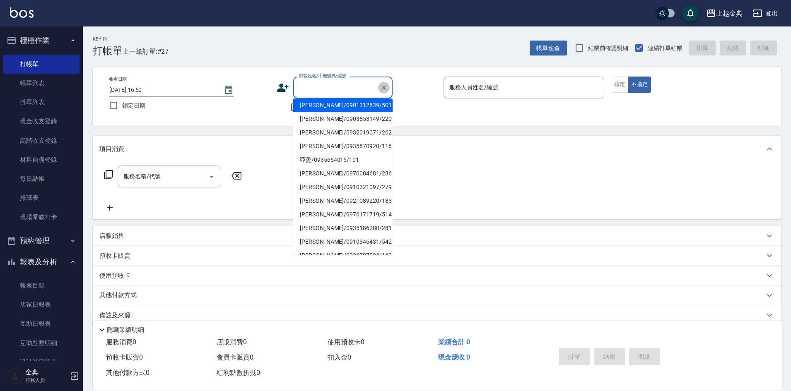
click at [385, 86] on icon "Clear" at bounding box center [383, 87] width 5 height 5
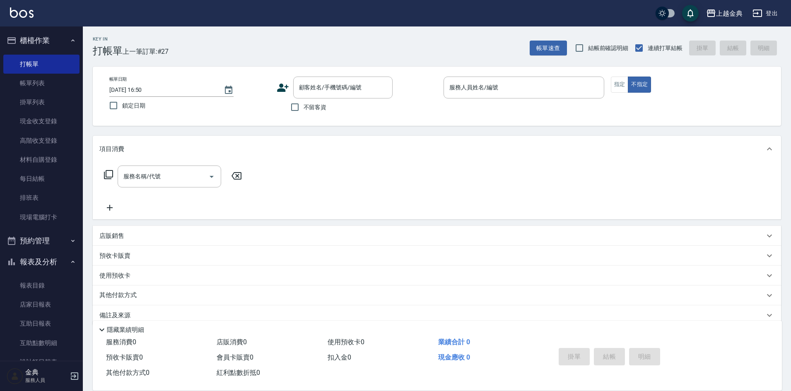
click at [261, 108] on label "鎖定日期" at bounding box center [184, 105] width 159 height 17
click at [122, 108] on input "鎖定日期" at bounding box center [113, 105] width 17 height 17
checkbox input "true"
click at [292, 102] on input "不留客資" at bounding box center [294, 107] width 17 height 17
checkbox input "true"
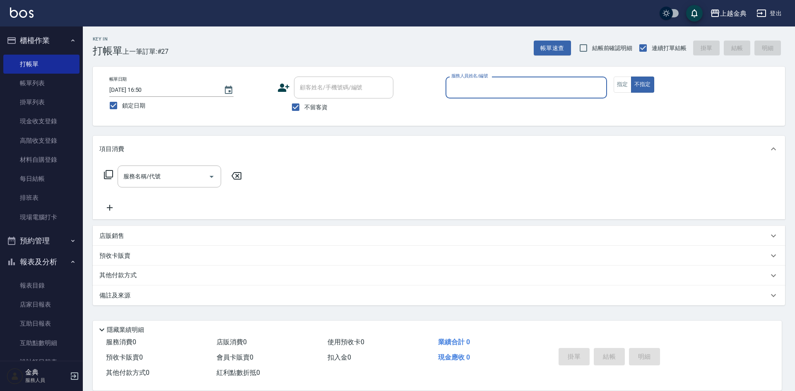
click at [518, 83] on input "服務人員姓名/編號" at bounding box center [526, 87] width 154 height 14
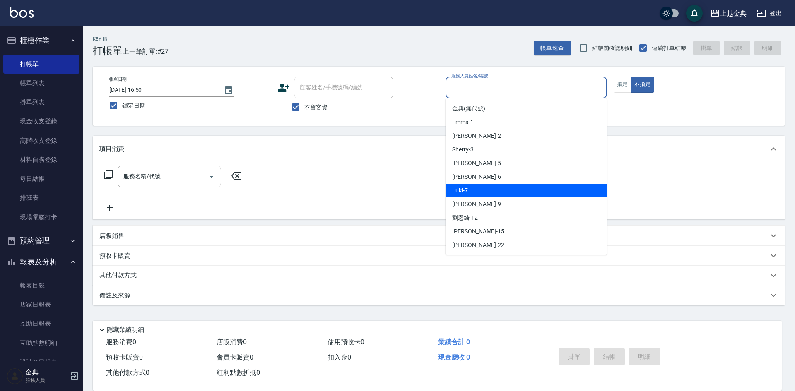
click at [478, 188] on div "Luki -7" at bounding box center [525, 191] width 161 height 14
type input "Luki-7"
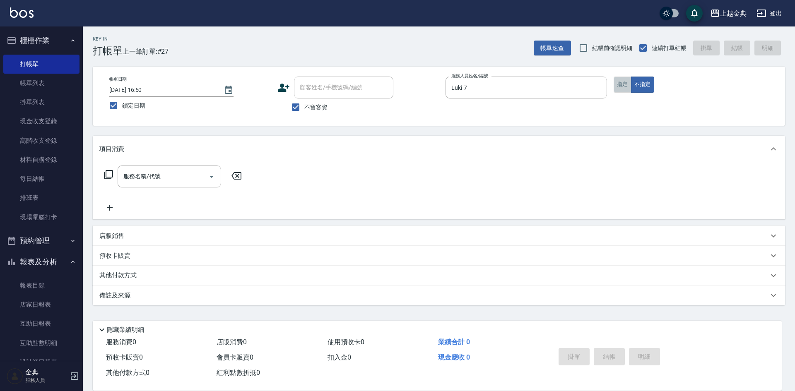
click at [622, 86] on button "指定" at bounding box center [623, 85] width 18 height 16
click at [209, 177] on icon "Open" at bounding box center [212, 177] width 10 height 10
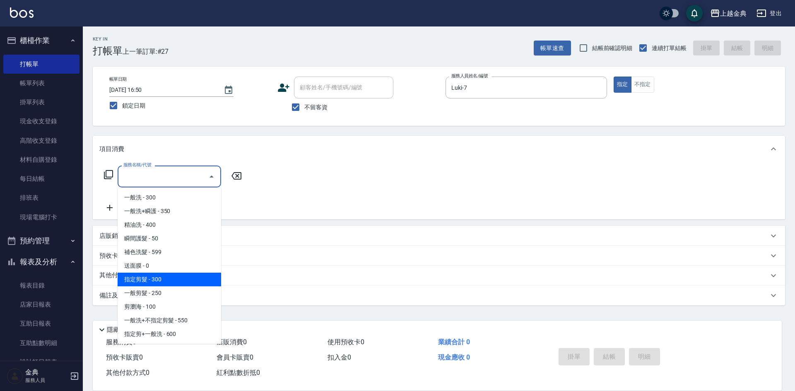
click at [175, 283] on span "指定剪髮 - 300" at bounding box center [169, 280] width 103 height 14
type input "指定剪髮(199)"
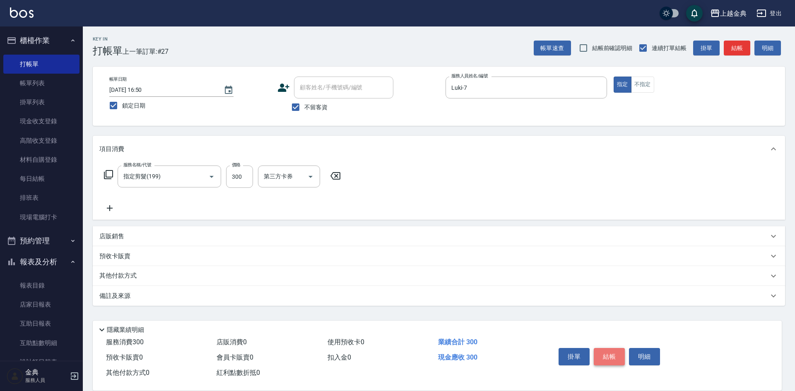
click at [610, 354] on button "結帳" at bounding box center [609, 356] width 31 height 17
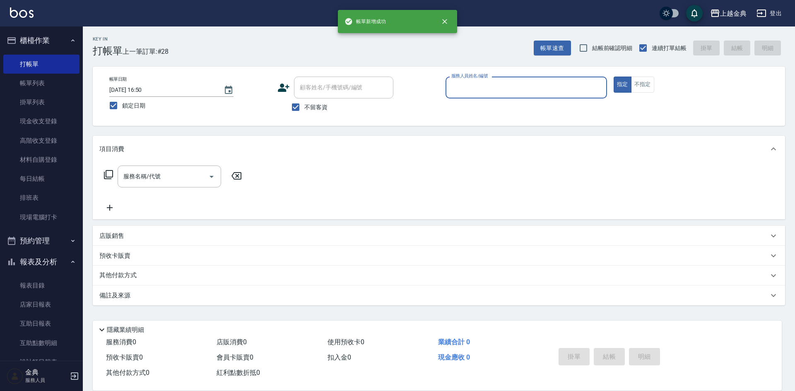
click at [544, 86] on input "服務人員姓名/編號" at bounding box center [526, 87] width 154 height 14
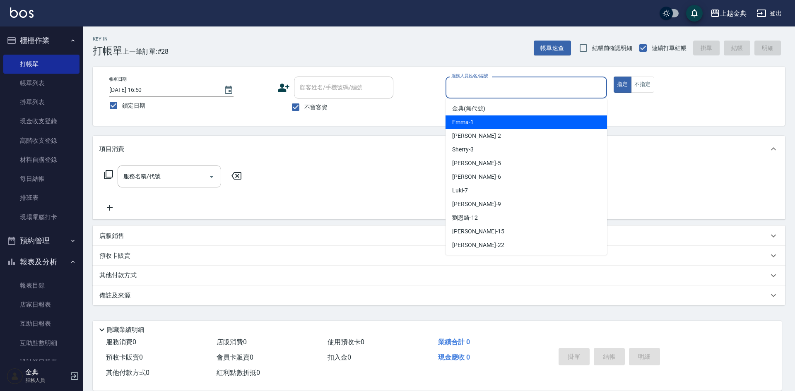
click at [491, 119] on div "Emma -1" at bounding box center [525, 122] width 161 height 14
type input "Emma-1"
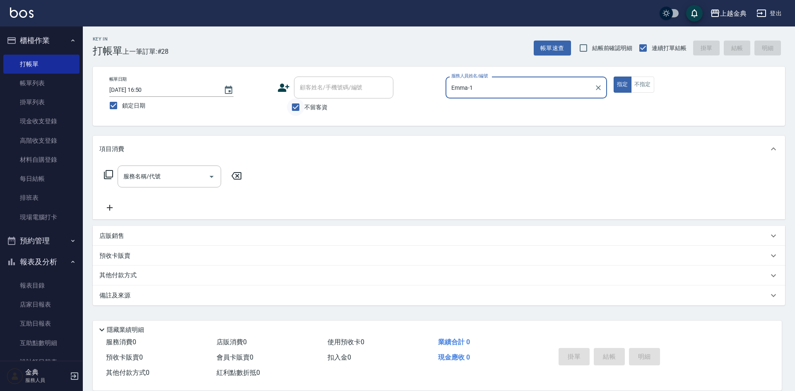
click at [296, 106] on input "不留客資" at bounding box center [295, 107] width 17 height 17
checkbox input "false"
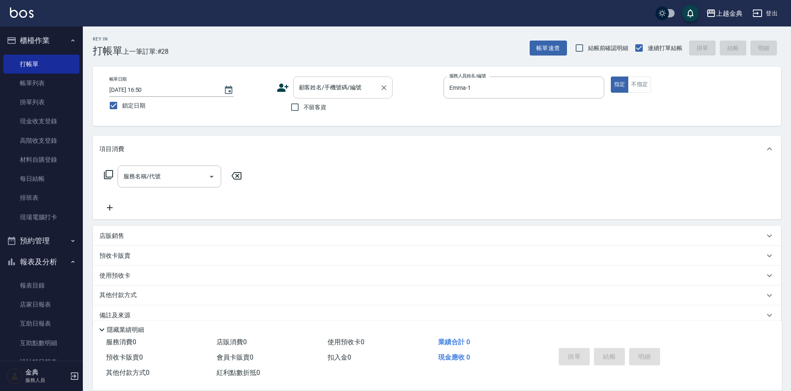
click at [319, 89] on input "顧客姓名/手機號碼/編號" at bounding box center [336, 87] width 79 height 14
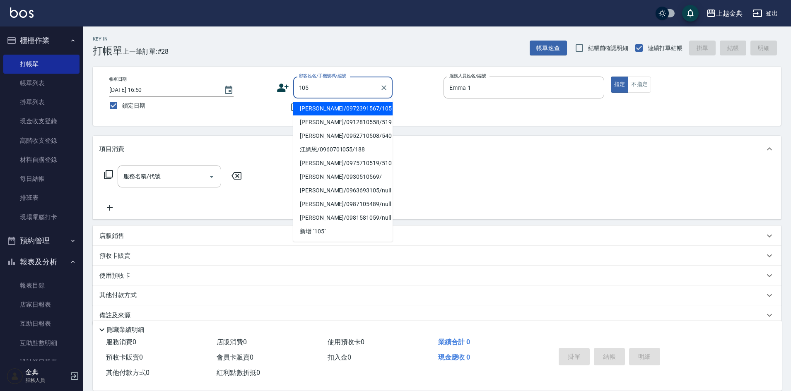
click at [353, 107] on li "[PERSON_NAME]/0972391567/105" at bounding box center [342, 109] width 99 height 14
type input "[PERSON_NAME]/0972391567/105"
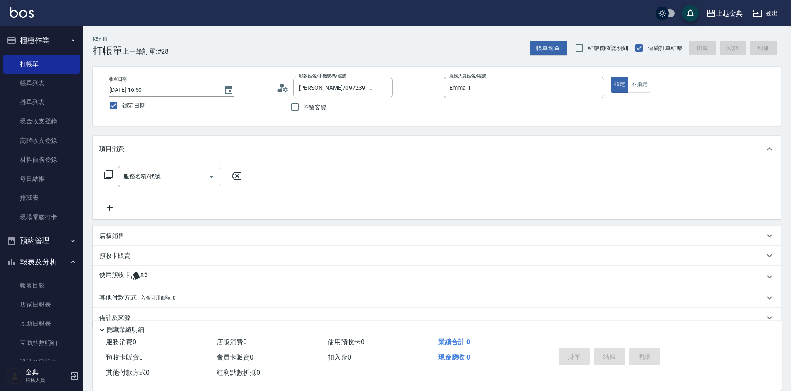
click at [105, 173] on icon at bounding box center [108, 174] width 9 height 9
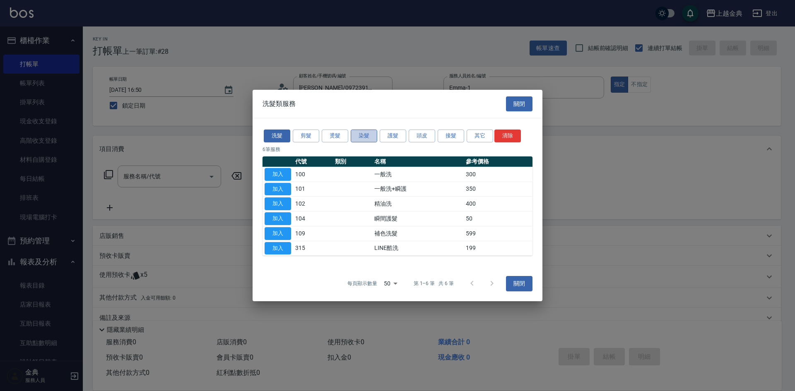
click at [367, 133] on button "染髮" at bounding box center [364, 136] width 26 height 13
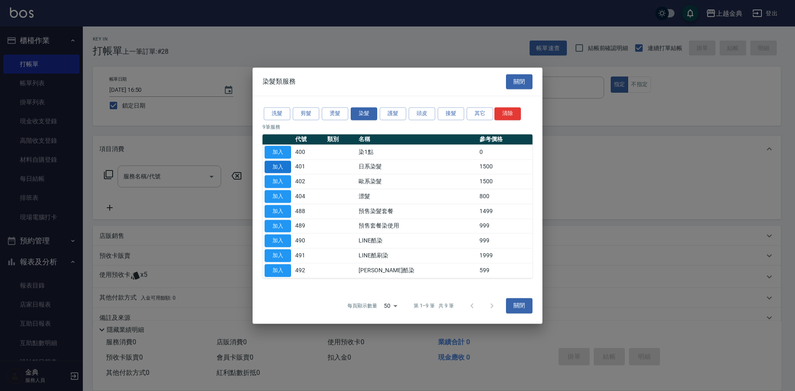
click at [271, 167] on button "加入" at bounding box center [278, 167] width 26 height 13
type input "日系染髮(401)"
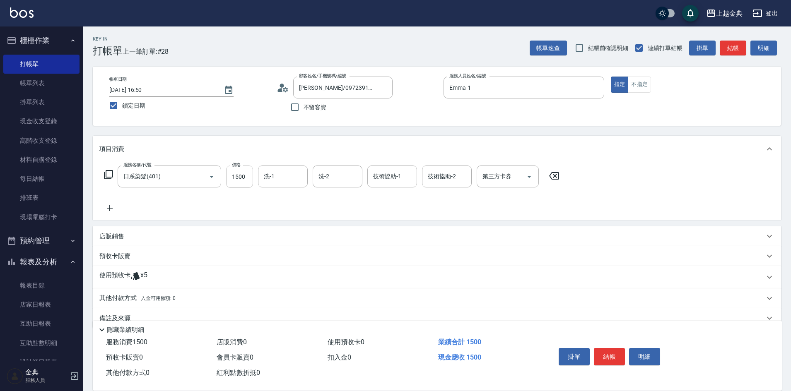
click at [239, 175] on input "1500" at bounding box center [239, 177] width 27 height 22
type input "1800"
click at [284, 172] on input "洗-1" at bounding box center [283, 176] width 42 height 14
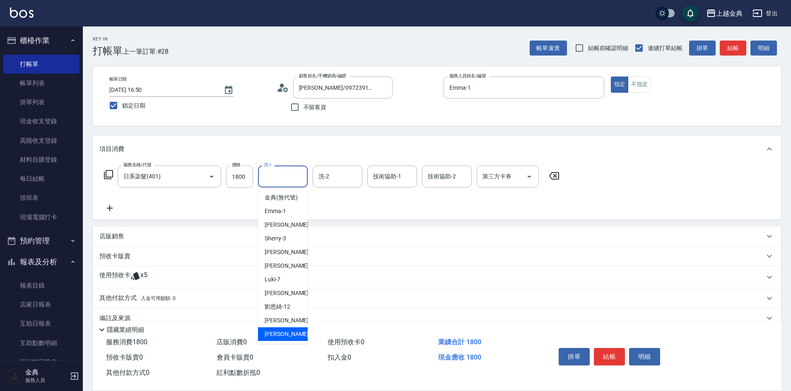
click at [285, 341] on div "[PERSON_NAME] -22" at bounding box center [283, 334] width 50 height 14
type input "[PERSON_NAME]-22"
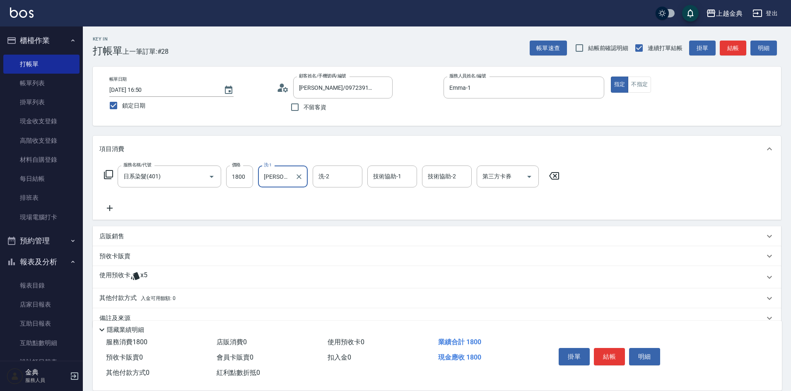
click at [162, 279] on div "使用預收卡 x5" at bounding box center [431, 277] width 665 height 12
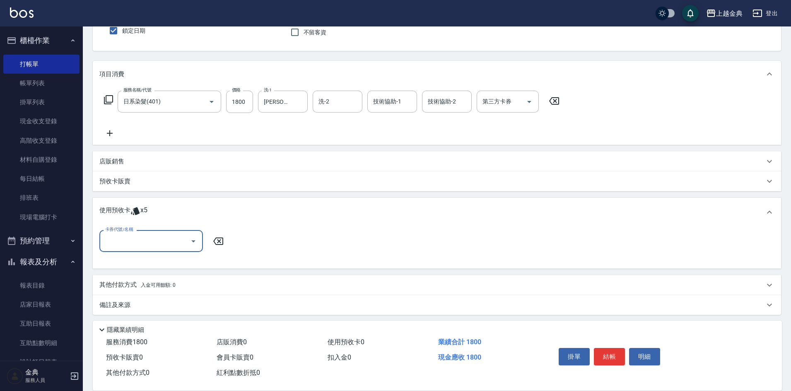
scroll to position [78, 0]
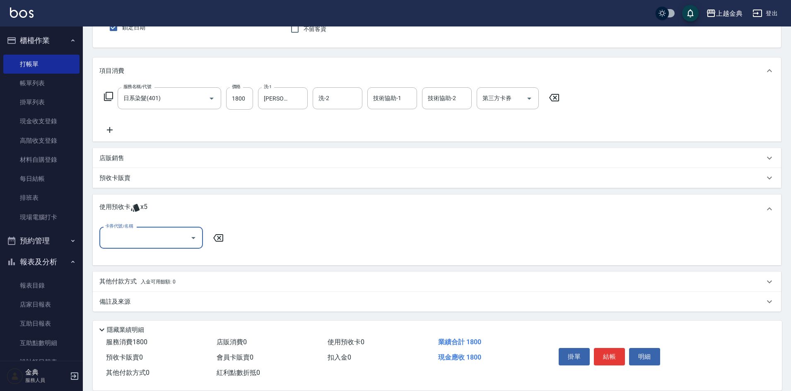
click at [171, 239] on input "卡券代號/名稱" at bounding box center [145, 238] width 84 height 14
click at [175, 268] on div "護髮包套3送1(5) 剩餘4張" at bounding box center [150, 273] width 103 height 14
type input "護髮包套3送1(5)"
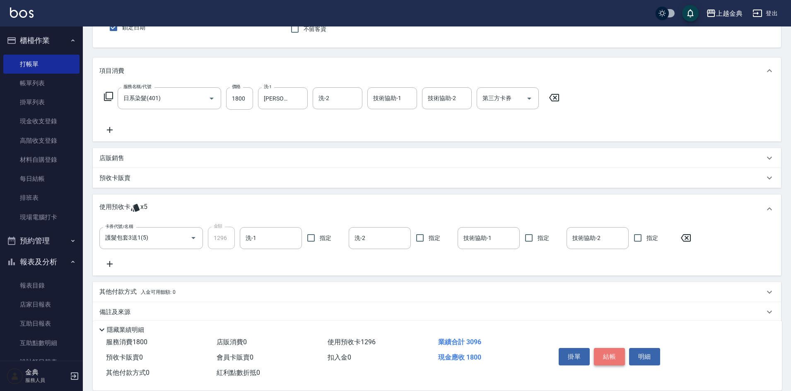
click at [612, 351] on button "結帳" at bounding box center [609, 356] width 31 height 17
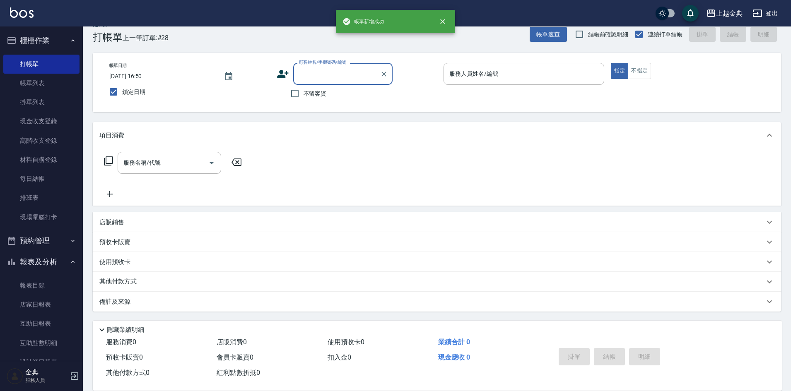
scroll to position [14, 0]
click at [635, 68] on button "不指定" at bounding box center [639, 71] width 23 height 16
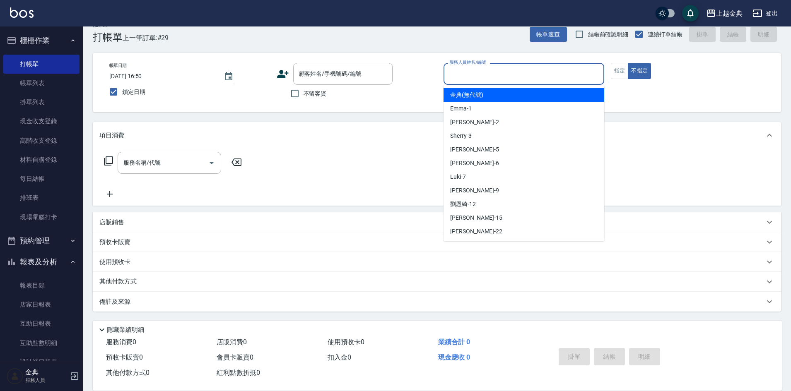
click at [509, 71] on input "服務人員姓名/編號" at bounding box center [523, 74] width 153 height 14
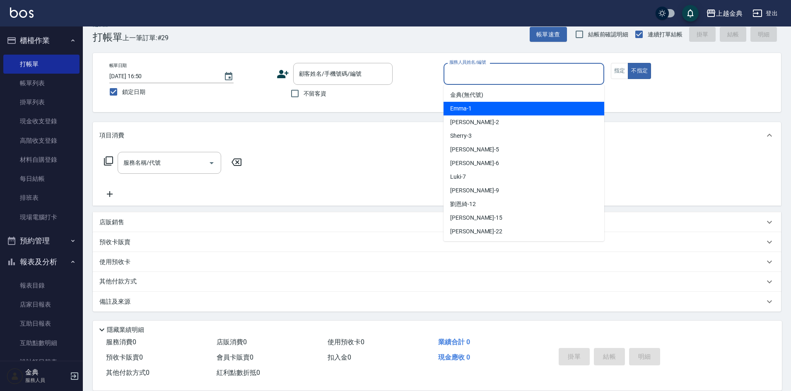
click at [516, 110] on div "Emma -1" at bounding box center [523, 109] width 161 height 14
type input "Emma-1"
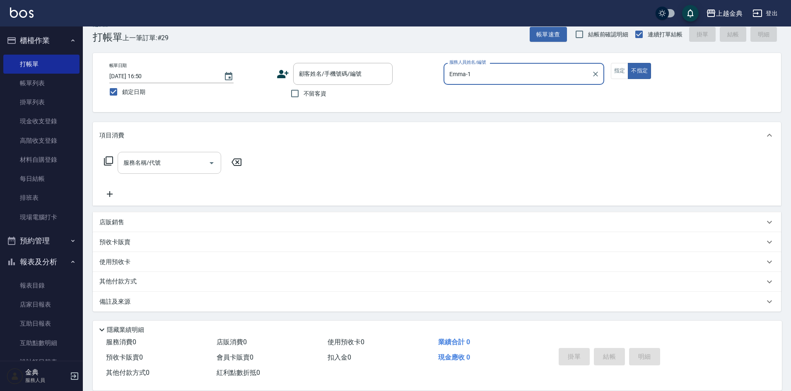
click at [211, 163] on icon "Open" at bounding box center [211, 163] width 4 height 2
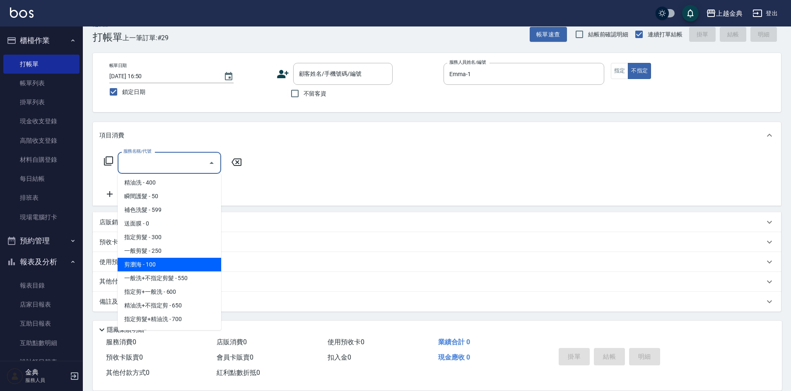
scroll to position [41, 0]
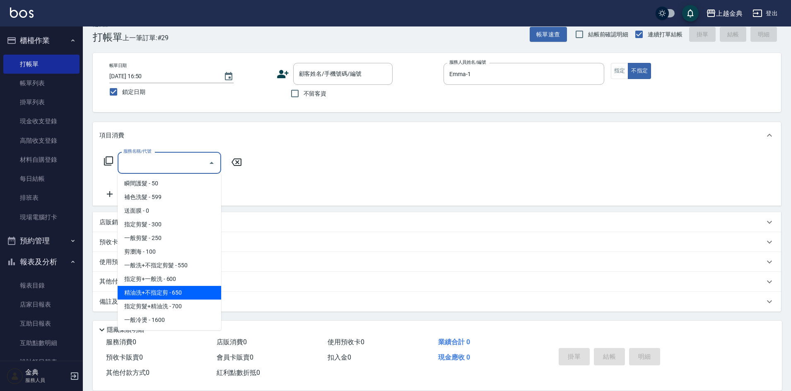
click at [187, 294] on span "精油洗+不指定剪 - 650" at bounding box center [169, 293] width 103 height 14
type input "精油洗+不指定剪(205)"
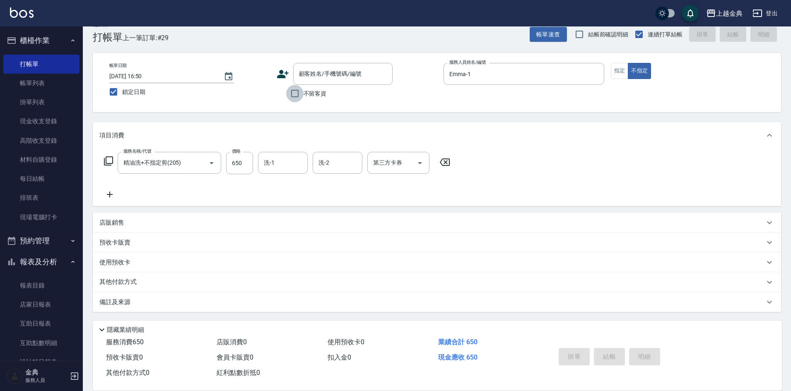
click at [292, 92] on input "不留客資" at bounding box center [294, 93] width 17 height 17
checkbox input "true"
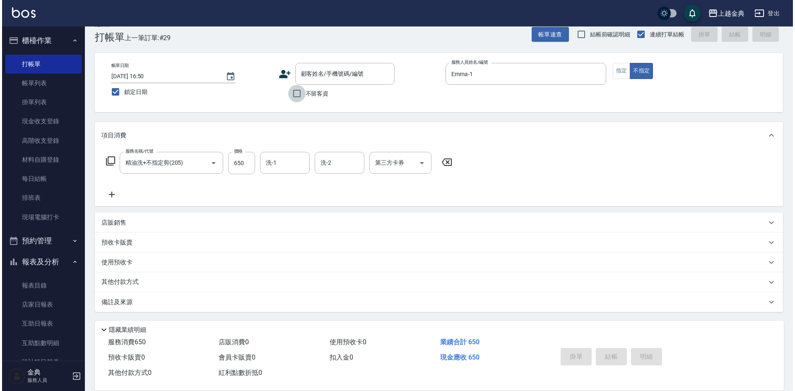
scroll to position [0, 0]
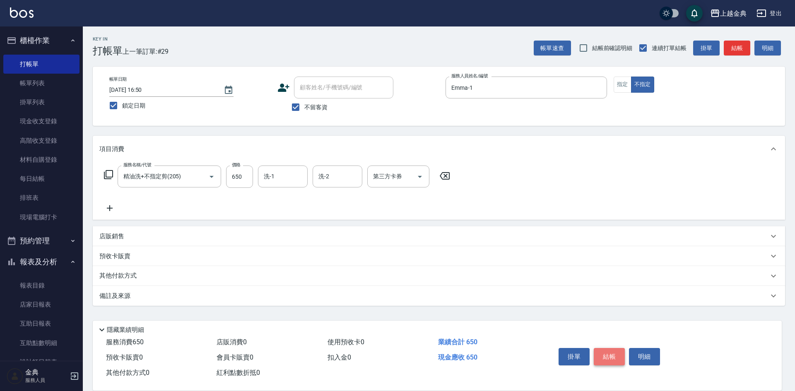
click at [609, 351] on button "結帳" at bounding box center [609, 356] width 31 height 17
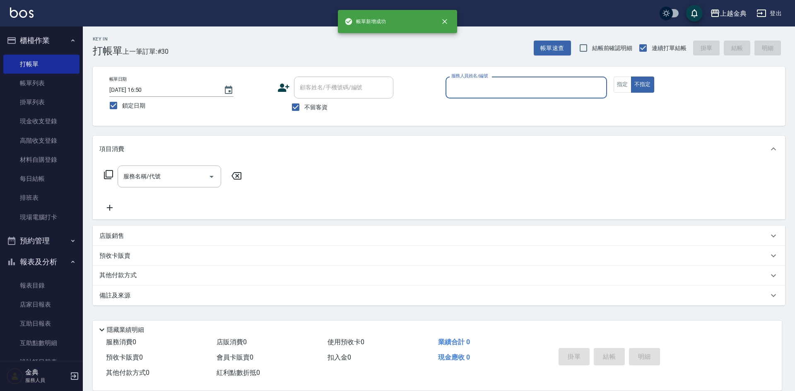
click at [543, 85] on input "服務人員姓名/編號" at bounding box center [526, 87] width 154 height 14
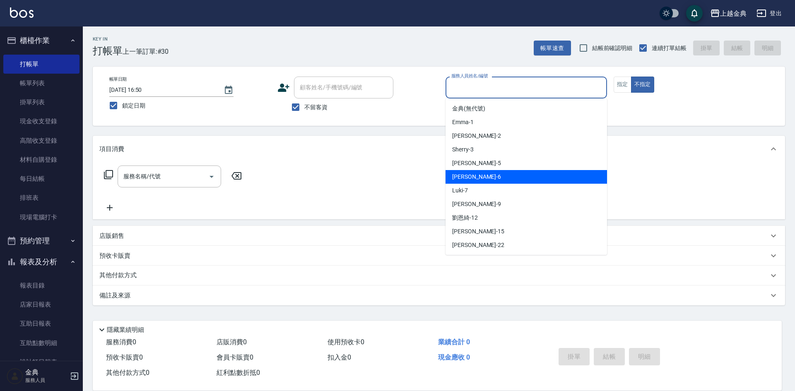
click at [513, 180] on div "[PERSON_NAME] -6" at bounding box center [525, 177] width 161 height 14
type input "[PERSON_NAME]-6"
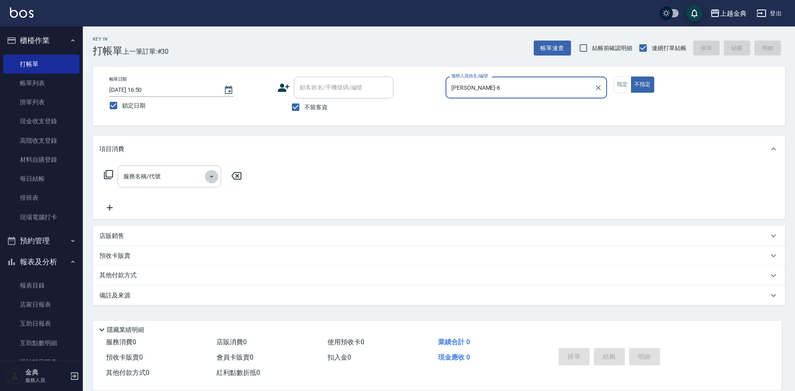
click at [210, 174] on icon "Open" at bounding box center [212, 177] width 10 height 10
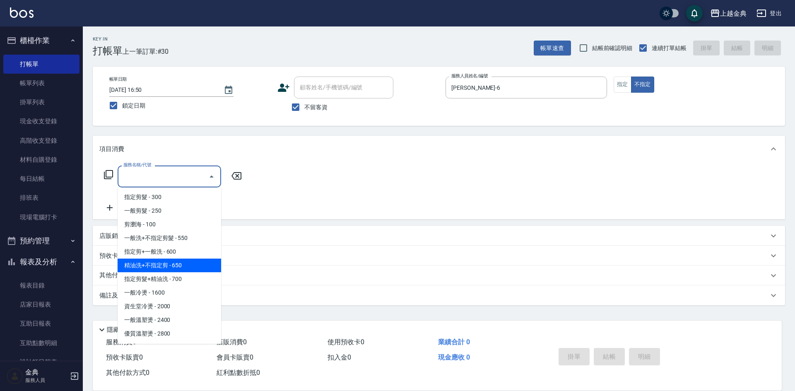
scroll to position [83, 0]
click at [197, 265] on span "精油洗+不指定剪 - 650" at bounding box center [169, 265] width 103 height 14
type input "精油洗+不指定剪(205)"
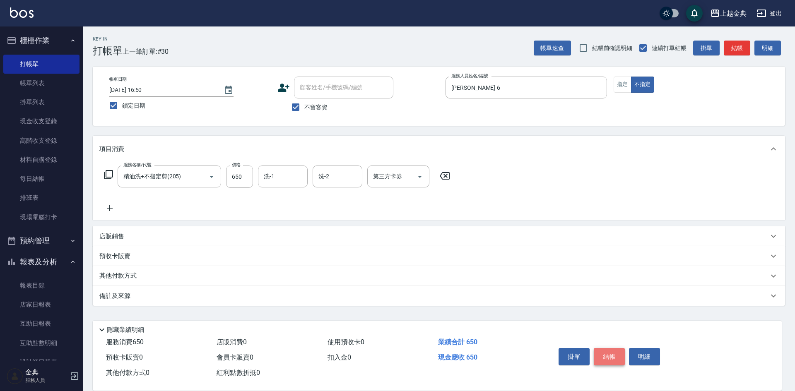
click at [606, 349] on button "結帳" at bounding box center [609, 356] width 31 height 17
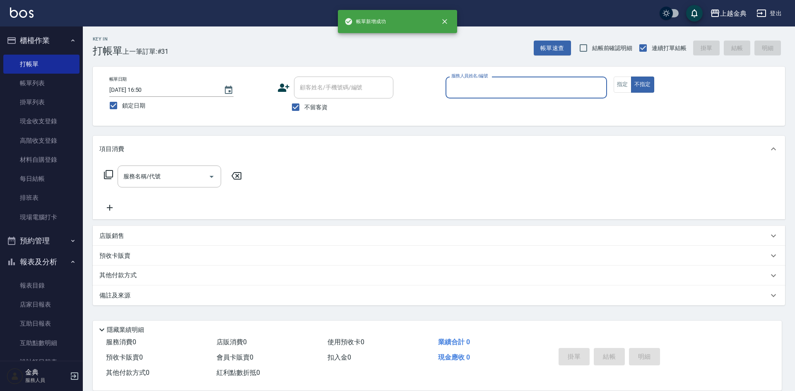
click at [554, 86] on input "服務人員姓名/編號" at bounding box center [526, 87] width 154 height 14
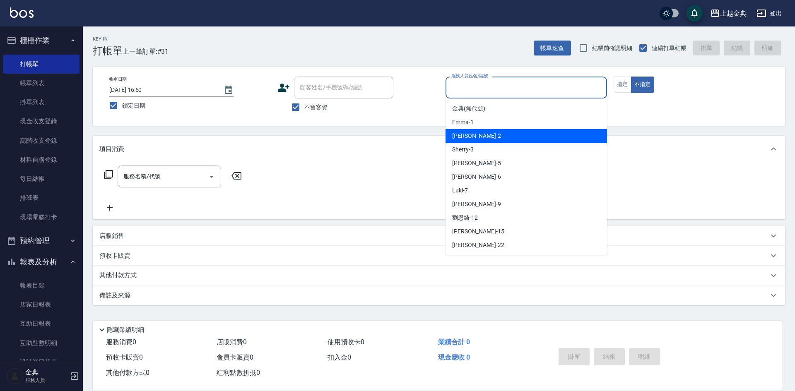
click at [499, 135] on div "Cindy -2" at bounding box center [525, 136] width 161 height 14
type input "Cindy-2"
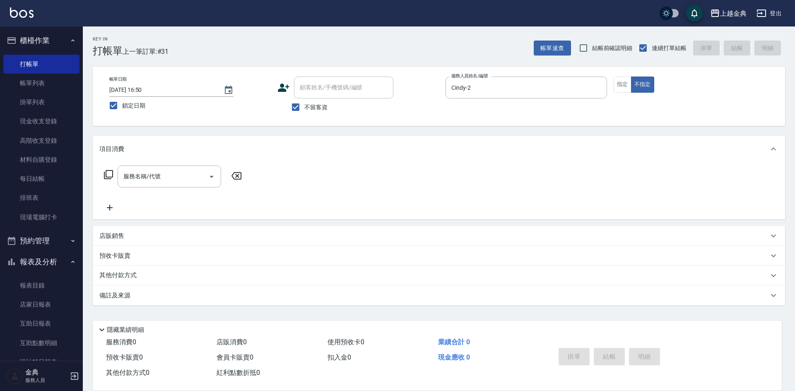
click at [103, 174] on icon at bounding box center [108, 175] width 10 height 10
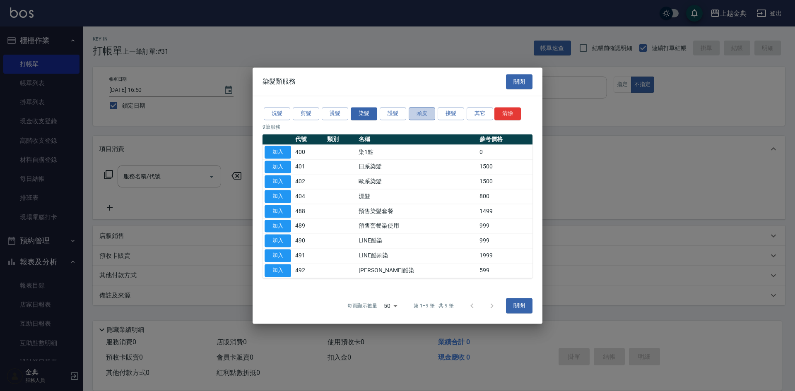
click at [414, 115] on button "頭皮" at bounding box center [422, 113] width 26 height 13
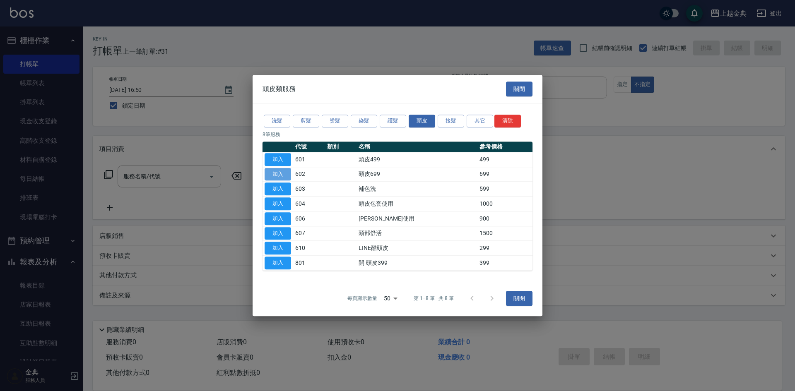
click at [280, 176] on button "加入" at bounding box center [278, 174] width 26 height 13
type input "頭皮699(602)"
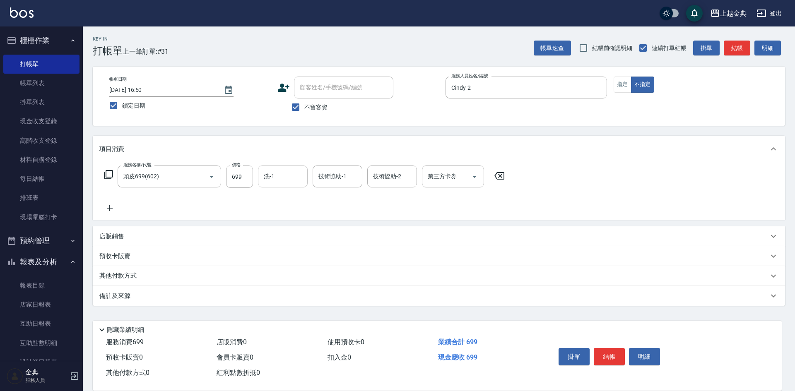
click at [272, 176] on input "洗-1" at bounding box center [283, 176] width 42 height 14
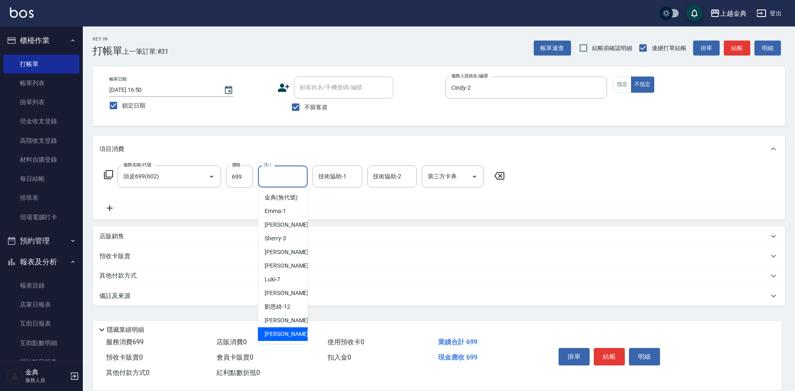
click at [286, 340] on div "[PERSON_NAME] -22" at bounding box center [283, 334] width 50 height 14
type input "[PERSON_NAME]-22"
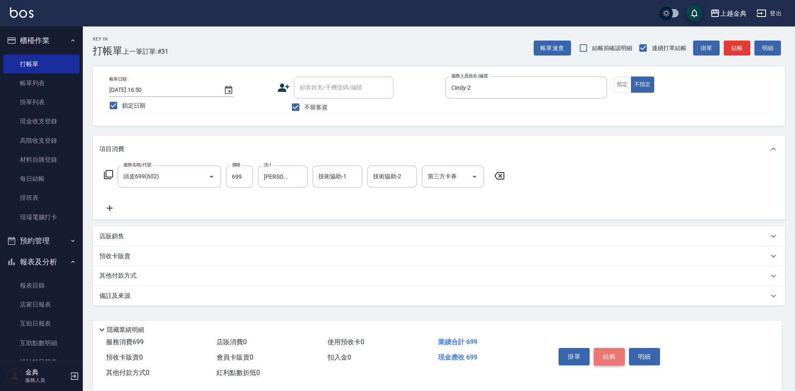
click at [611, 354] on button "結帳" at bounding box center [609, 356] width 31 height 17
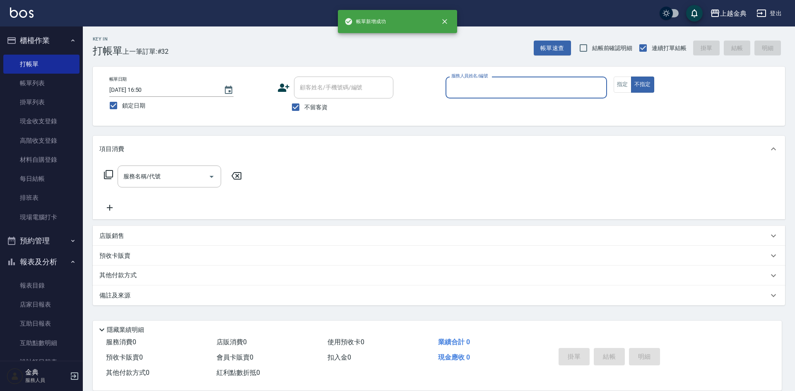
click at [569, 86] on input "服務人員姓名/編號" at bounding box center [526, 87] width 154 height 14
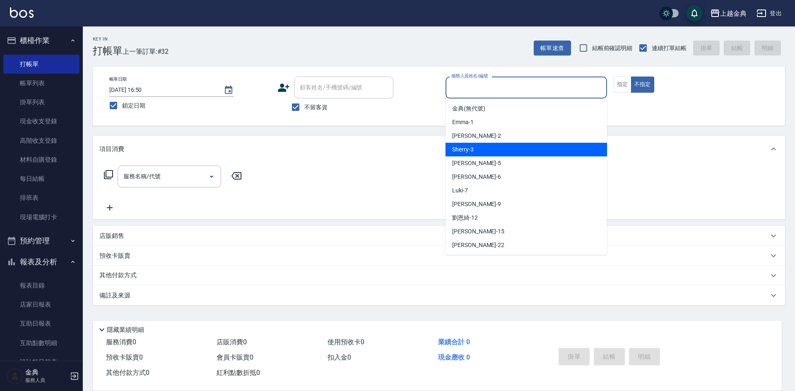
click at [532, 148] on div "Sherry -3" at bounding box center [525, 150] width 161 height 14
type input "Sherry-3"
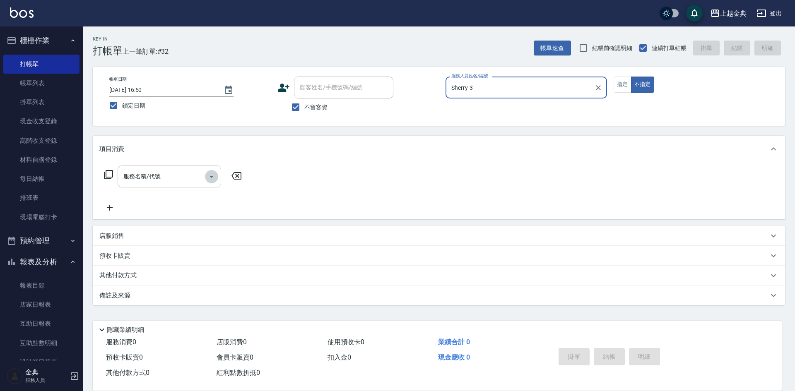
click at [212, 176] on icon "Open" at bounding box center [212, 177] width 10 height 10
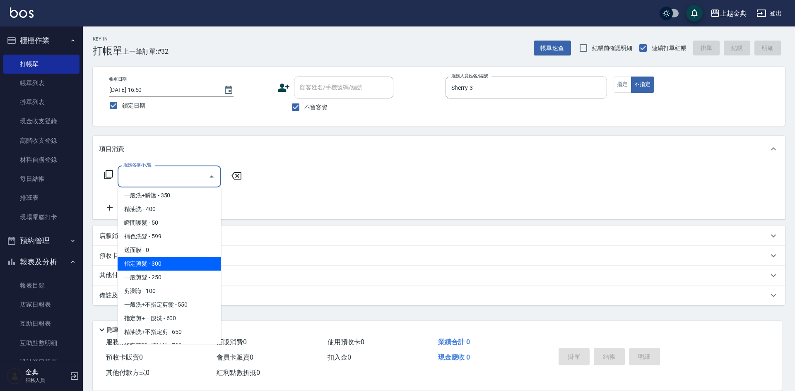
scroll to position [41, 0]
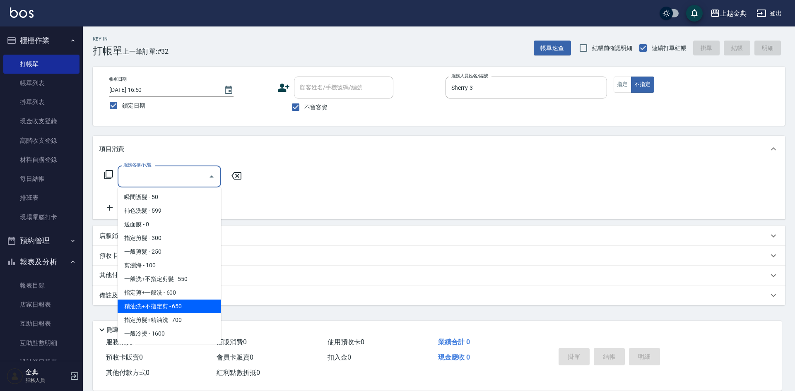
click at [188, 301] on span "精油洗+不指定剪 - 650" at bounding box center [169, 307] width 103 height 14
type input "精油洗+不指定剪(205)"
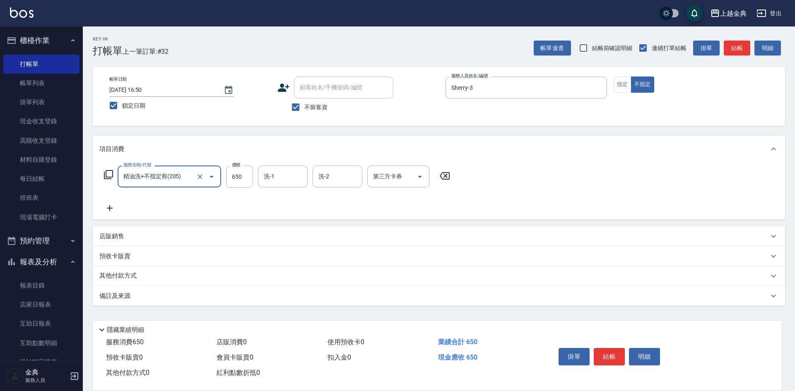
click at [140, 273] on p "其他付款方式" at bounding box center [119, 276] width 41 height 9
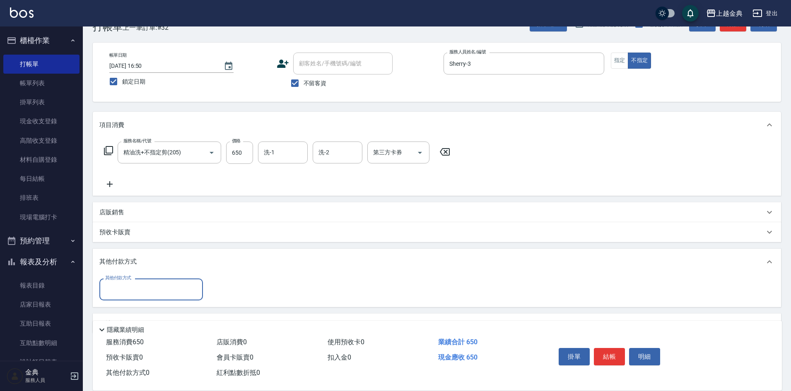
scroll to position [46, 0]
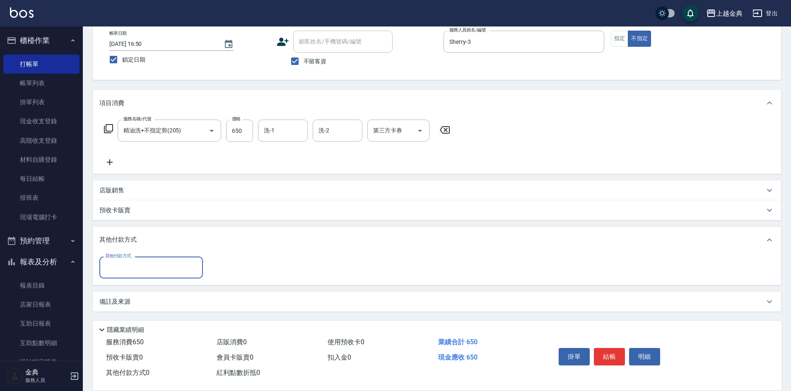
click at [147, 267] on input "其他付款方式" at bounding box center [151, 267] width 96 height 14
click at [127, 329] on span "轉帳" at bounding box center [150, 330] width 103 height 14
type input "轉帳"
click at [212, 266] on input "0" at bounding box center [239, 268] width 62 height 22
type input "650"
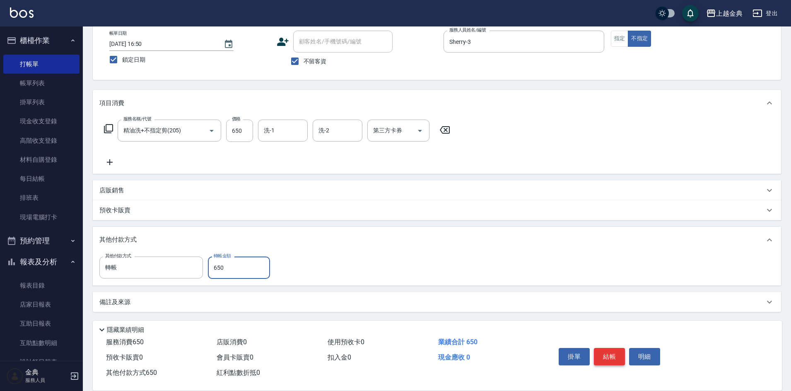
click at [606, 351] on button "結帳" at bounding box center [609, 356] width 31 height 17
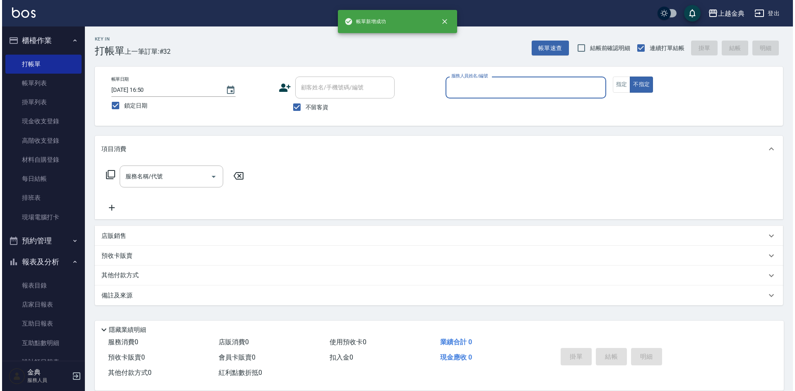
scroll to position [0, 0]
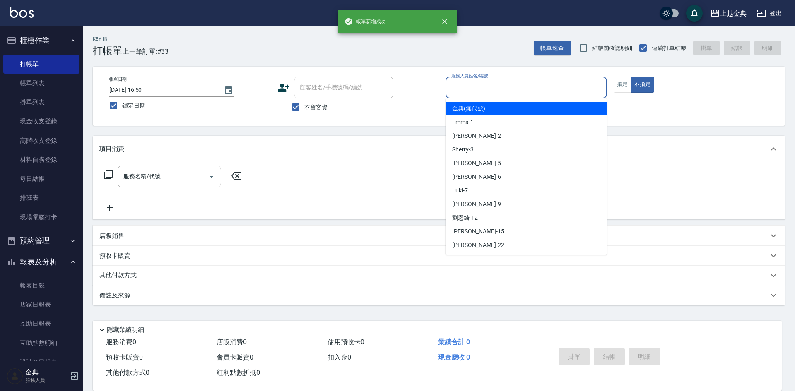
click at [534, 85] on input "服務人員姓名/編號" at bounding box center [526, 87] width 154 height 14
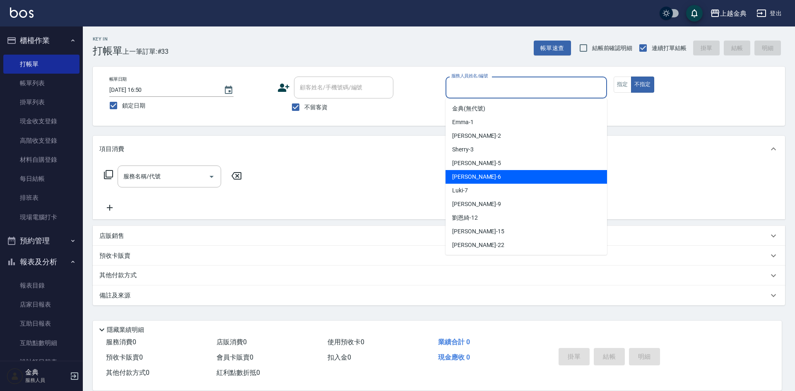
click at [498, 174] on div "[PERSON_NAME] -6" at bounding box center [525, 177] width 161 height 14
type input "[PERSON_NAME]-6"
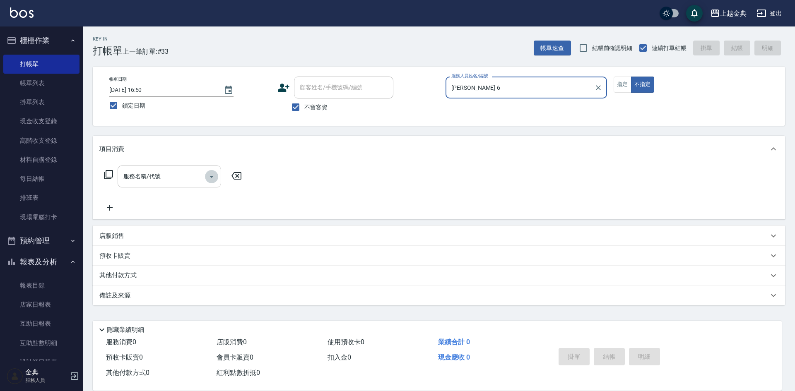
click at [212, 178] on icon "Open" at bounding box center [212, 177] width 10 height 10
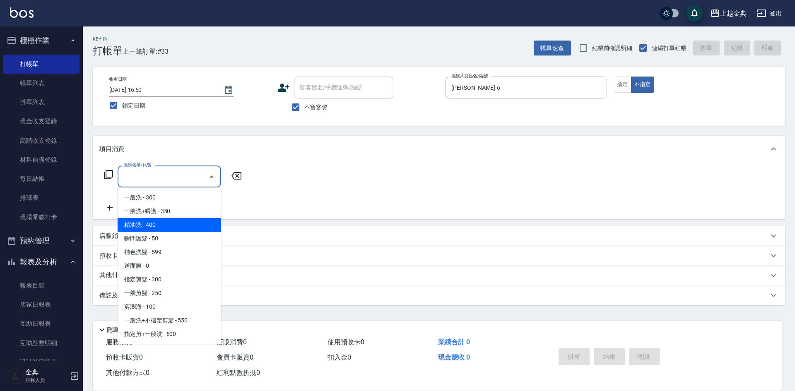
click at [178, 219] on span "精油洗 - 400" at bounding box center [169, 225] width 103 height 14
type input "精油洗(102)"
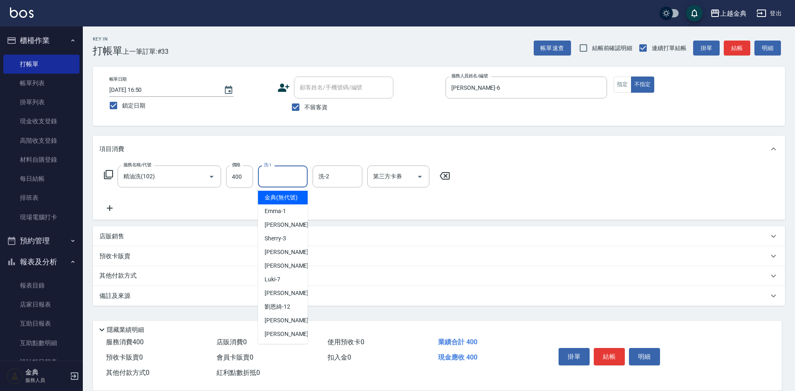
click at [294, 177] on input "洗-1" at bounding box center [283, 176] width 42 height 14
click at [278, 339] on span "[PERSON_NAME] -22" at bounding box center [291, 334] width 52 height 9
type input "[PERSON_NAME]-22"
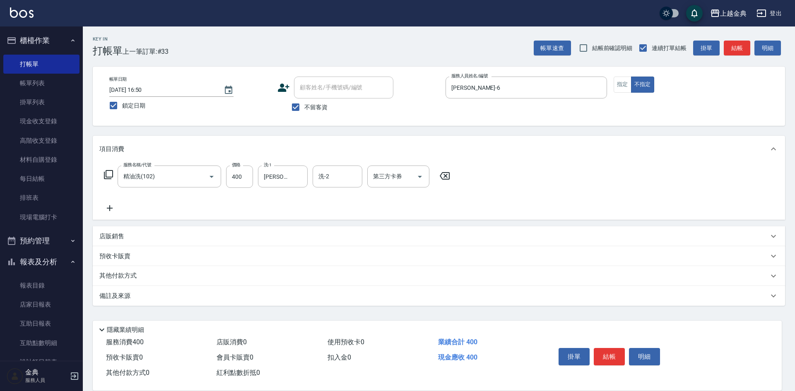
click at [149, 277] on div "其他付款方式" at bounding box center [433, 276] width 669 height 9
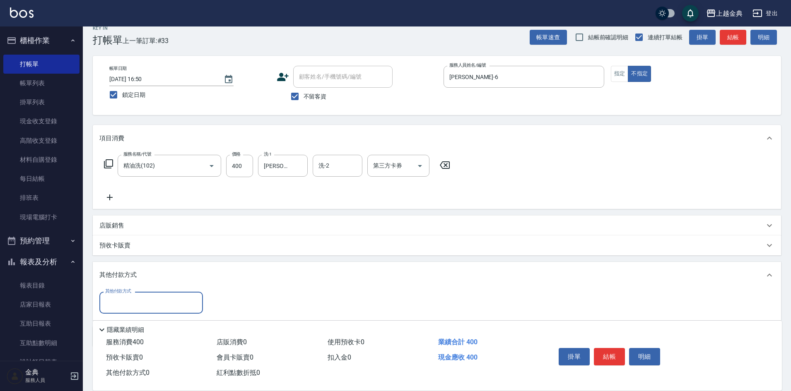
scroll to position [41, 0]
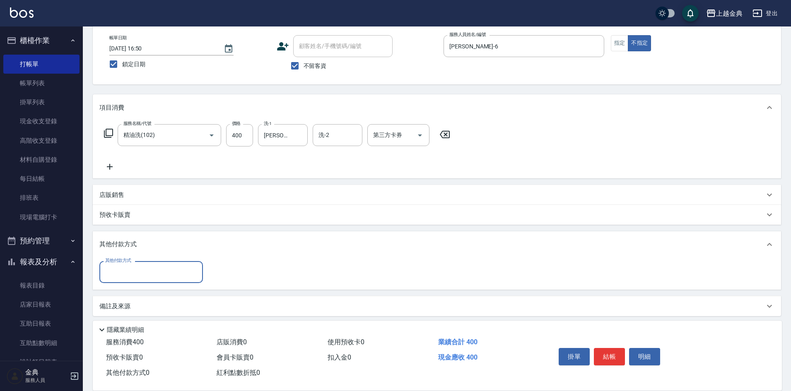
click at [154, 274] on input "其他付款方式" at bounding box center [151, 272] width 96 height 14
click at [135, 333] on span "轉帳" at bounding box center [150, 334] width 103 height 14
type input "轉帳"
click at [208, 270] on input "0" at bounding box center [239, 272] width 62 height 22
type input "400"
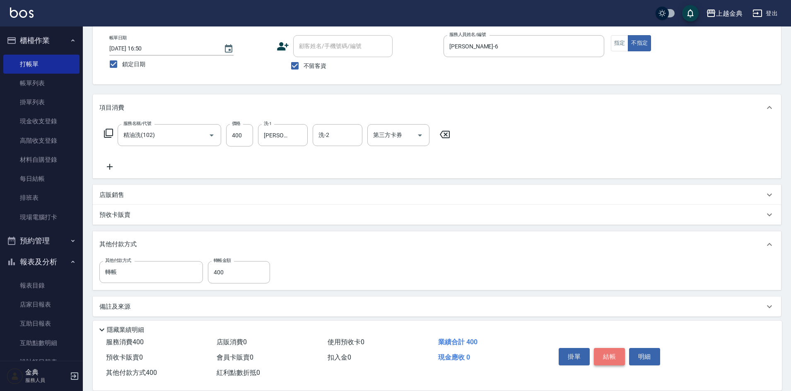
click at [610, 352] on button "結帳" at bounding box center [609, 356] width 31 height 17
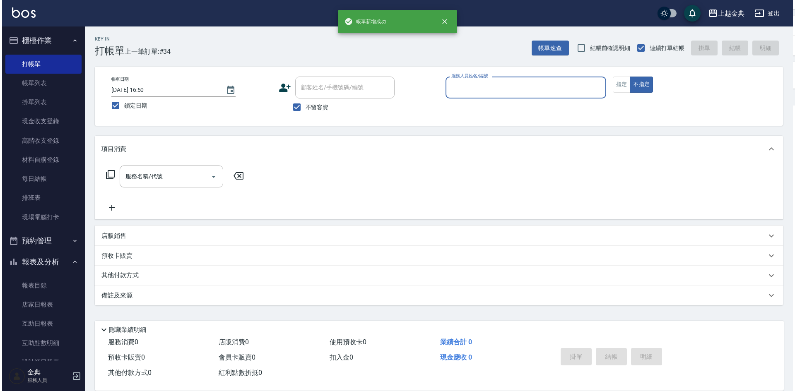
scroll to position [0, 0]
